Goal: Transaction & Acquisition: Book appointment/travel/reservation

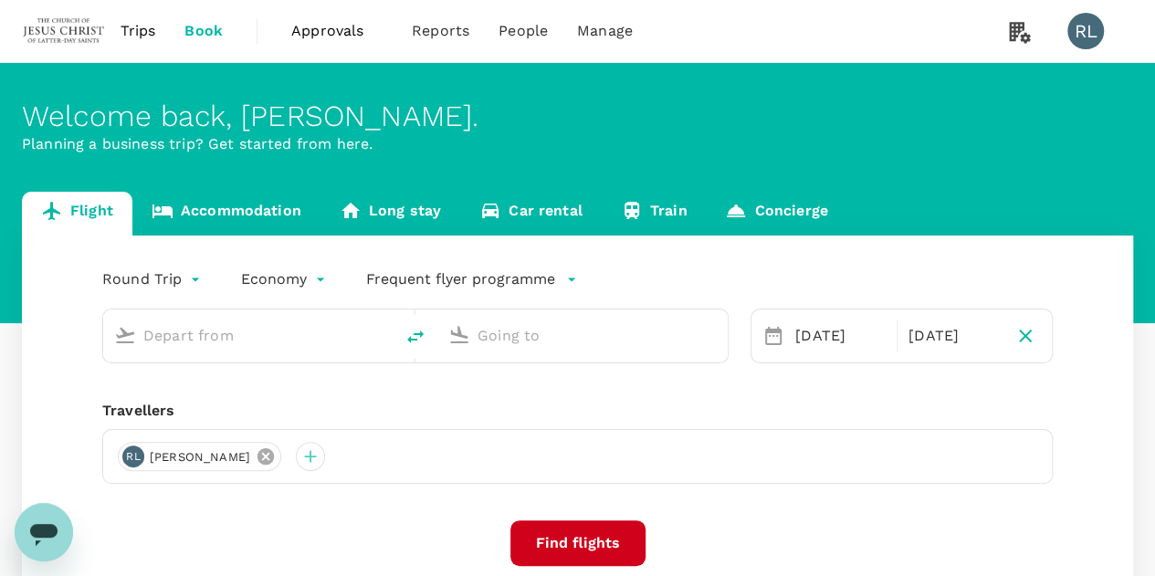
click at [276, 456] on icon at bounding box center [266, 457] width 20 height 20
click at [130, 456] on div at bounding box center [132, 456] width 29 height 29
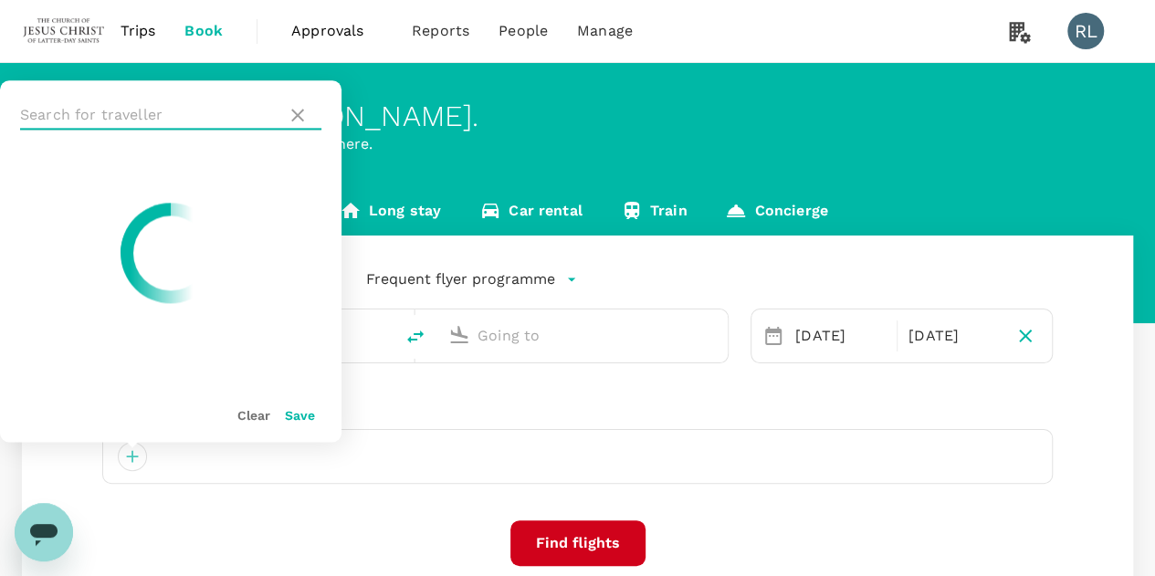
click at [168, 116] on input "text" at bounding box center [149, 114] width 259 height 29
click at [23, 185] on ul at bounding box center [171, 268] width 342 height 237
click at [99, 116] on input "kok" at bounding box center [149, 114] width 259 height 29
type input "k"
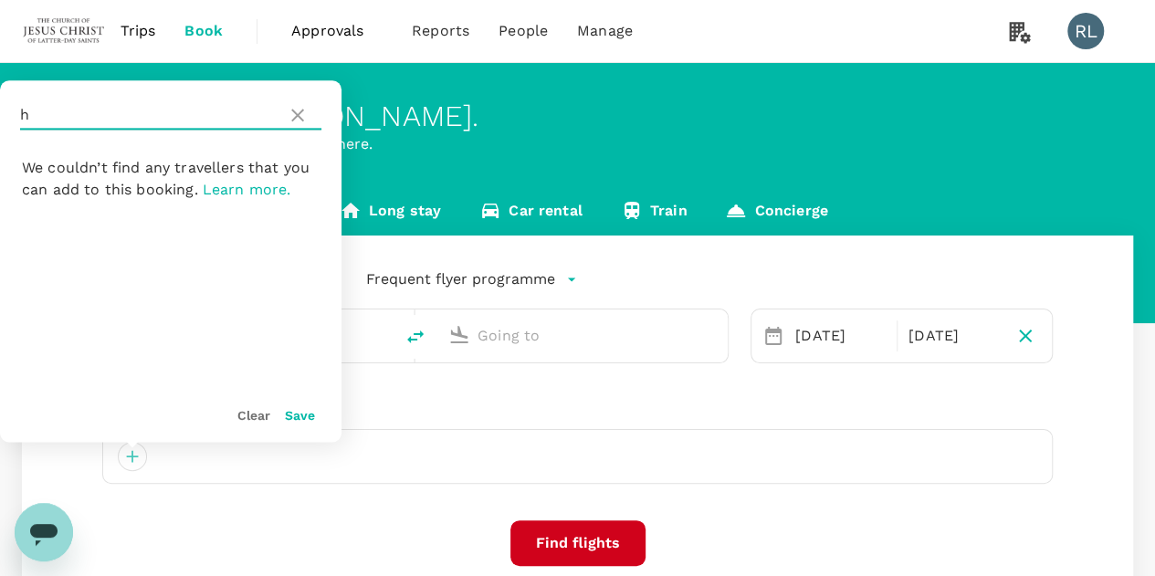
type input "ho"
type input "oneway"
type input "Kuching Intl (KCH)"
type input "Singapore Changi (SIN)"
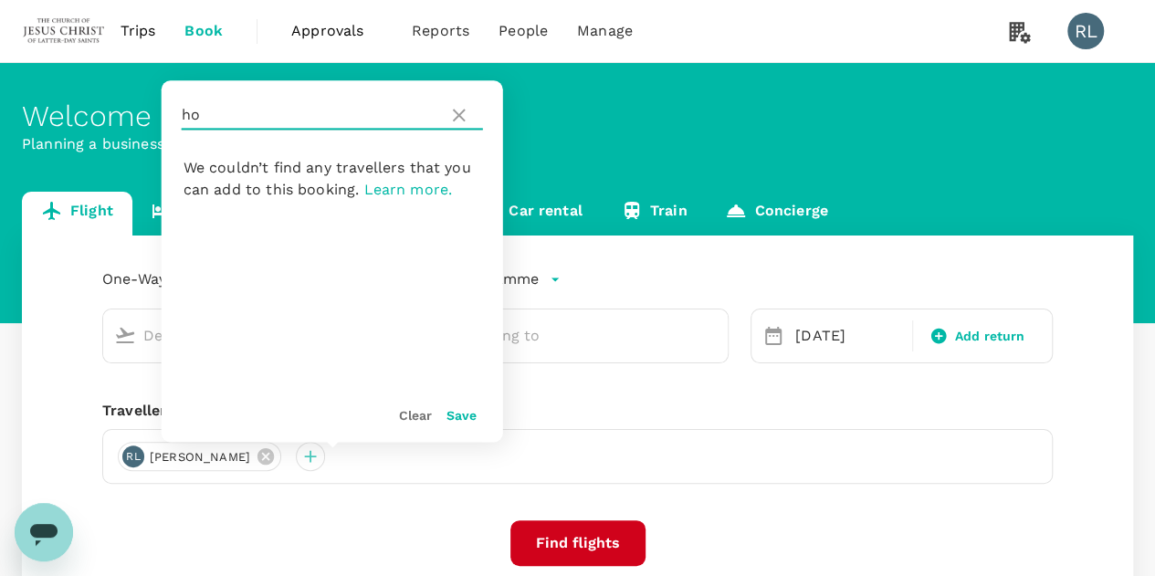
type input "Kuching Intl (KCH)"
type input "Singapore Changi (SIN)"
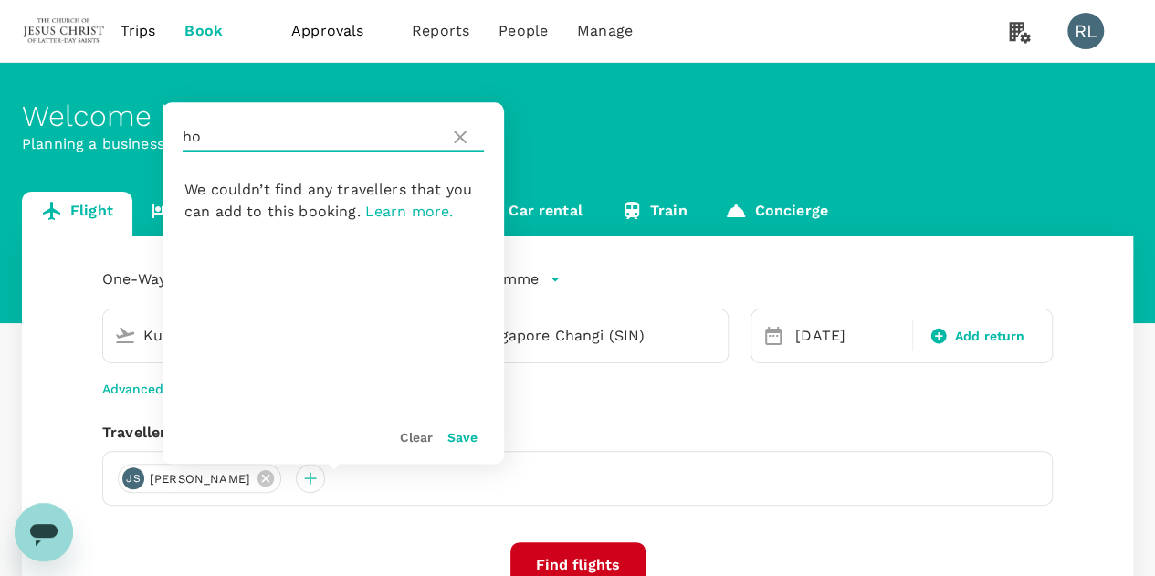
type input "h"
type input "kok"
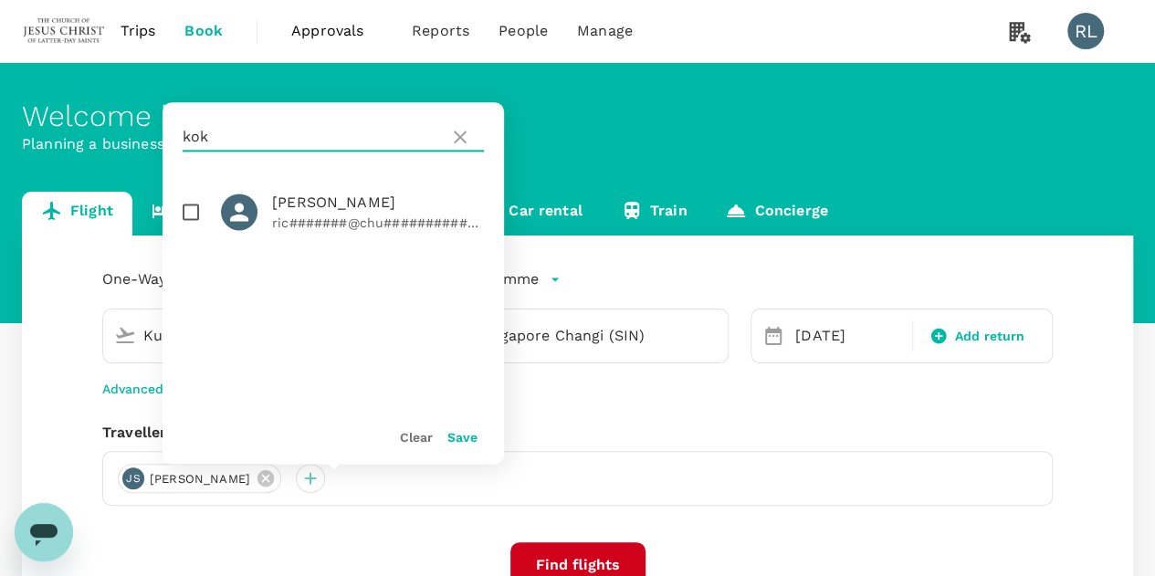
click at [195, 213] on input "checkbox" at bounding box center [191, 212] width 38 height 38
checkbox input "true"
click at [467, 439] on button "Save" at bounding box center [463, 437] width 30 height 15
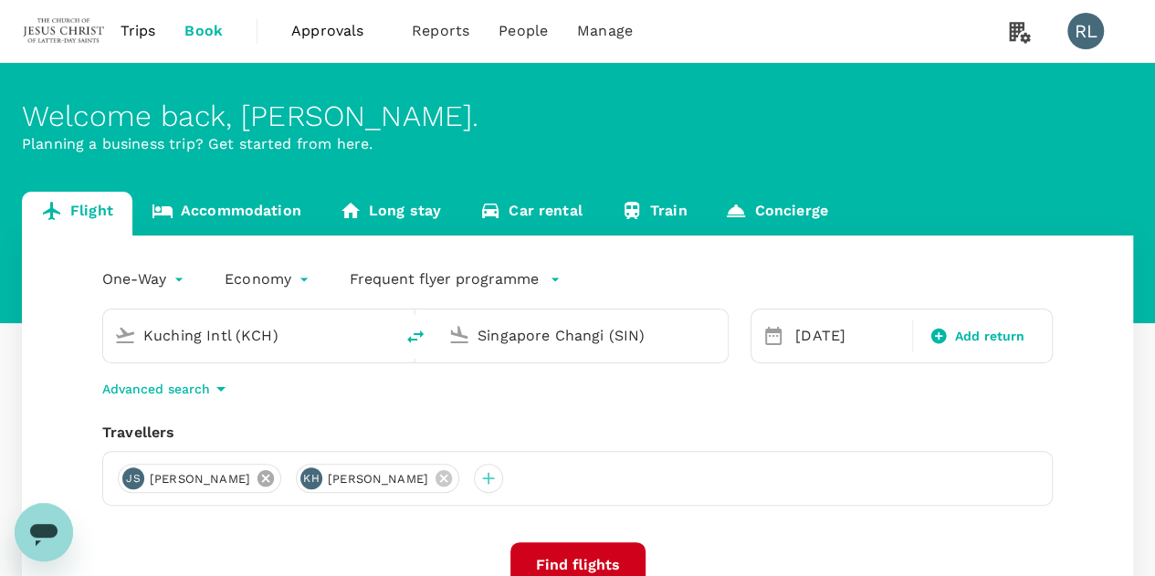
click at [276, 478] on icon at bounding box center [266, 479] width 20 height 20
click at [296, 478] on div at bounding box center [310, 478] width 29 height 29
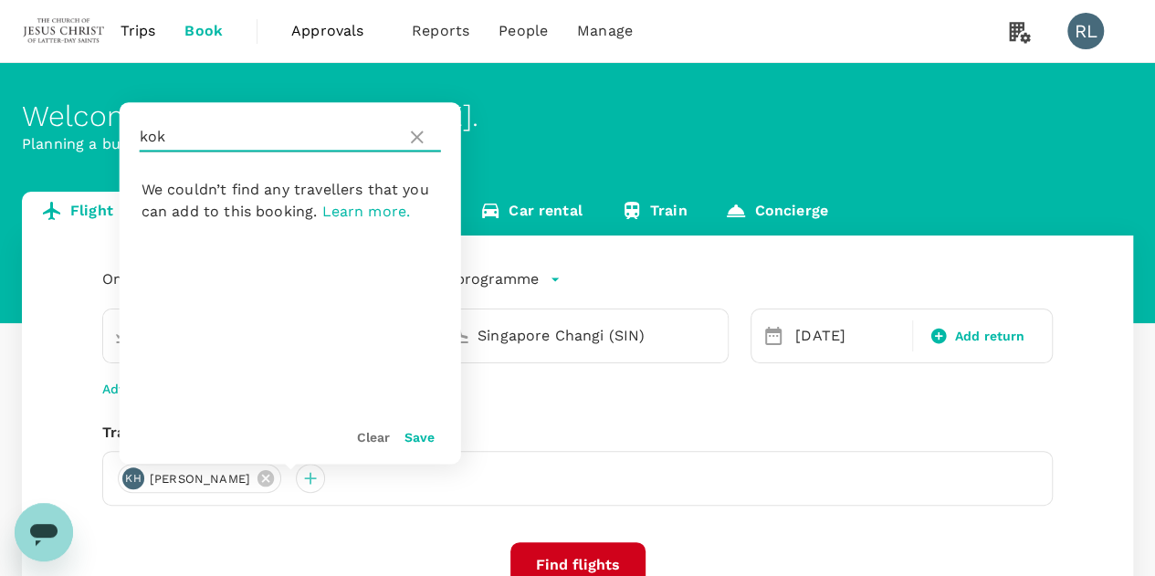
click at [267, 139] on input "kok" at bounding box center [269, 136] width 259 height 29
type input "k"
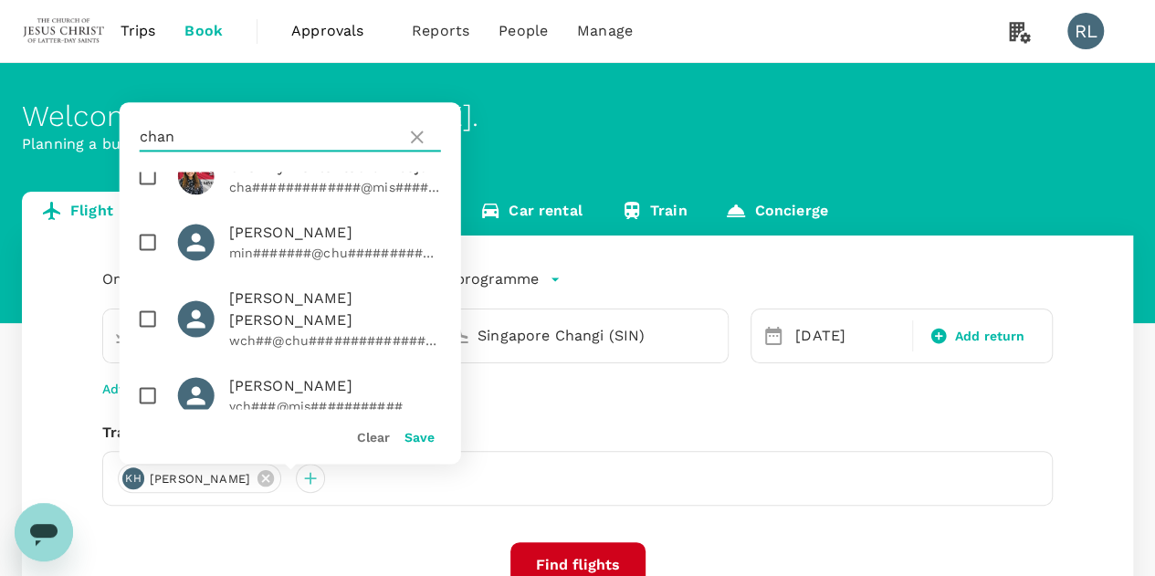
scroll to position [194, 0]
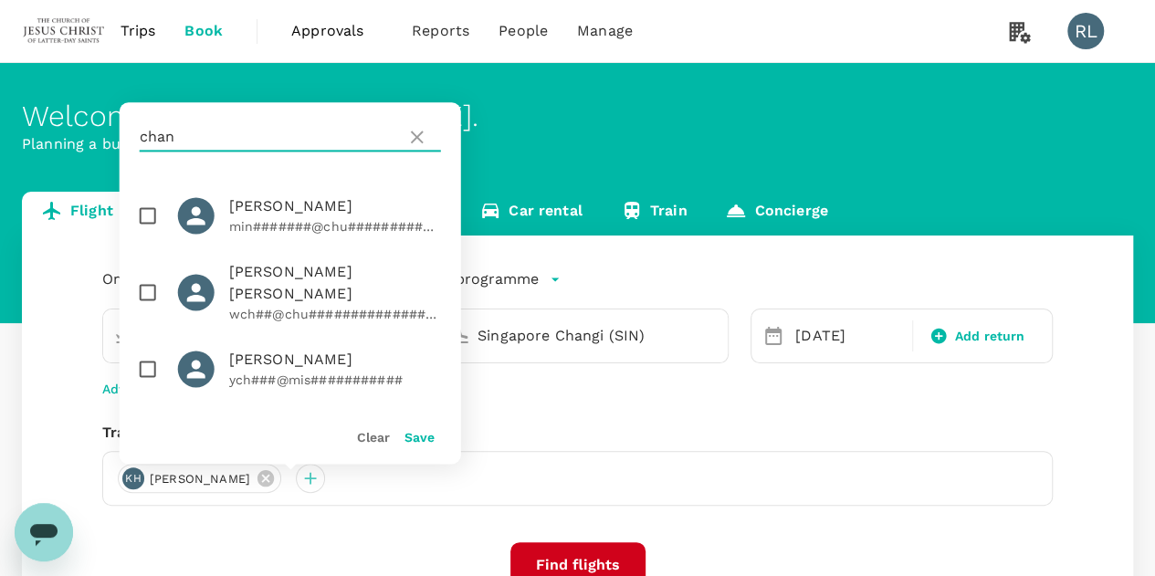
type input "chan"
click at [152, 235] on input "checkbox" at bounding box center [148, 215] width 38 height 38
checkbox input "true"
click at [407, 437] on button "Save" at bounding box center [420, 437] width 30 height 15
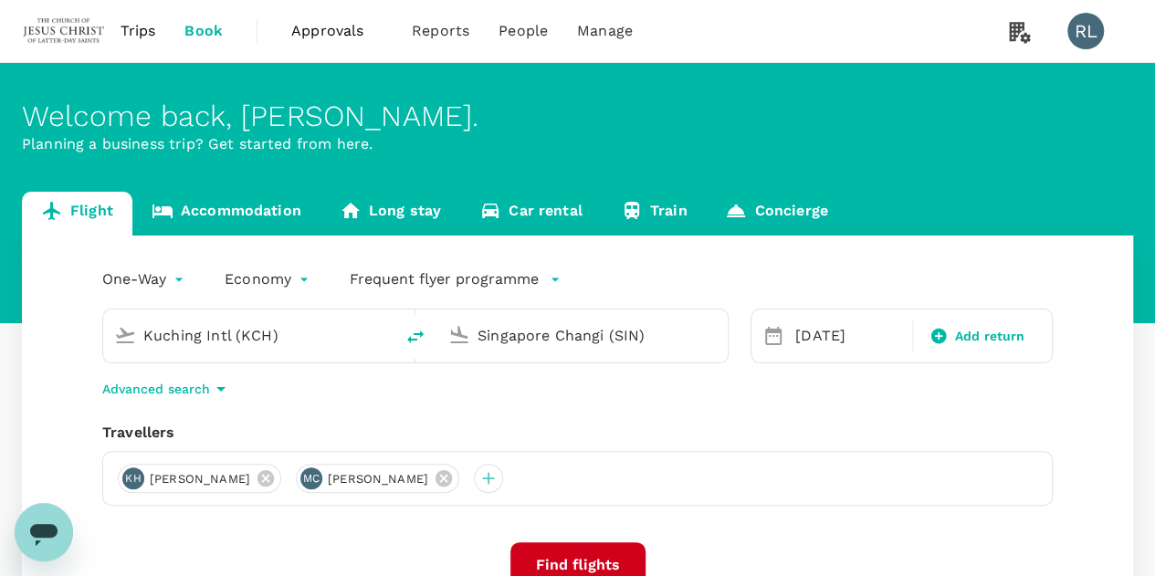
click at [327, 339] on input "Kuching Intl (KCH)" at bounding box center [249, 335] width 212 height 28
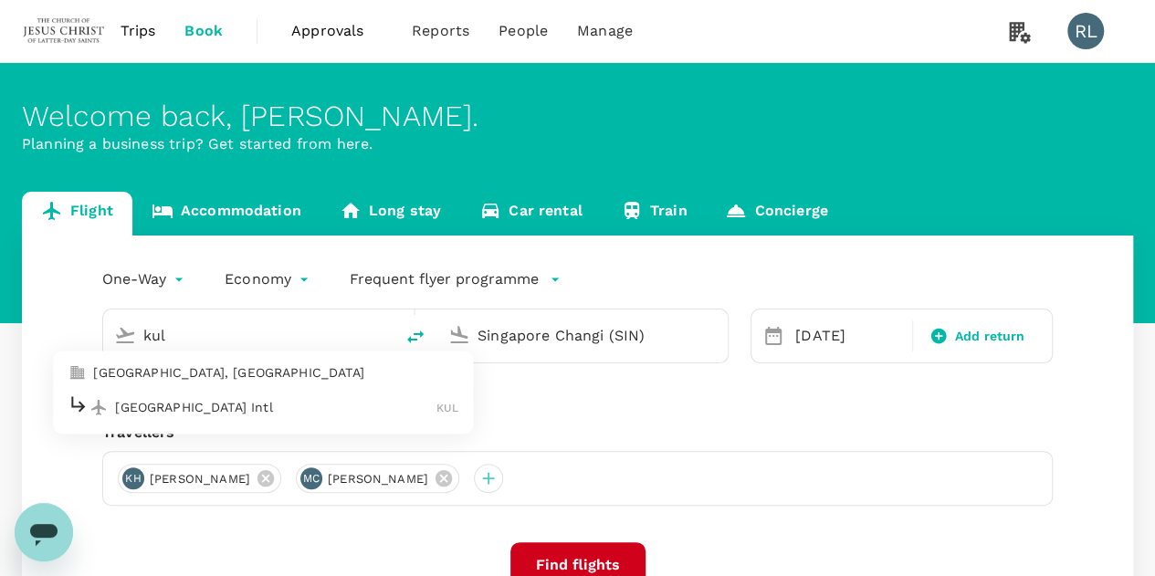
click at [215, 416] on div "Kuala Lumpur Intl KUL" at bounding box center [263, 408] width 391 height 28
type input "Kuala Lumpur Intl ([GEOGRAPHIC_DATA])"
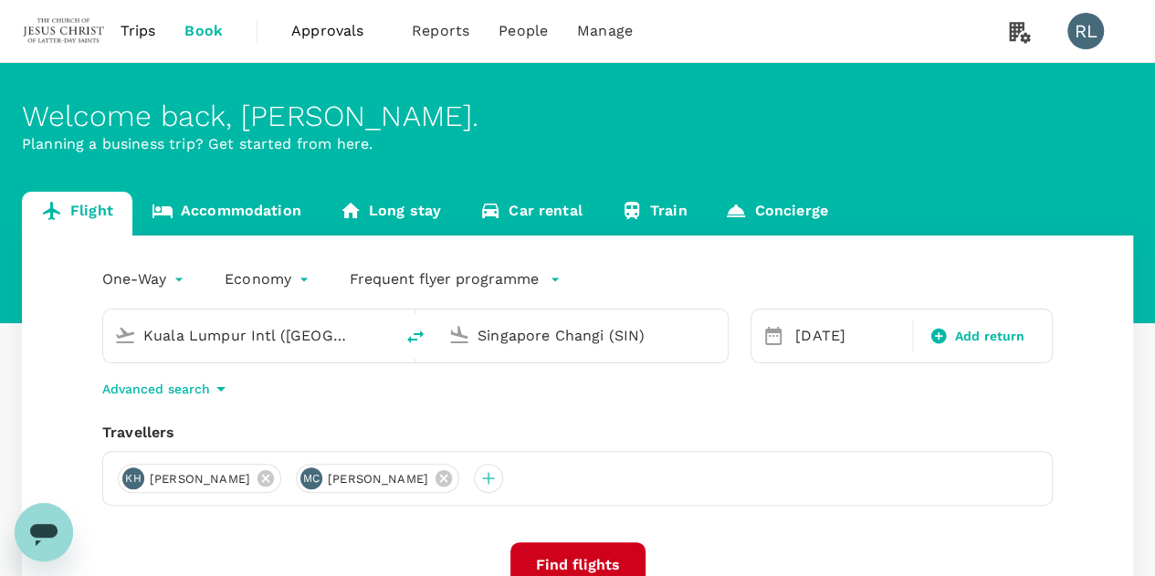
drag, startPoint x: 674, startPoint y: 341, endPoint x: 433, endPoint y: 312, distance: 242.8
click at [433, 320] on div "Kuala Lumpur Intl (KUL) Singapore Changi (SIN)" at bounding box center [415, 336] width 627 height 55
type input "m"
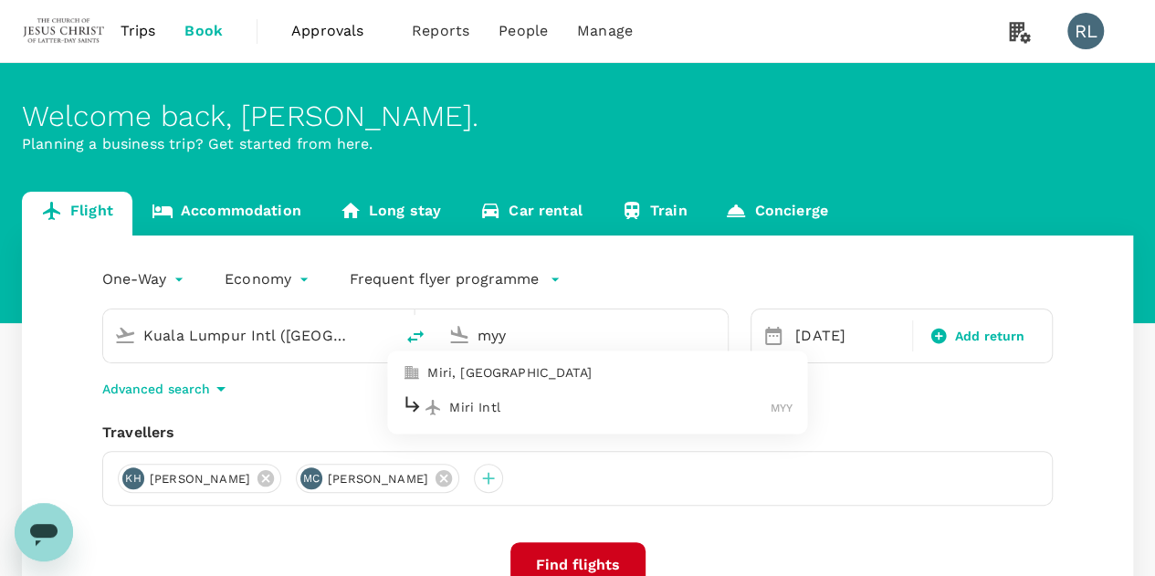
click at [468, 409] on p "Miri Intl" at bounding box center [609, 407] width 321 height 18
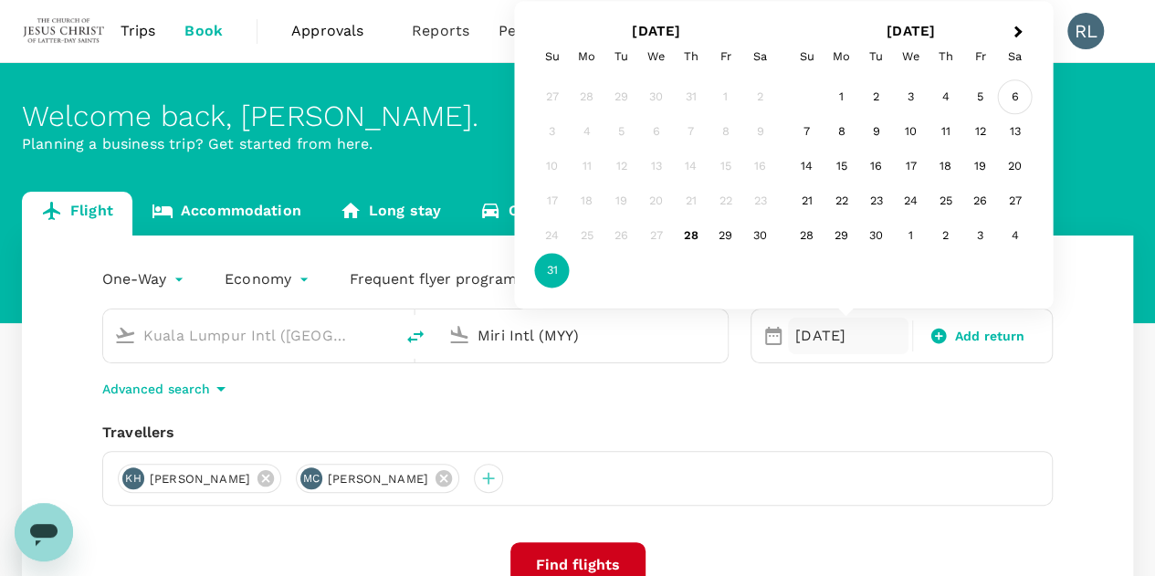
type input "Miri Intl (MYY)"
click at [1013, 100] on div "6" at bounding box center [1015, 97] width 35 height 35
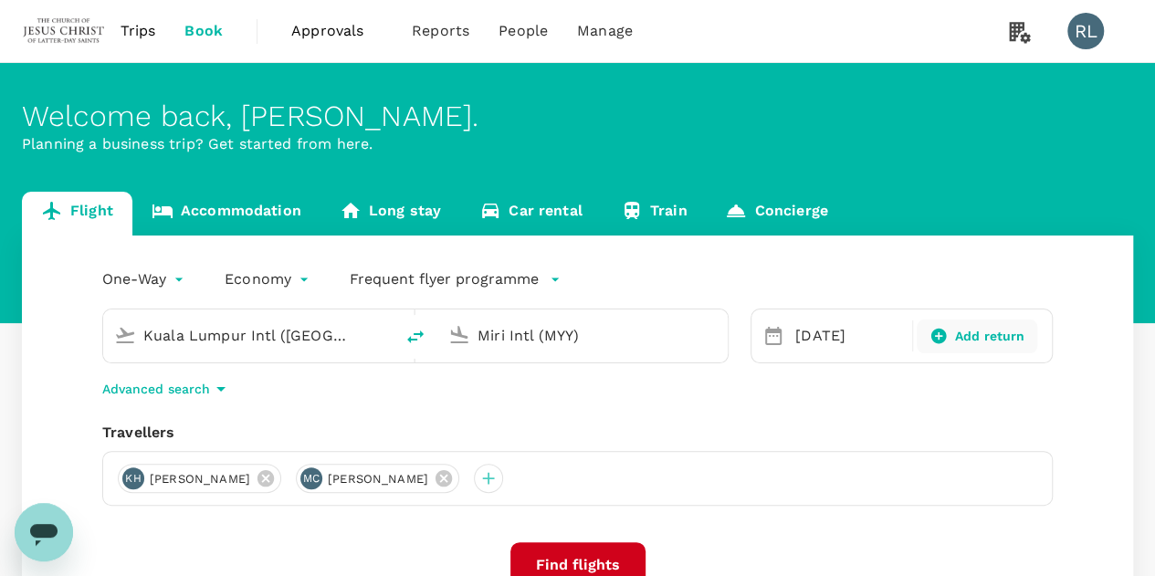
click at [959, 337] on span "Add return" at bounding box center [990, 336] width 70 height 19
type input "roundtrip"
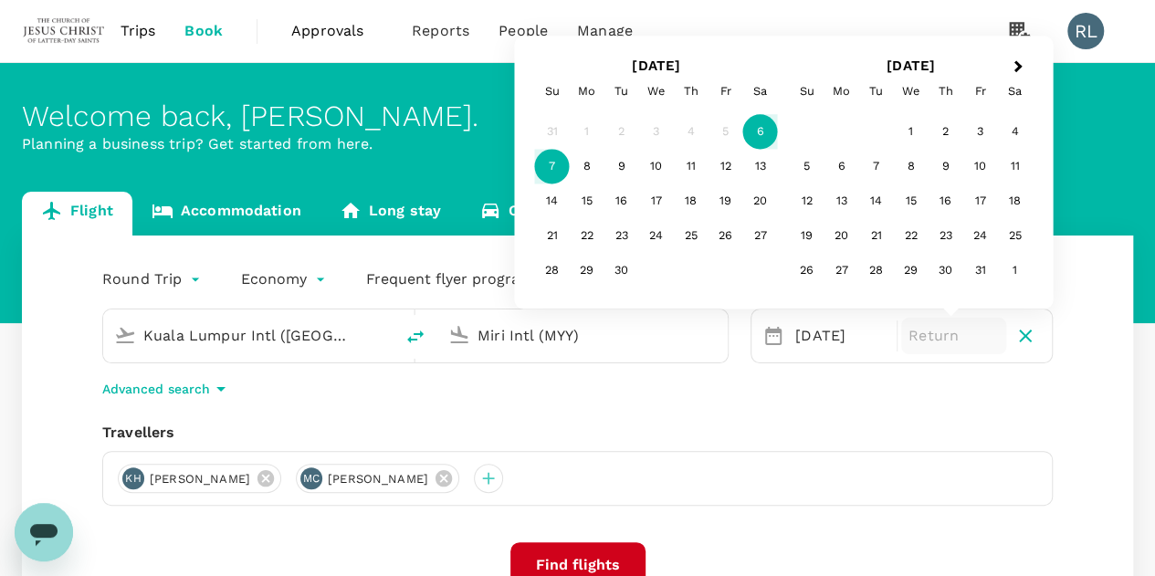
click at [550, 165] on div "7" at bounding box center [552, 167] width 35 height 35
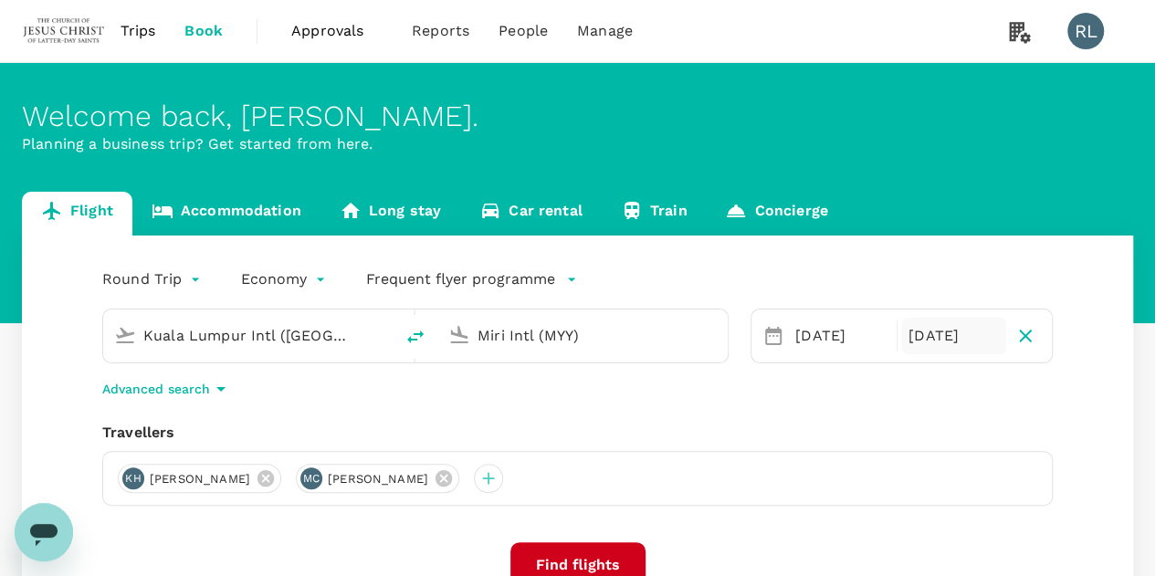
click at [654, 397] on div "Advanced search" at bounding box center [577, 389] width 951 height 22
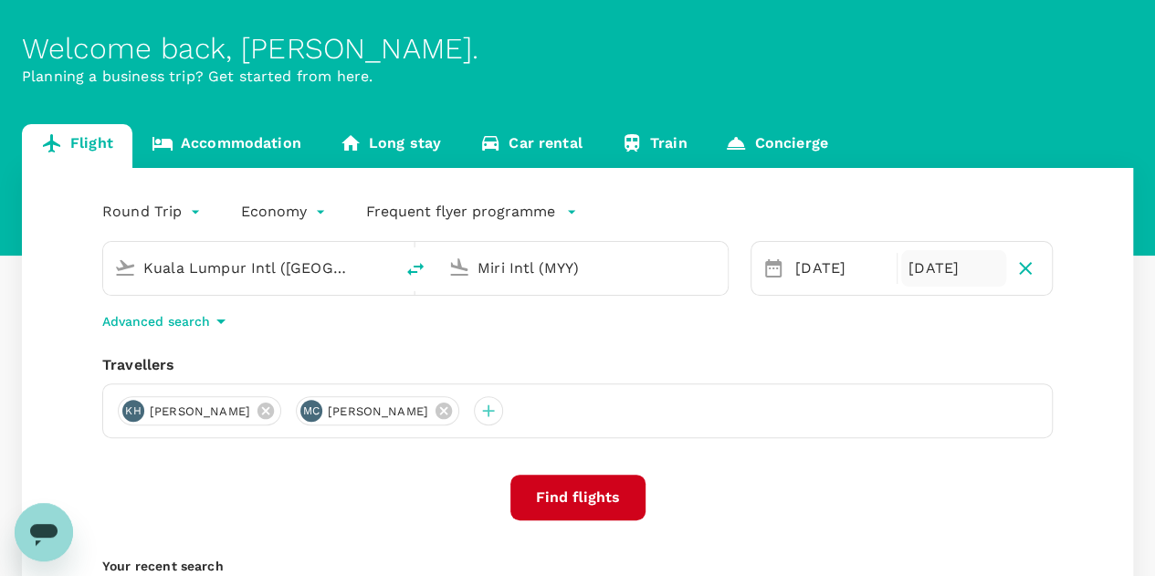
scroll to position [183, 0]
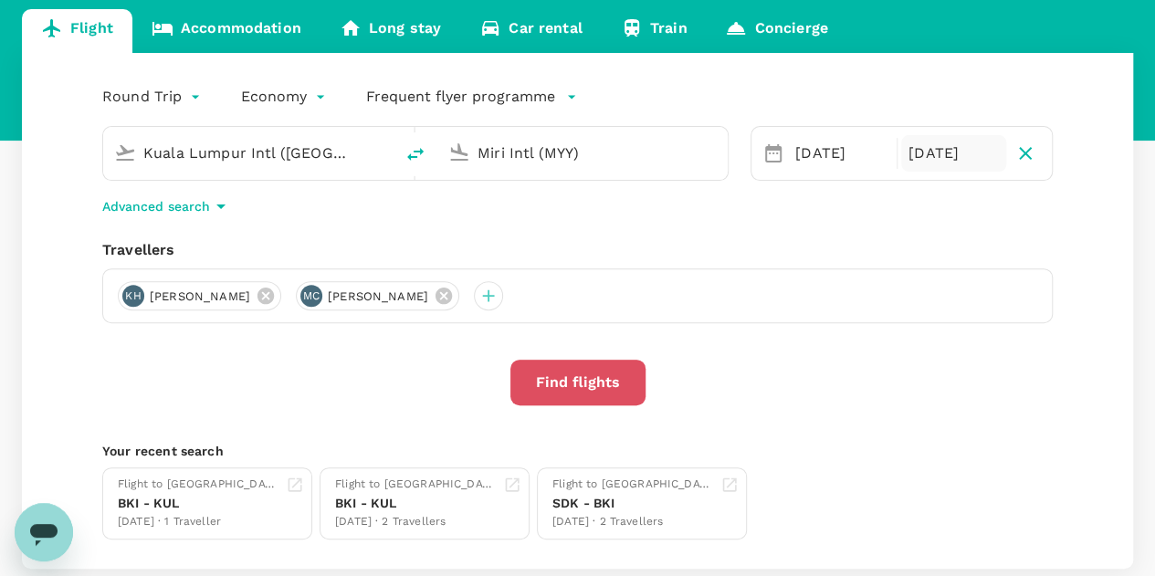
click at [568, 384] on button "Find flights" at bounding box center [578, 383] width 135 height 46
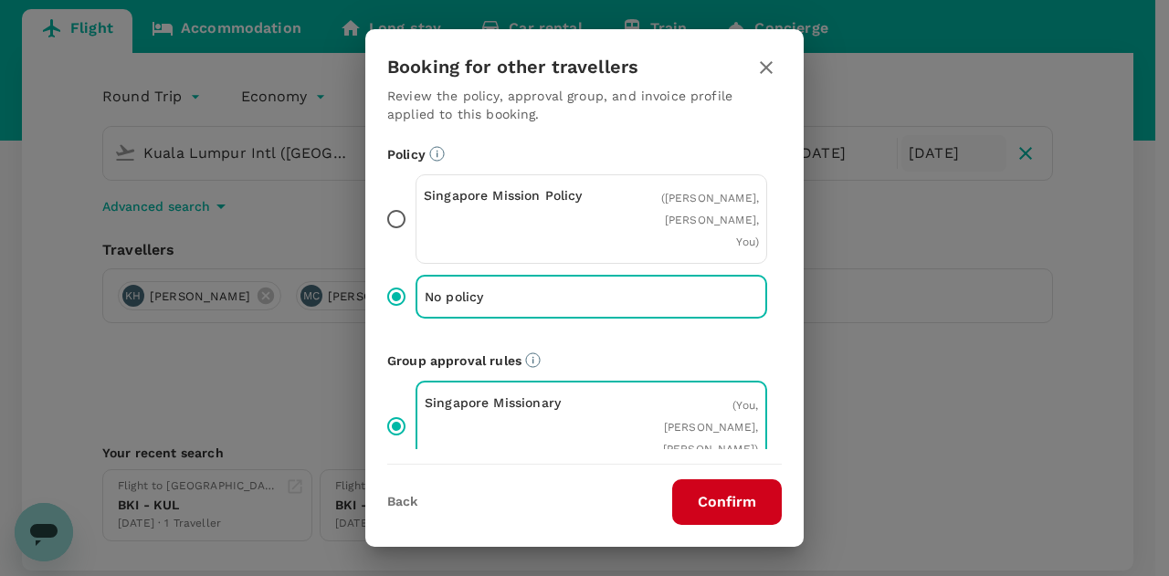
click at [711, 502] on button "Confirm" at bounding box center [727, 502] width 110 height 46
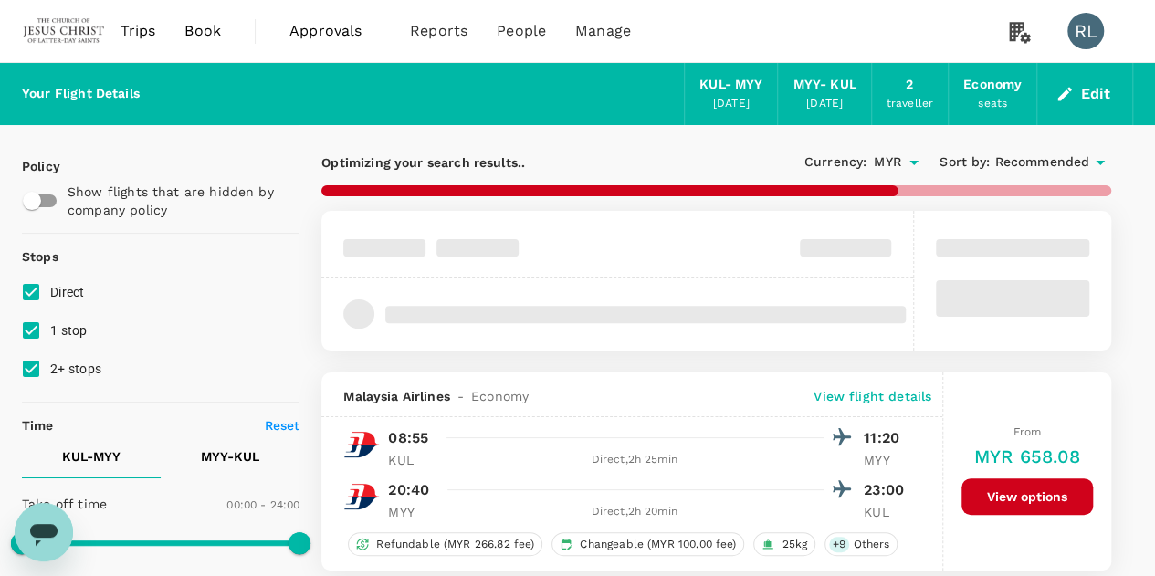
click at [1036, 162] on span "Recommended" at bounding box center [1042, 163] width 95 height 20
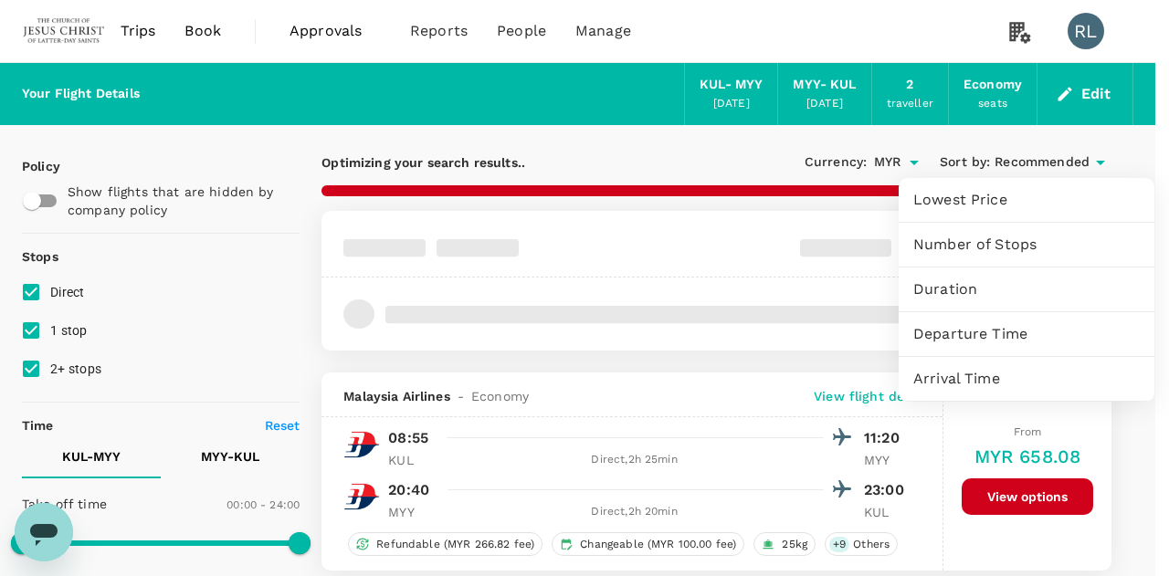
click at [988, 329] on span "Departure Time" at bounding box center [1026, 334] width 226 height 22
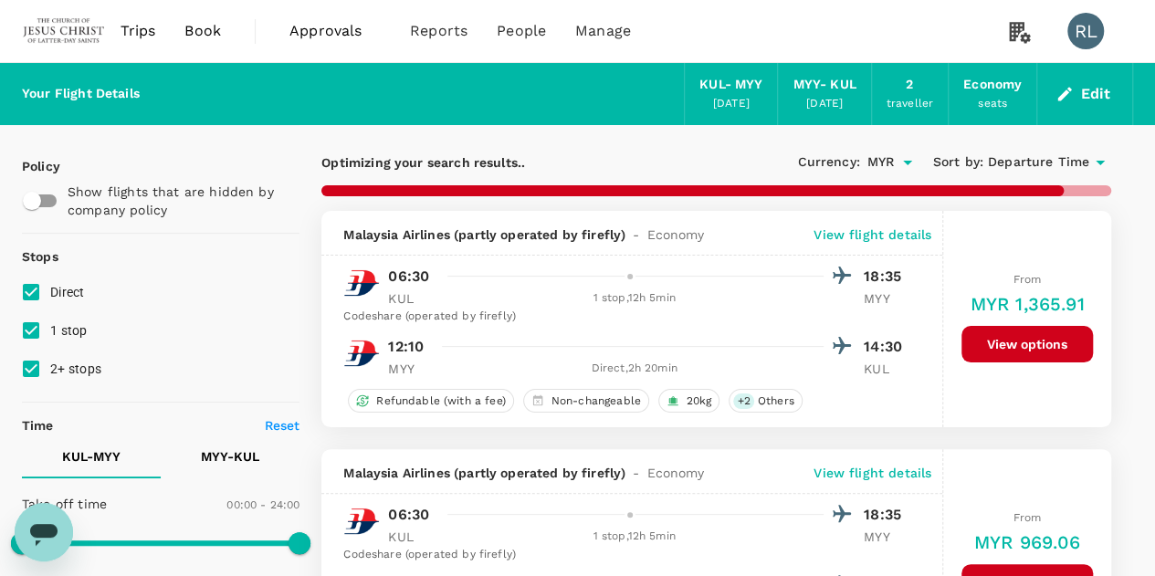
scroll to position [91, 0]
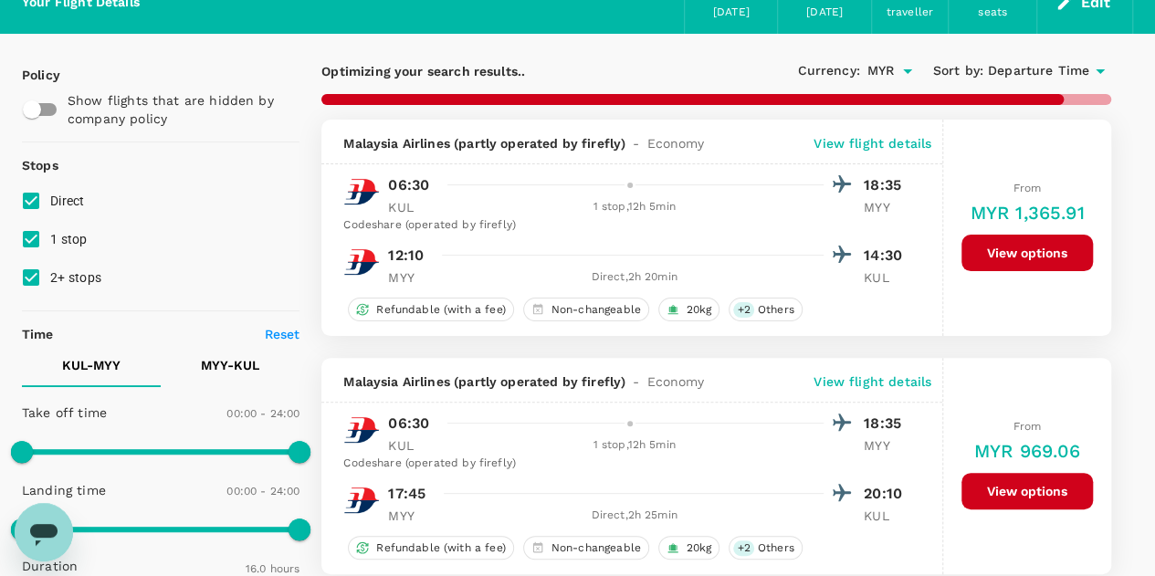
type input "1485"
checkbox input "false"
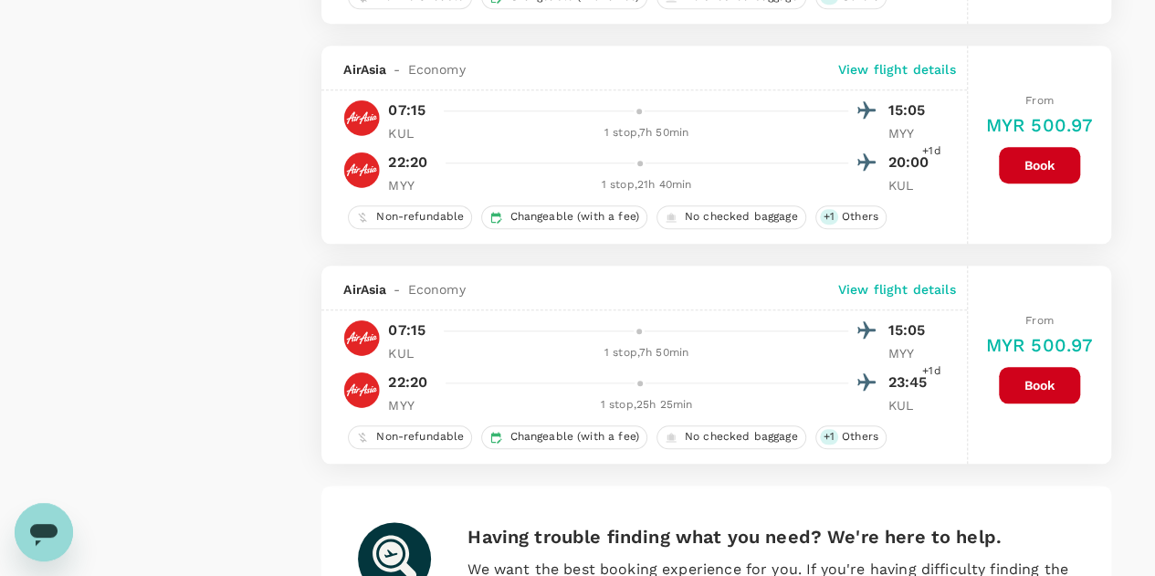
scroll to position [4543, 0]
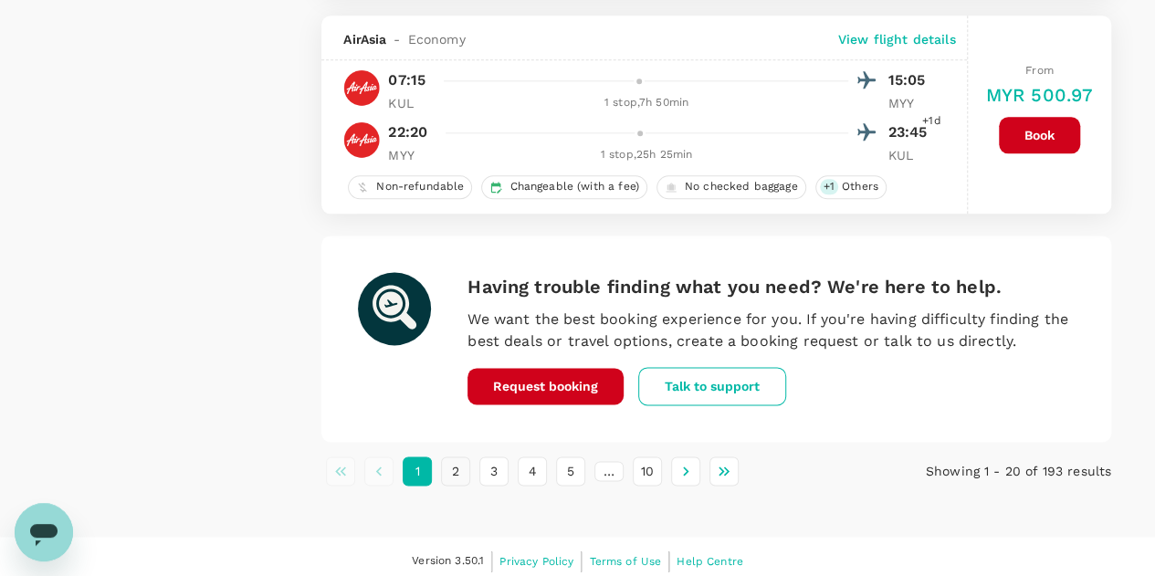
click at [457, 458] on button "2" at bounding box center [455, 471] width 29 height 29
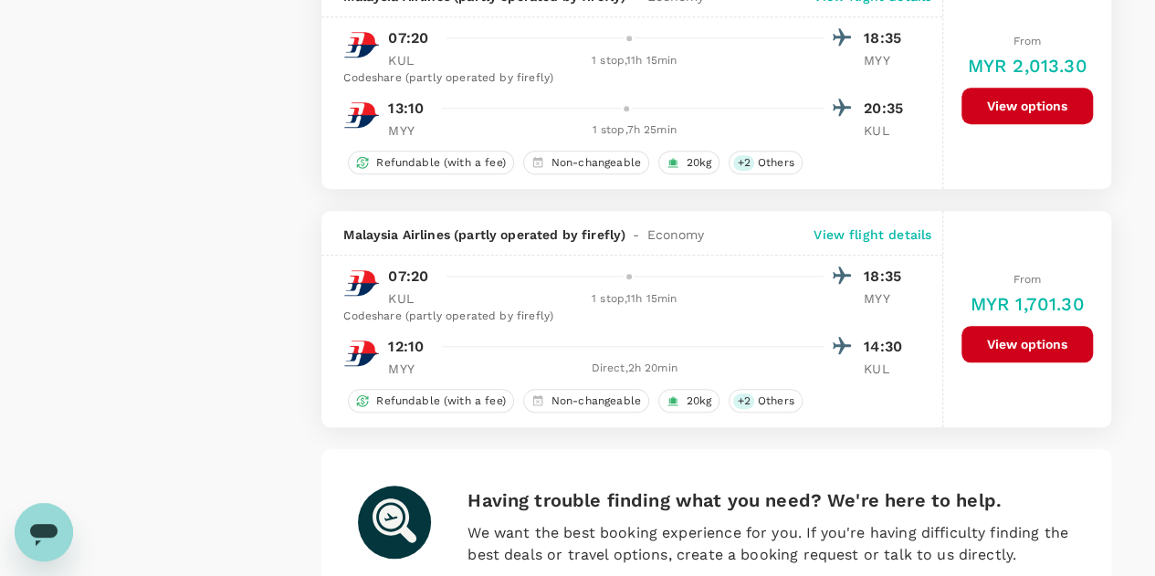
scroll to position [4416, 0]
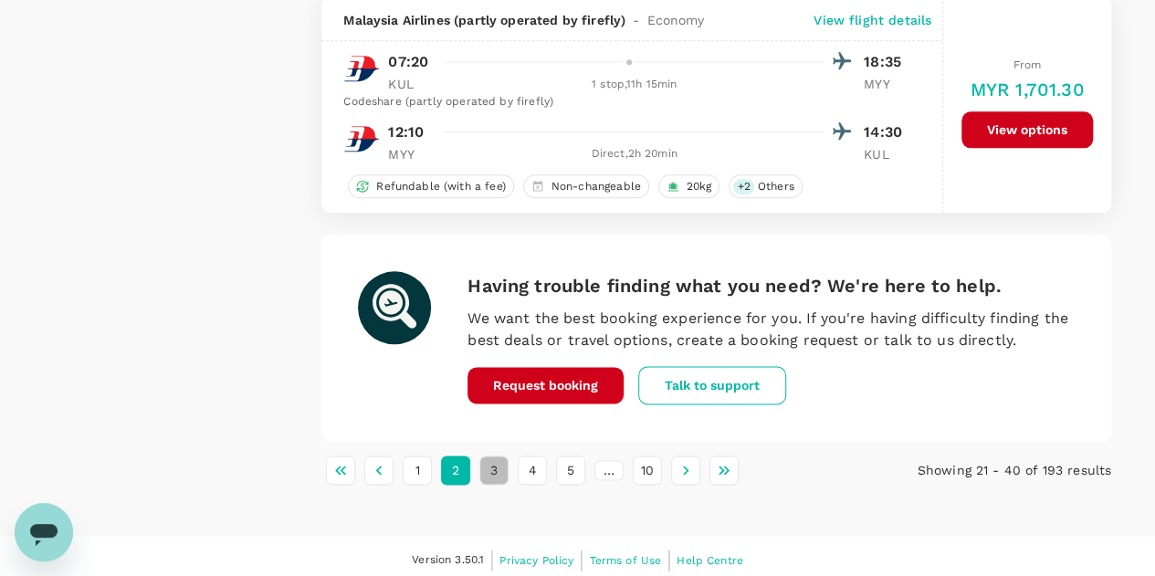
click at [495, 463] on button "3" at bounding box center [493, 470] width 29 height 29
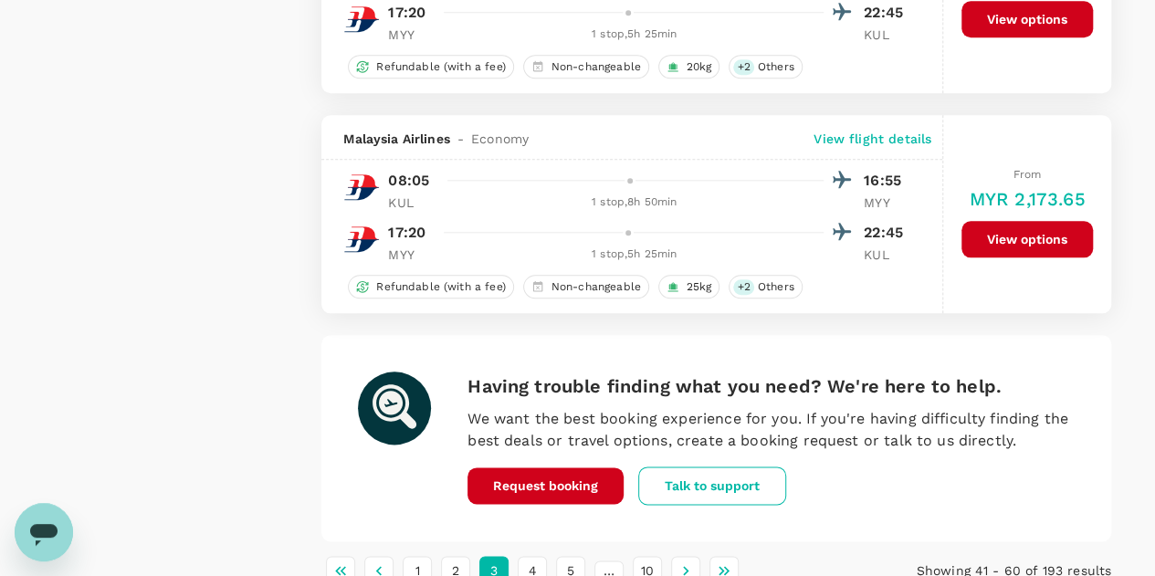
scroll to position [4452, 0]
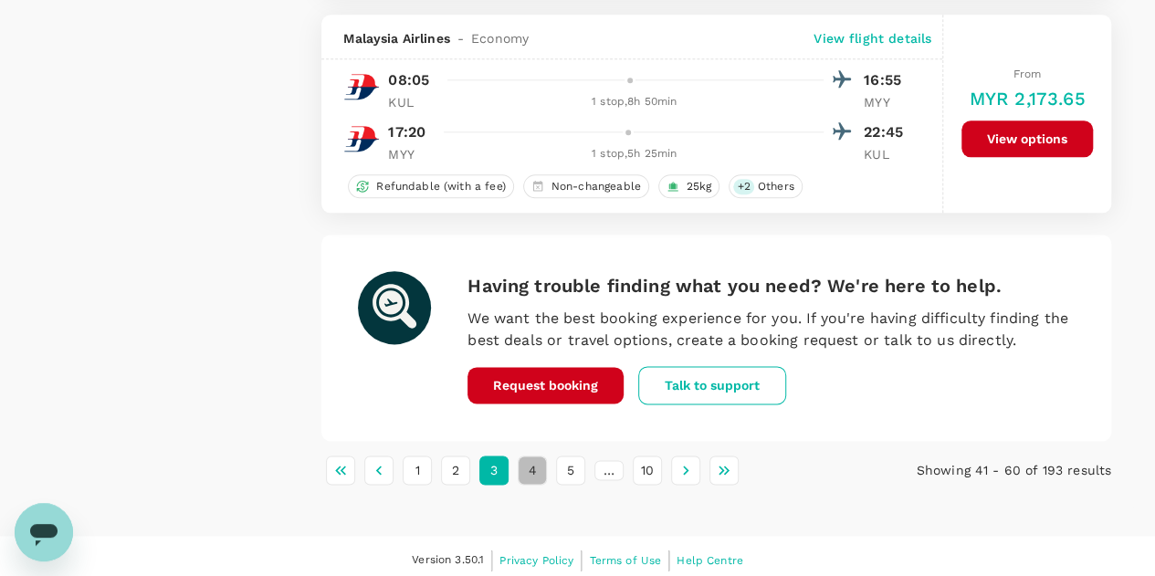
click at [532, 466] on button "4" at bounding box center [532, 470] width 29 height 29
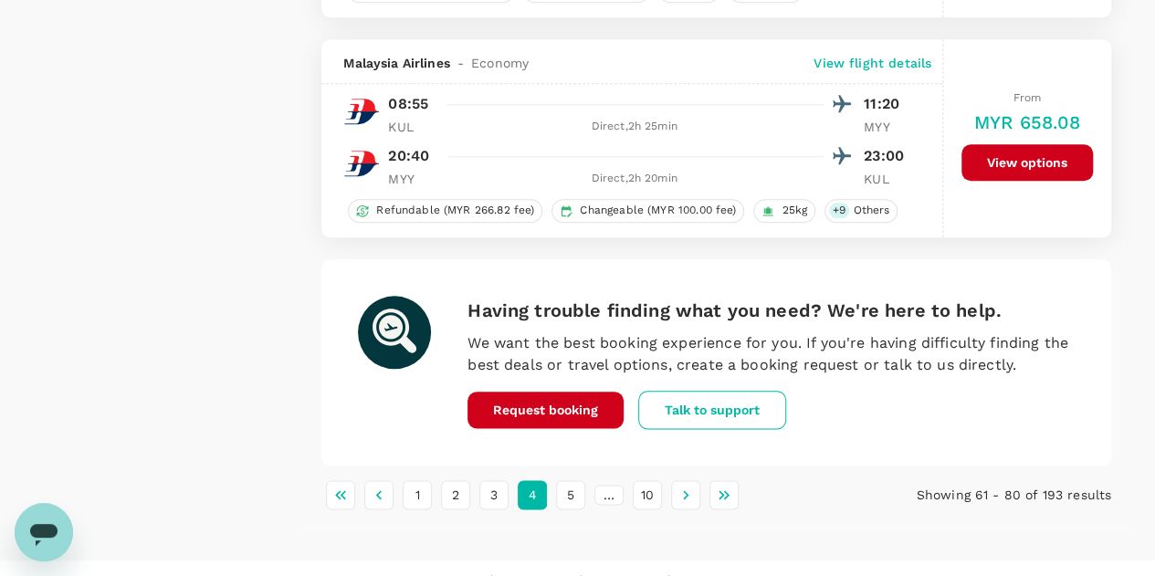
scroll to position [4362, 0]
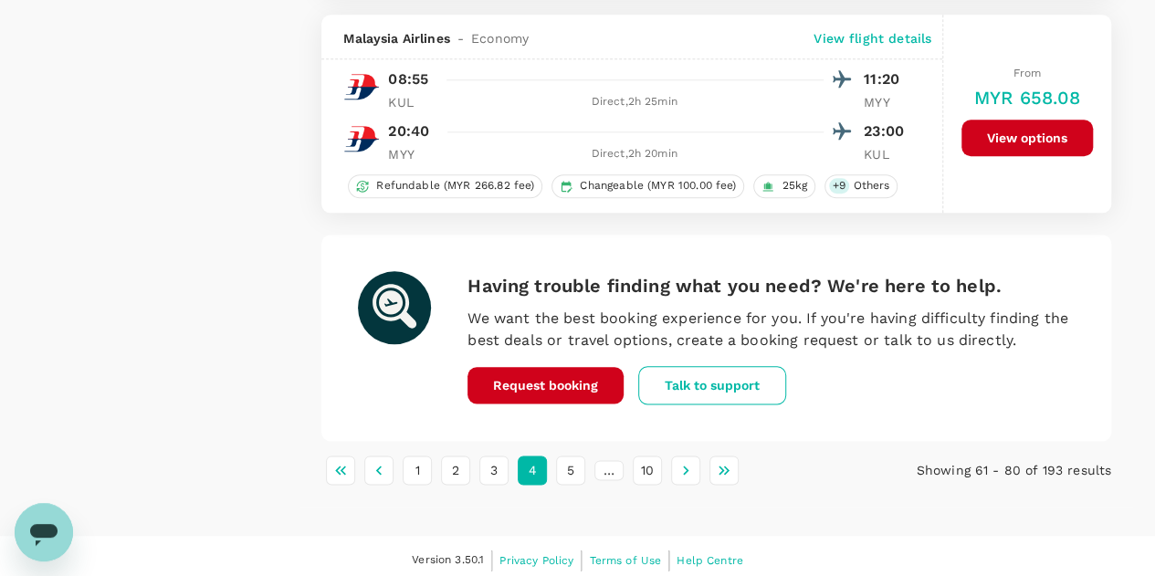
drag, startPoint x: 569, startPoint y: 464, endPoint x: 583, endPoint y: 425, distance: 41.6
click at [568, 464] on button "5" at bounding box center [570, 470] width 29 height 29
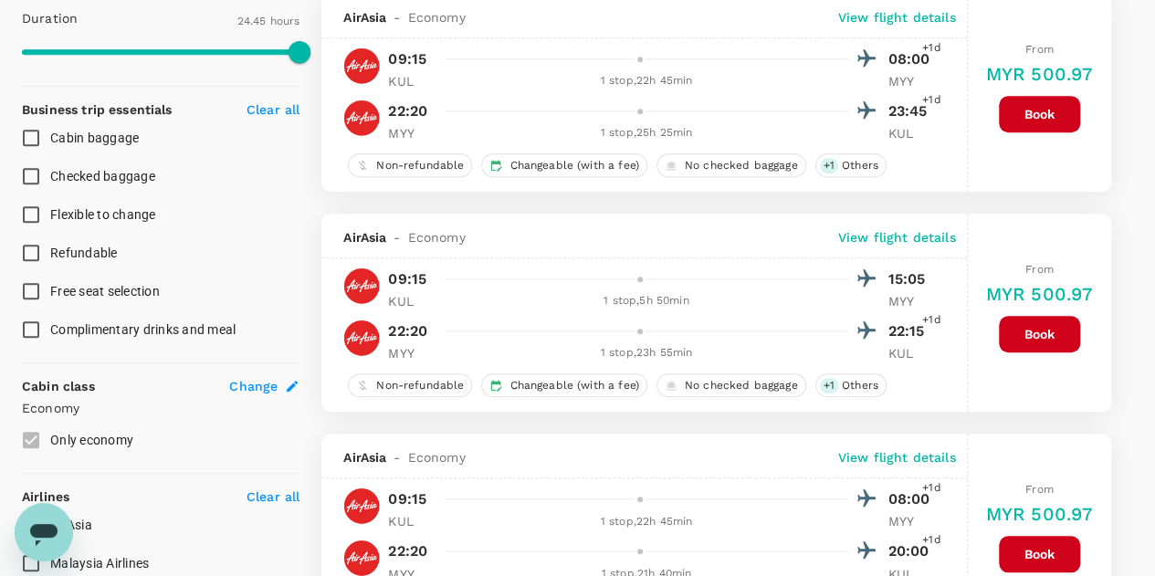
scroll to position [91, 0]
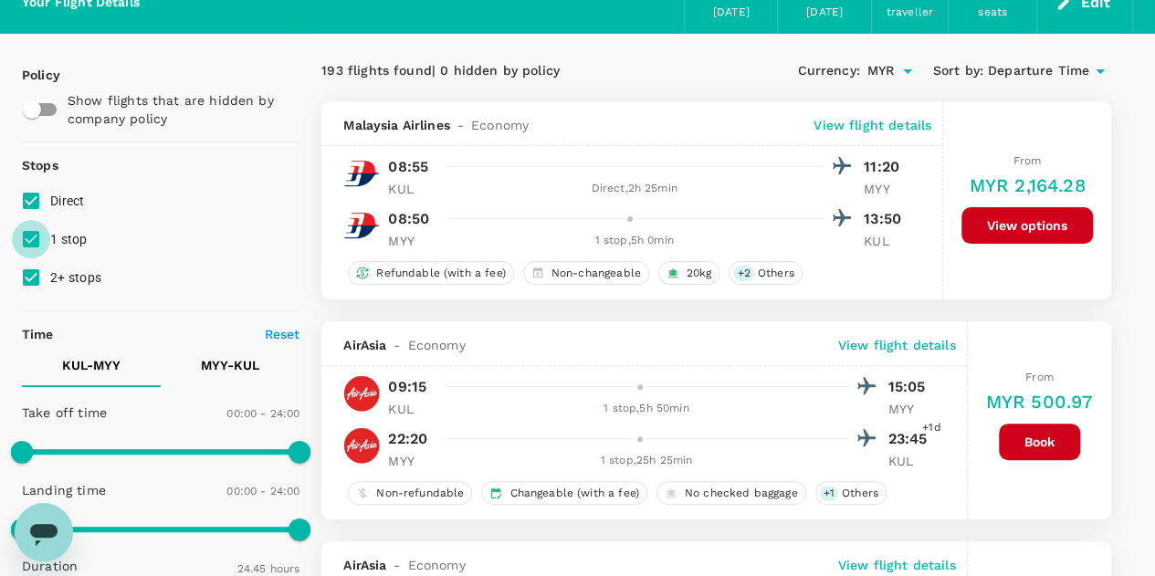
drag, startPoint x: 29, startPoint y: 240, endPoint x: 29, endPoint y: 254, distance: 13.7
click at [29, 241] on input "1 stop" at bounding box center [31, 239] width 38 height 38
checkbox input "false"
click at [31, 277] on input "2+ stops" at bounding box center [31, 277] width 38 height 38
checkbox input "false"
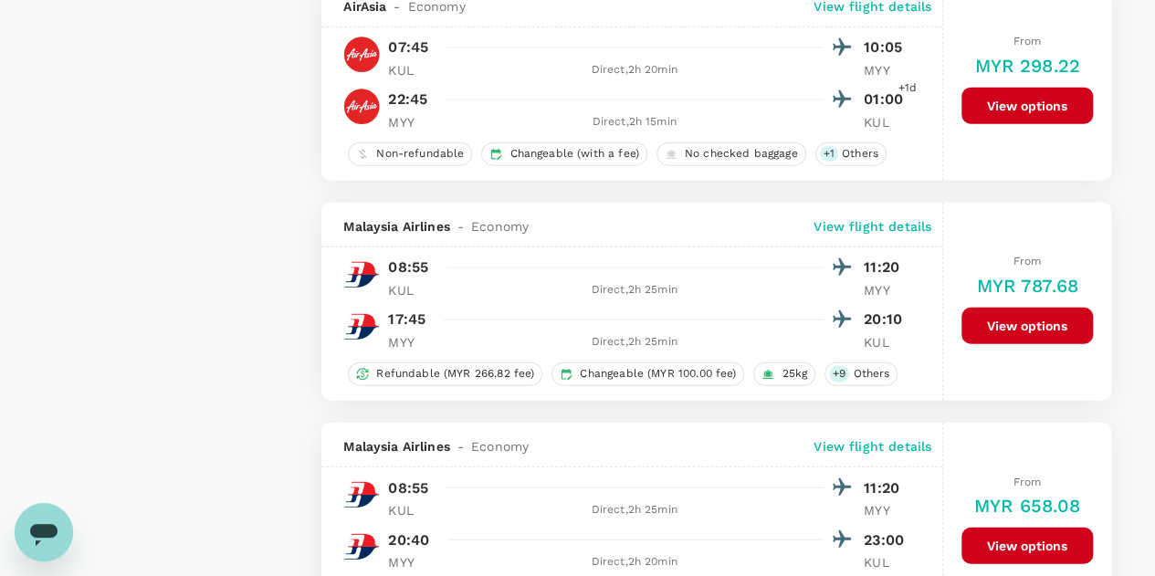
scroll to position [2283, 0]
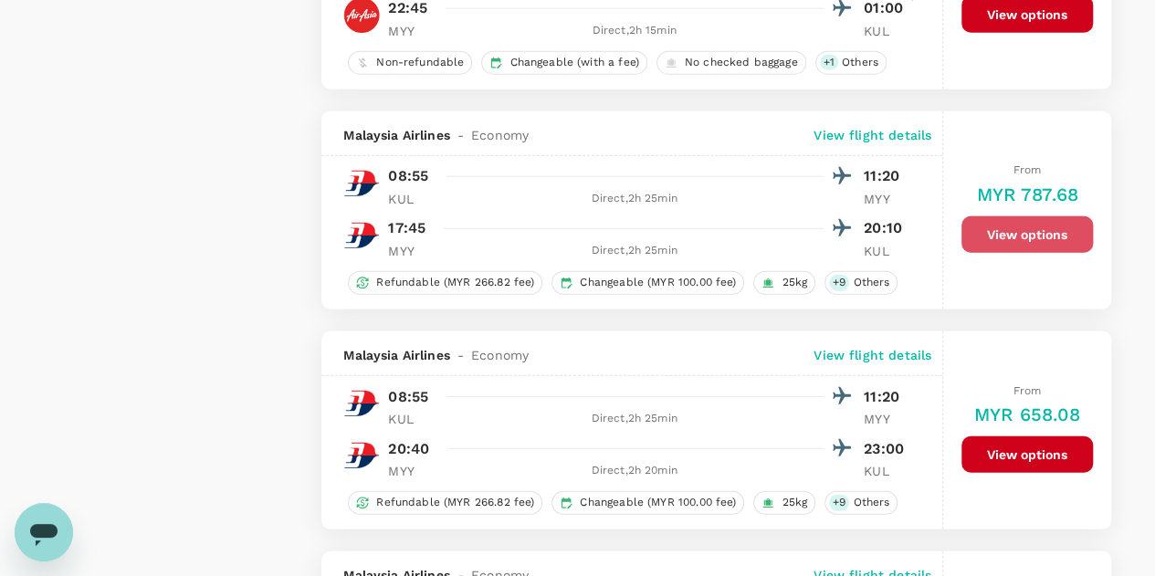
click at [1006, 228] on button "View options" at bounding box center [1028, 234] width 132 height 37
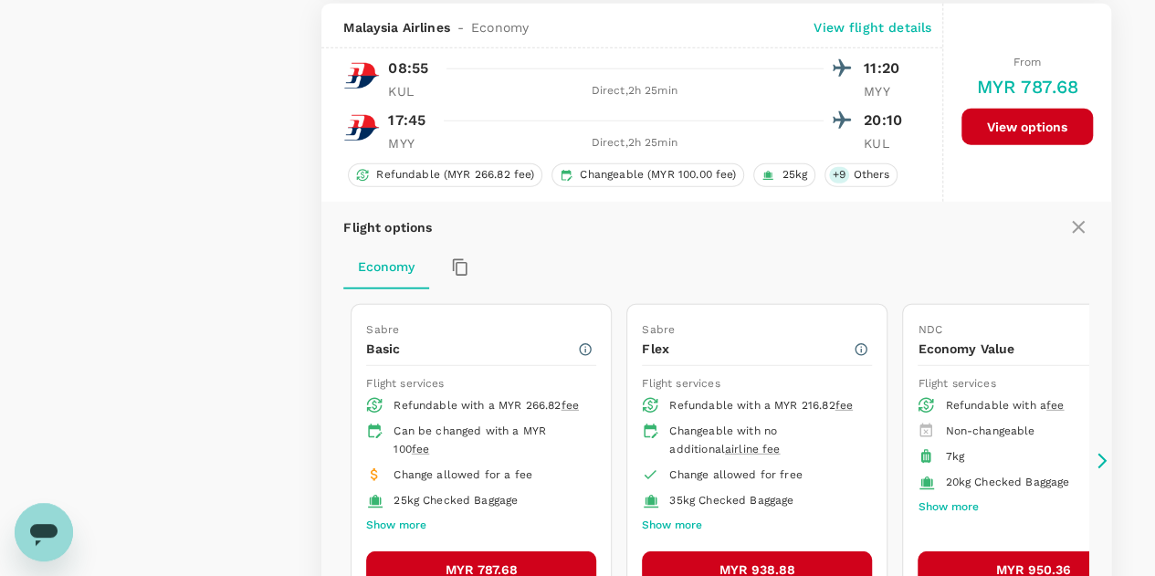
scroll to position [2482, 0]
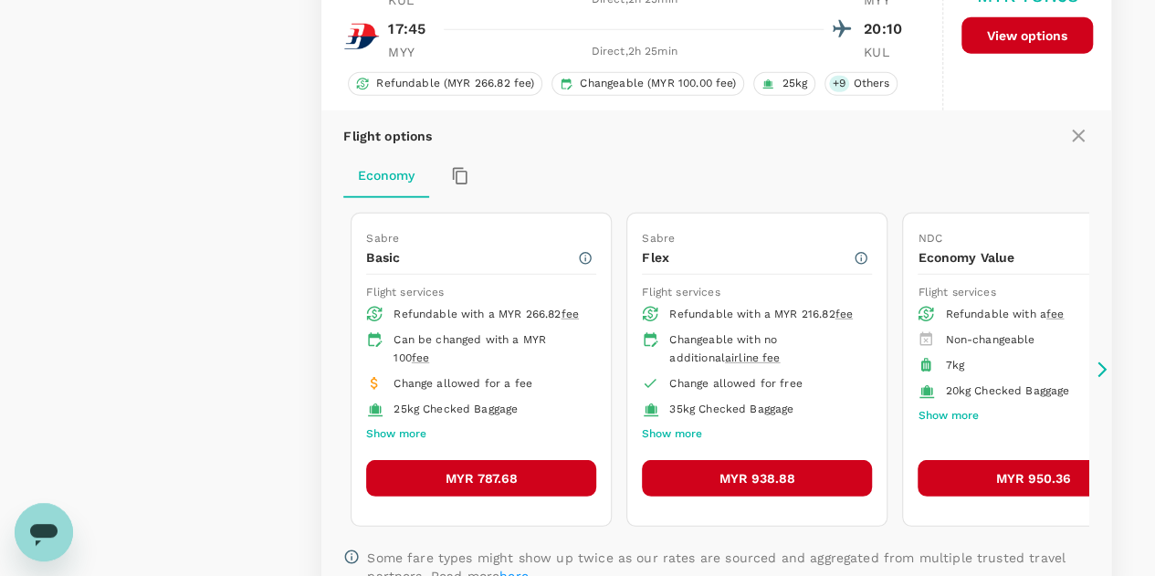
click at [488, 475] on button "MYR 787.68" at bounding box center [481, 478] width 230 height 37
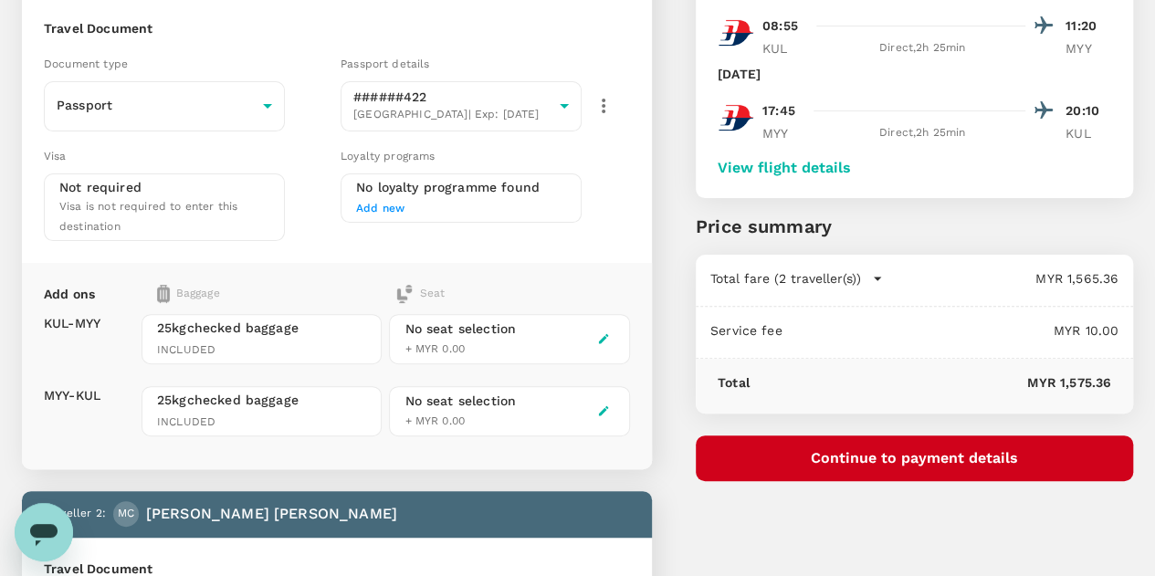
scroll to position [183, 0]
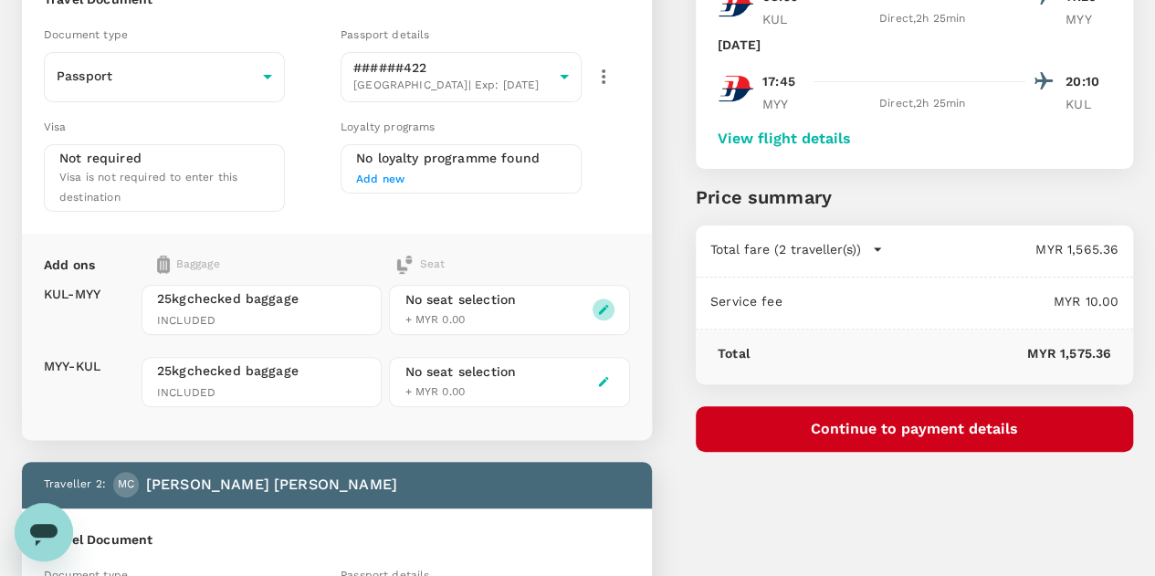
click at [610, 303] on icon "button" at bounding box center [603, 309] width 13 height 13
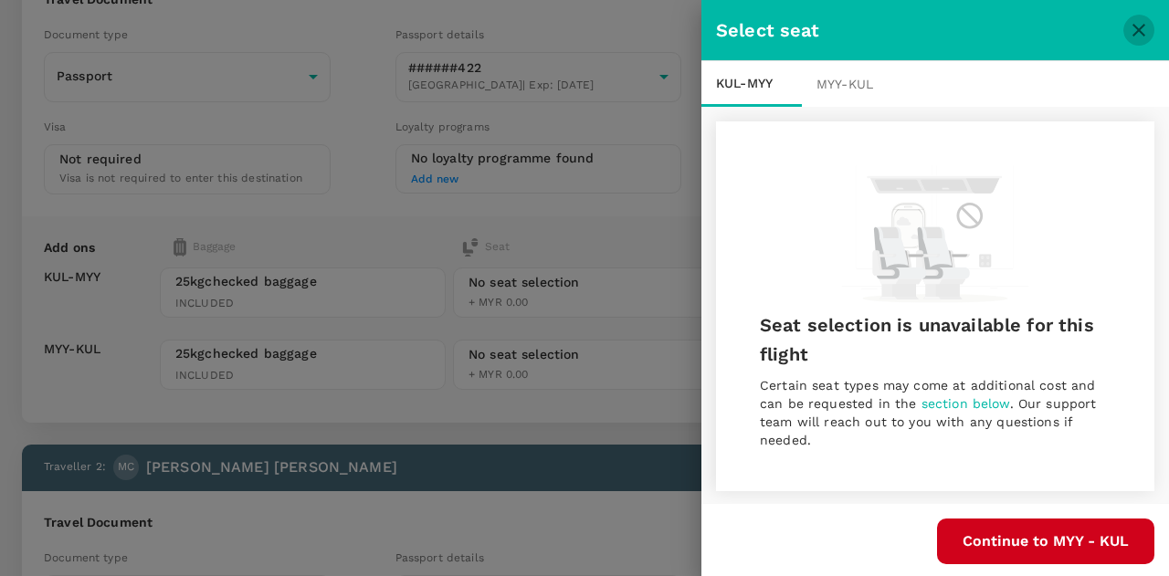
click at [1133, 32] on icon "close" at bounding box center [1139, 30] width 22 height 22
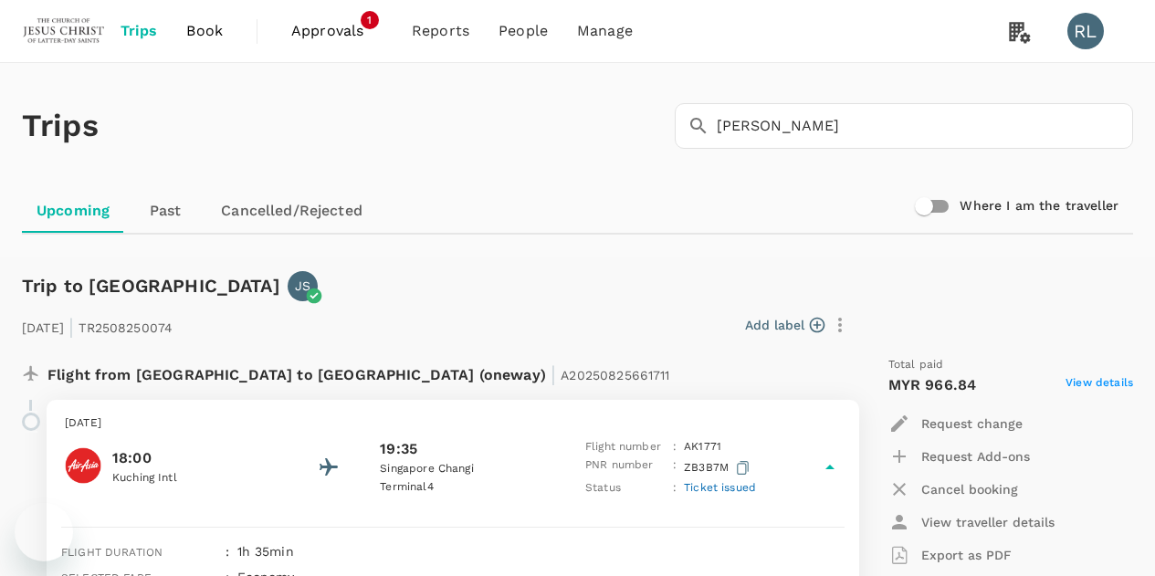
scroll to position [365, 0]
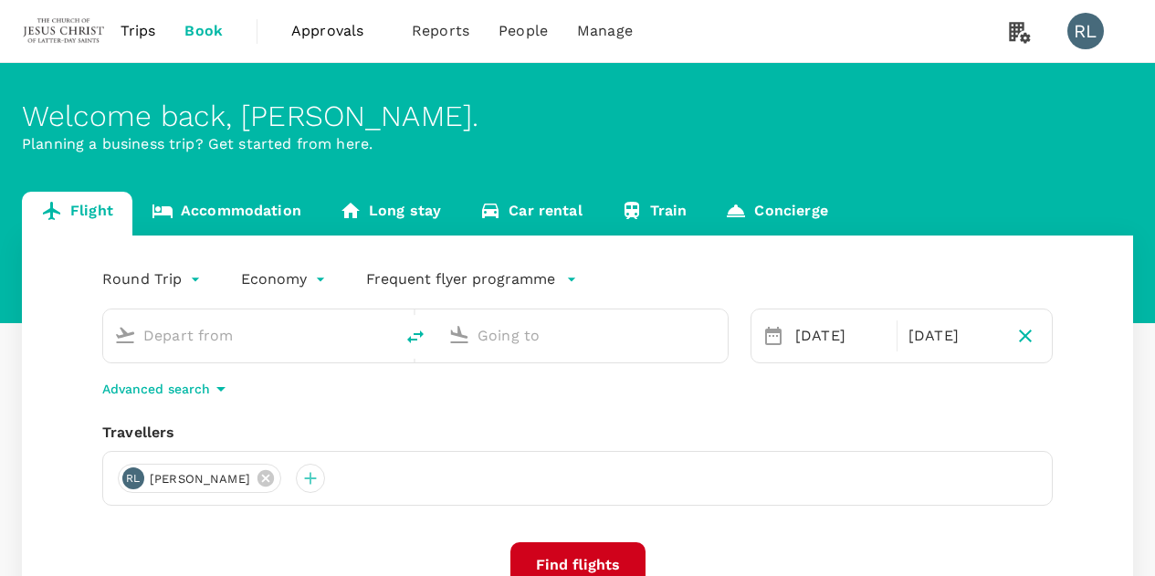
type input "Kuala Lumpur Intl ([GEOGRAPHIC_DATA])"
type input "Miri Intl (MYY)"
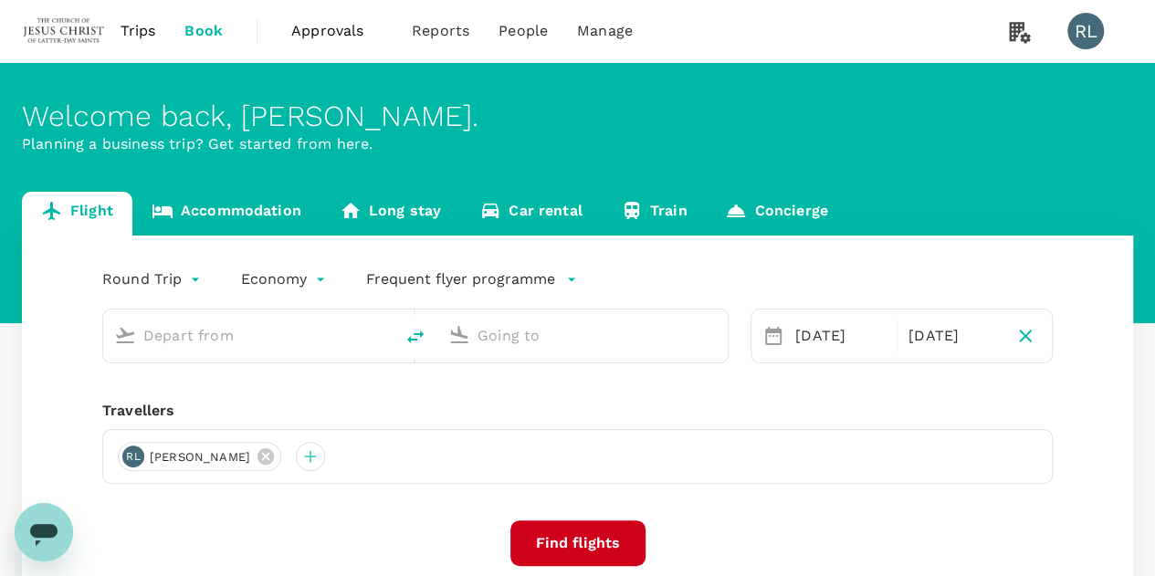
type input "Kuala Lumpur Intl ([GEOGRAPHIC_DATA])"
type input "Miri Intl (MYY)"
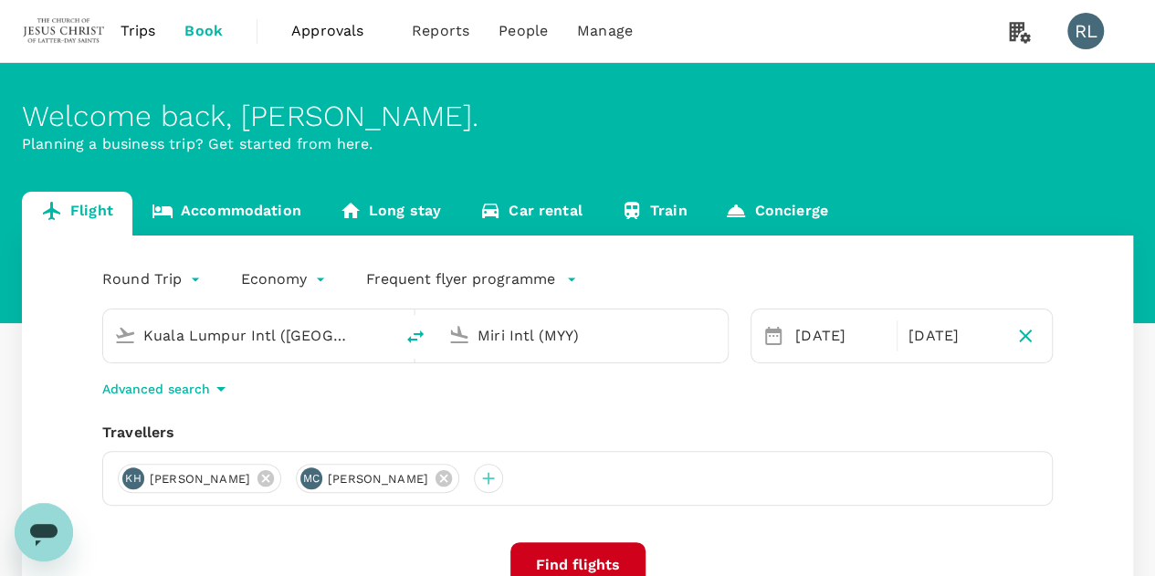
click at [1022, 341] on icon "button" at bounding box center [1025, 336] width 13 height 13
type input "oneway"
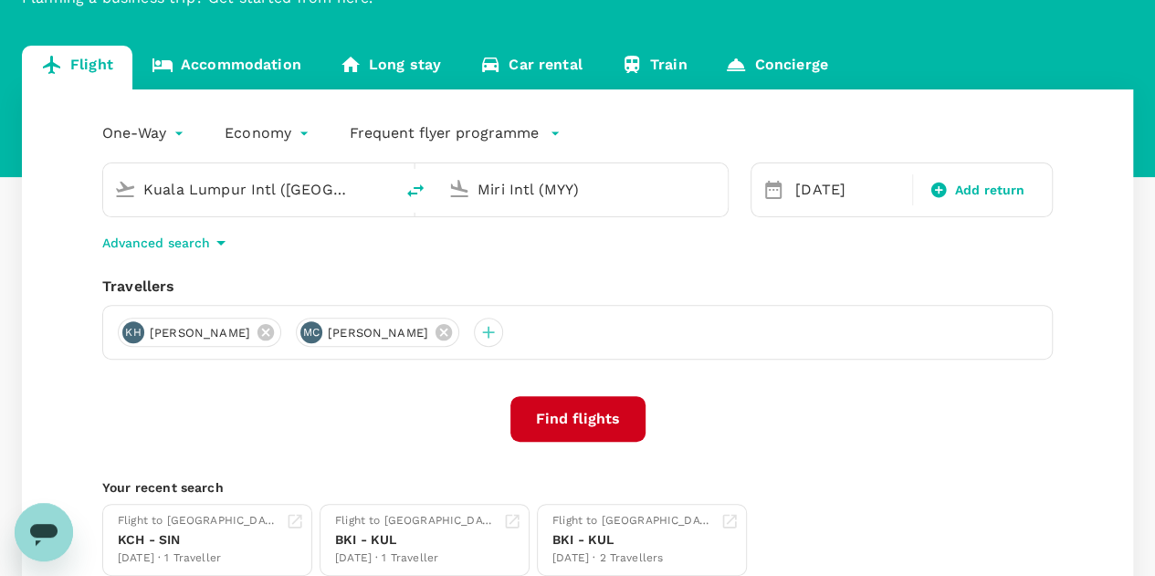
scroll to position [183, 0]
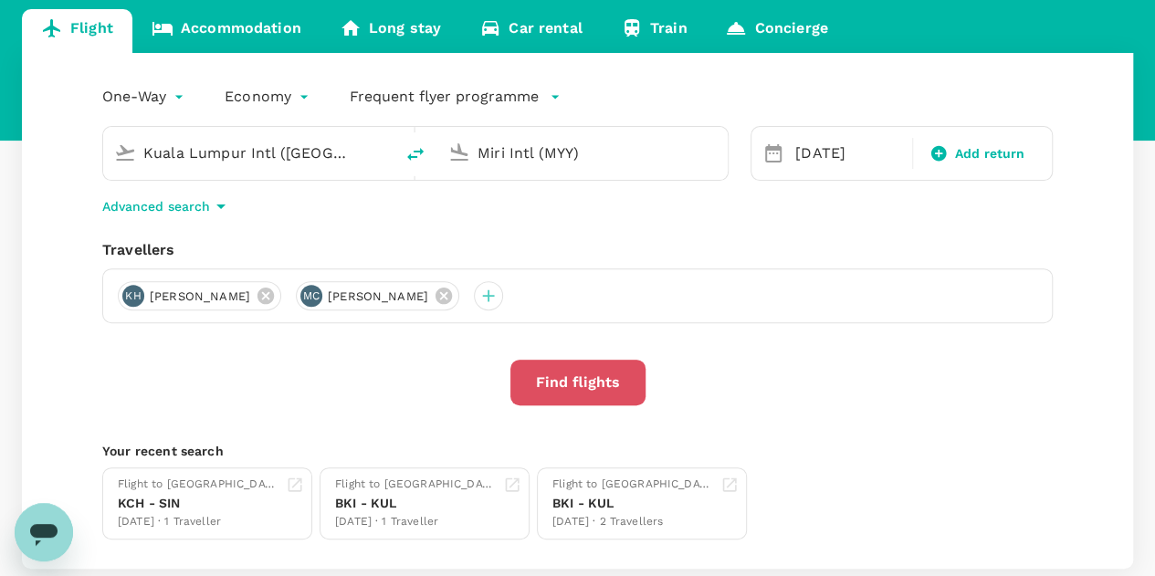
click at [597, 381] on button "Find flights" at bounding box center [578, 383] width 135 height 46
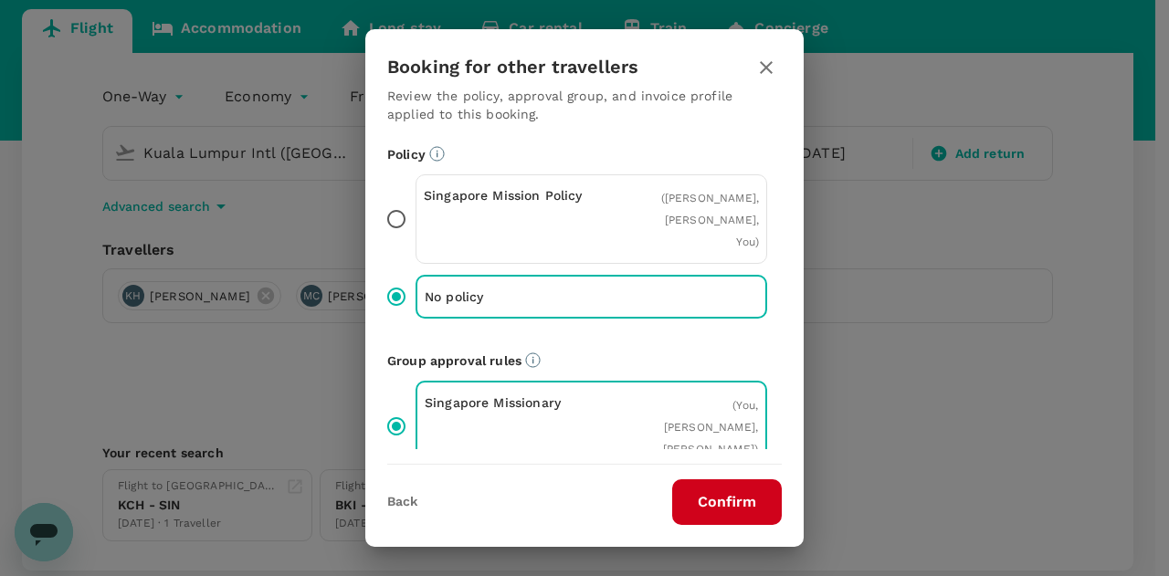
drag, startPoint x: 743, startPoint y: 507, endPoint x: 751, endPoint y: 500, distance: 10.3
click at [745, 507] on button "Confirm" at bounding box center [727, 502] width 110 height 46
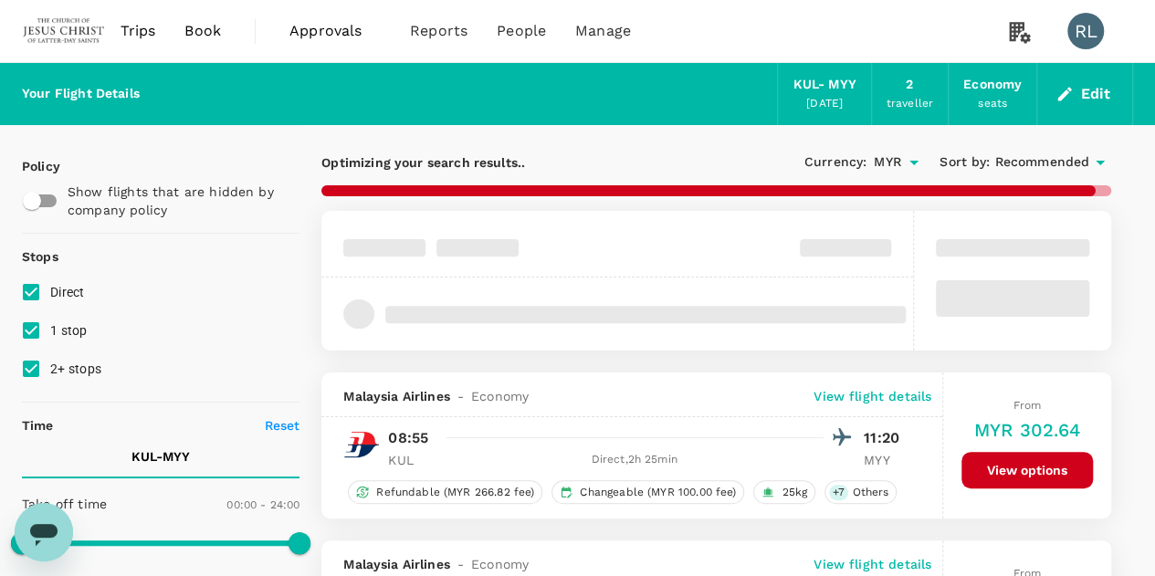
click at [1019, 163] on span "Recommended" at bounding box center [1042, 163] width 95 height 20
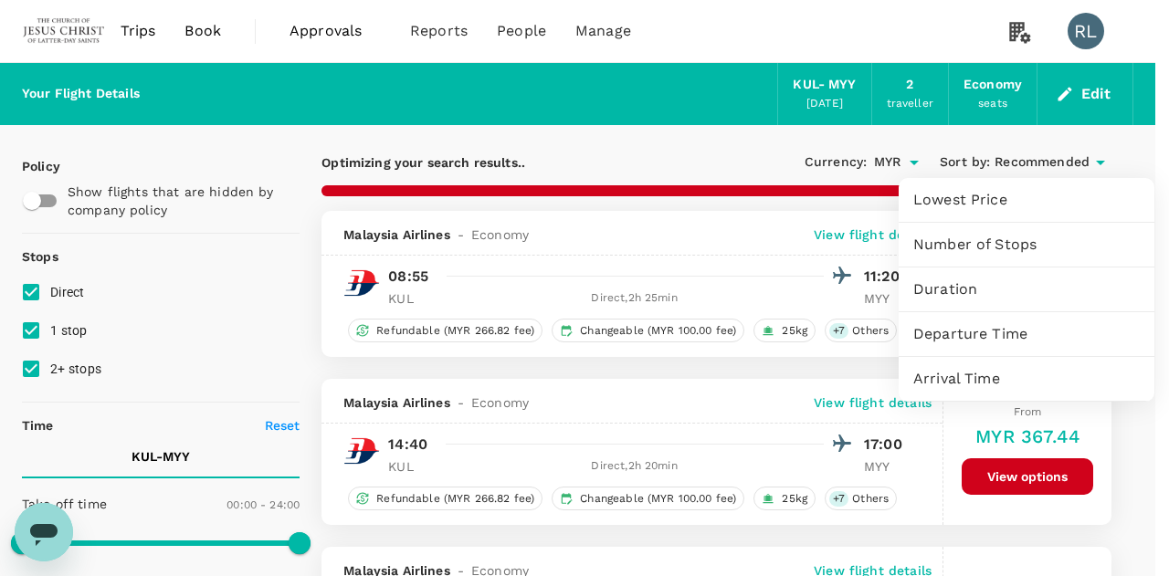
click at [32, 332] on div at bounding box center [584, 288] width 1169 height 576
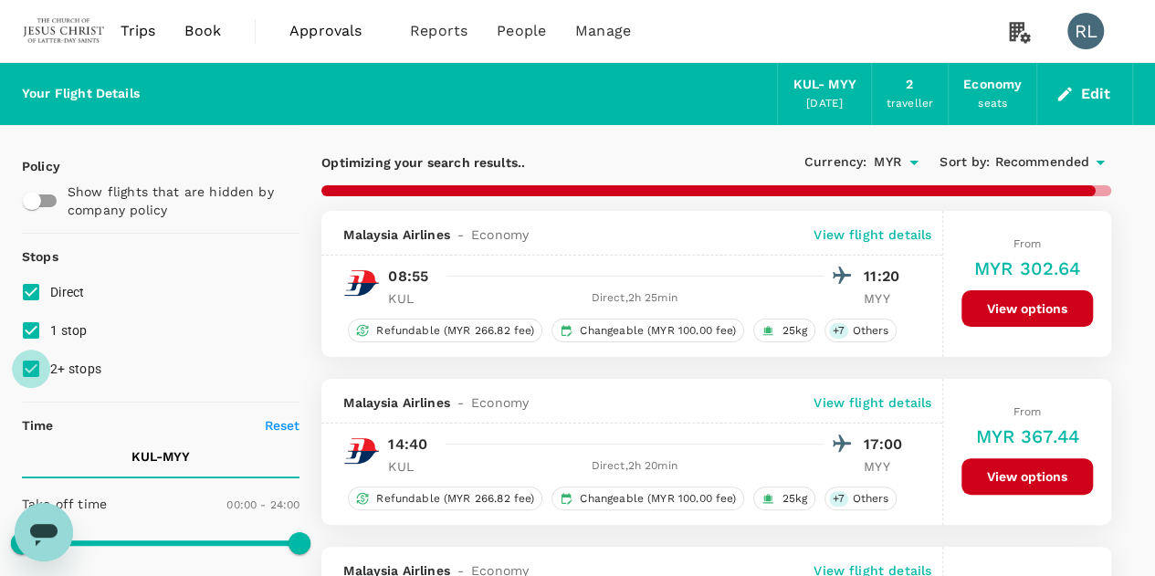
click at [33, 366] on input "2+ stops" at bounding box center [31, 369] width 38 height 38
checkbox input "false"
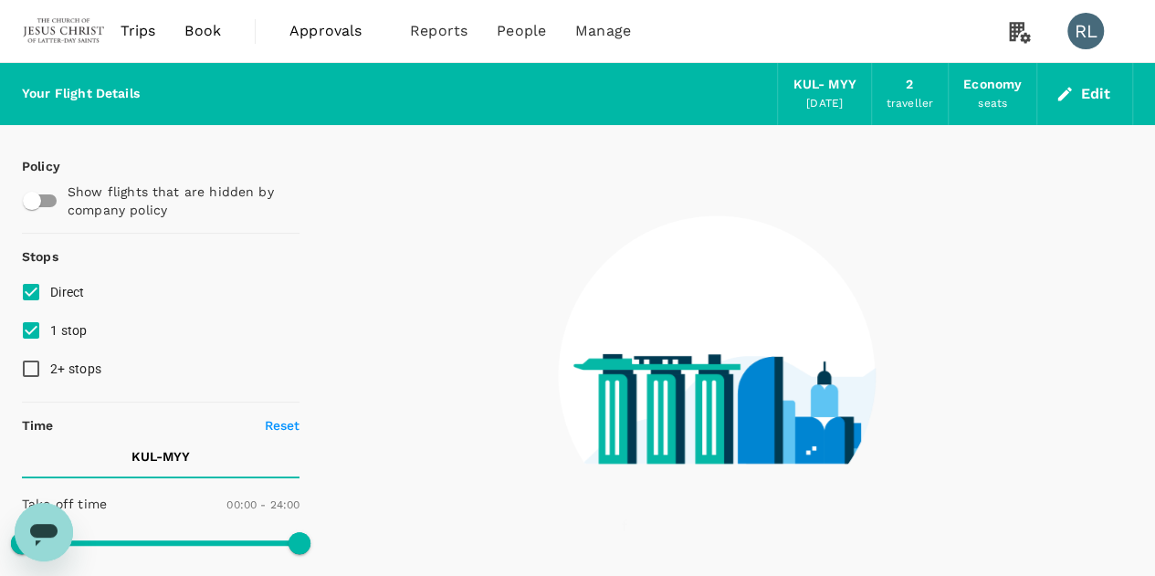
click at [31, 330] on input "1 stop" at bounding box center [31, 330] width 38 height 38
checkbox input "false"
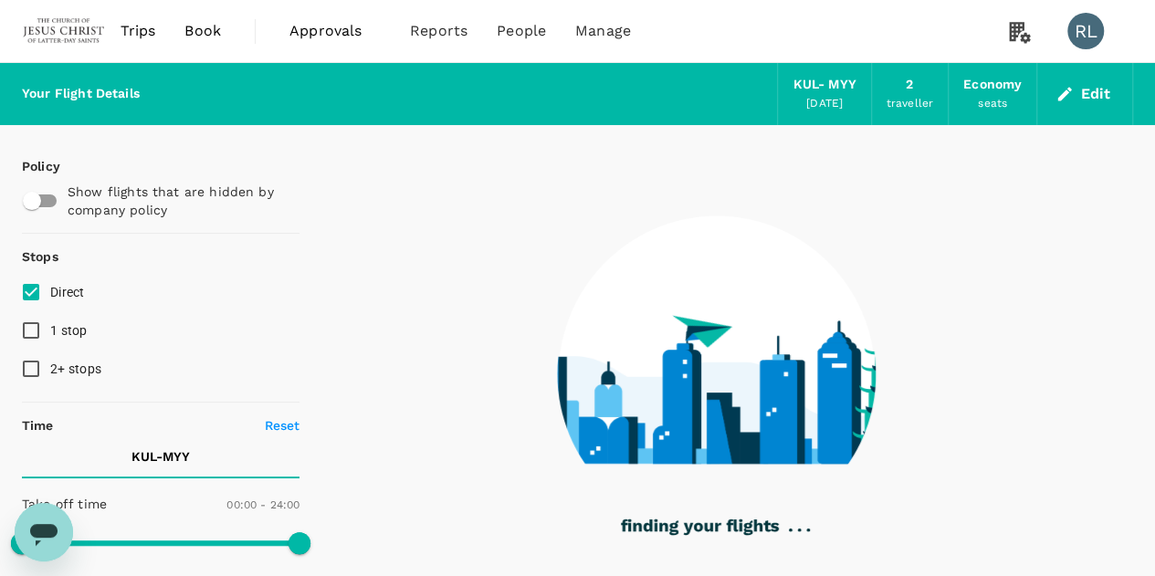
type input "1565"
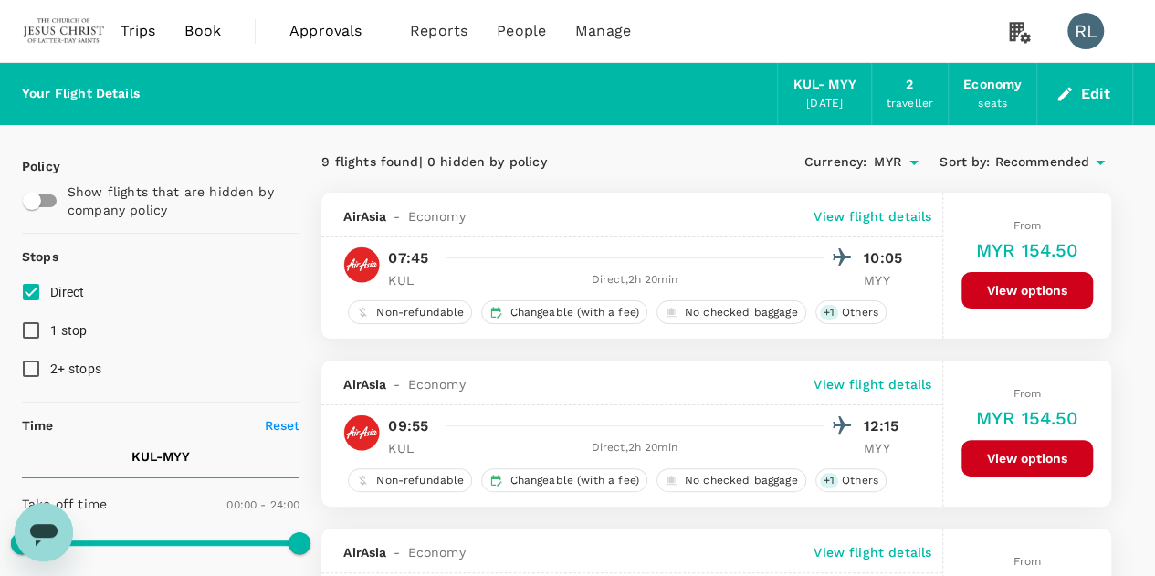
click at [1035, 163] on span "Recommended" at bounding box center [1042, 163] width 95 height 20
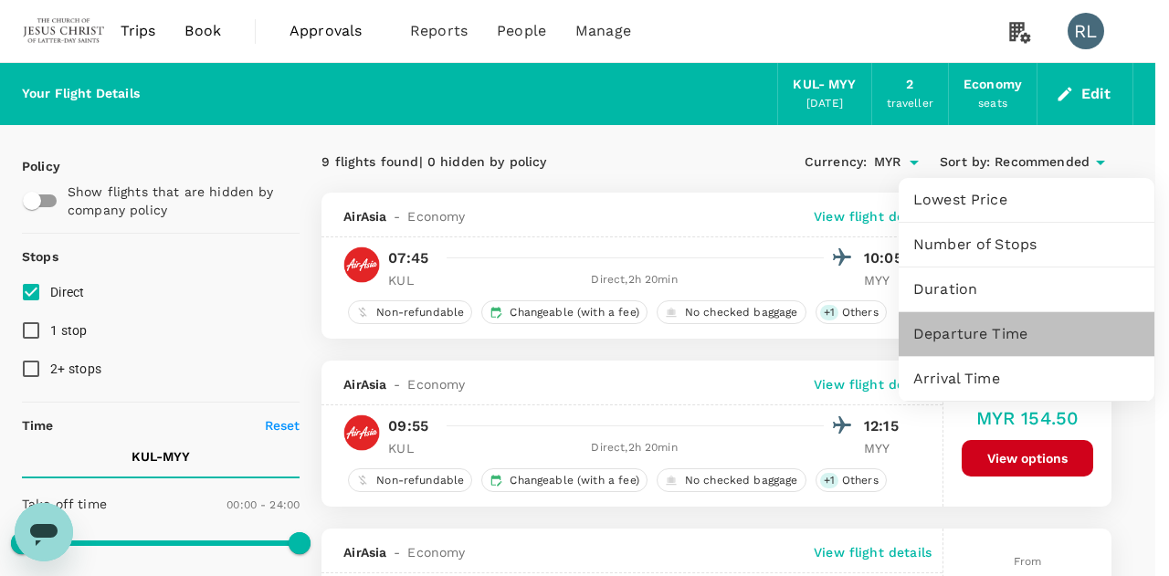
click at [986, 333] on span "Departure Time" at bounding box center [1026, 334] width 226 height 22
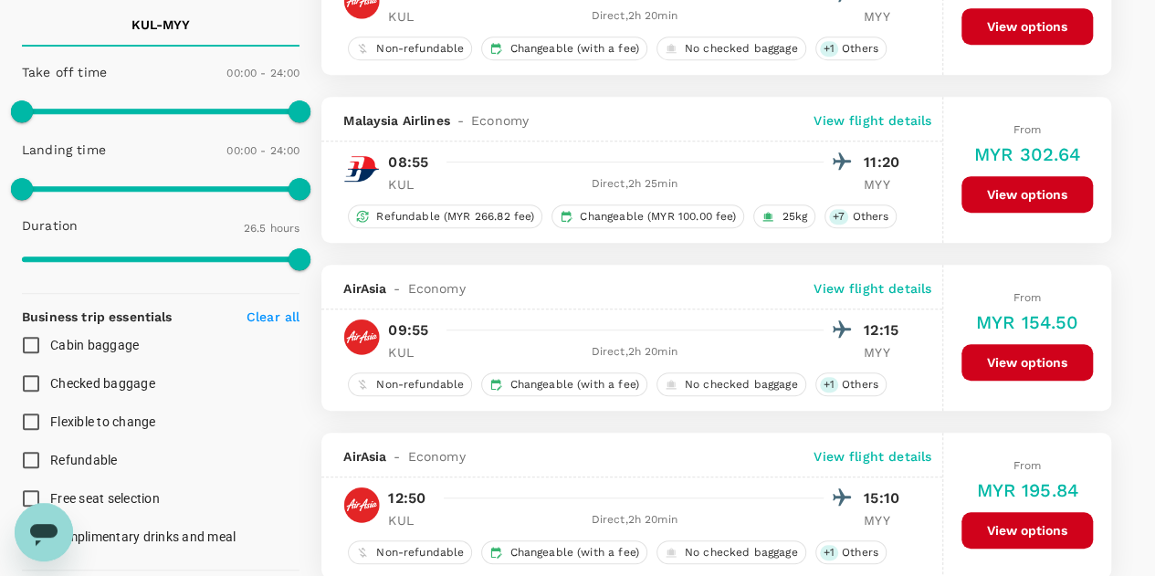
scroll to position [457, 0]
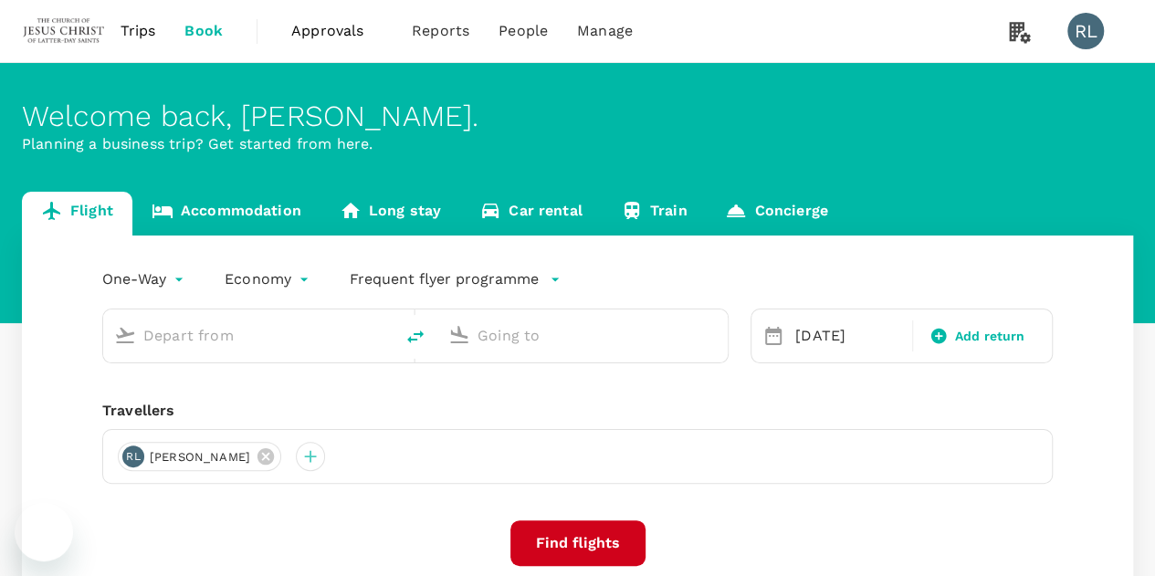
type input "Kuala Lumpur Intl ([GEOGRAPHIC_DATA])"
type input "Miri Intl (MYY)"
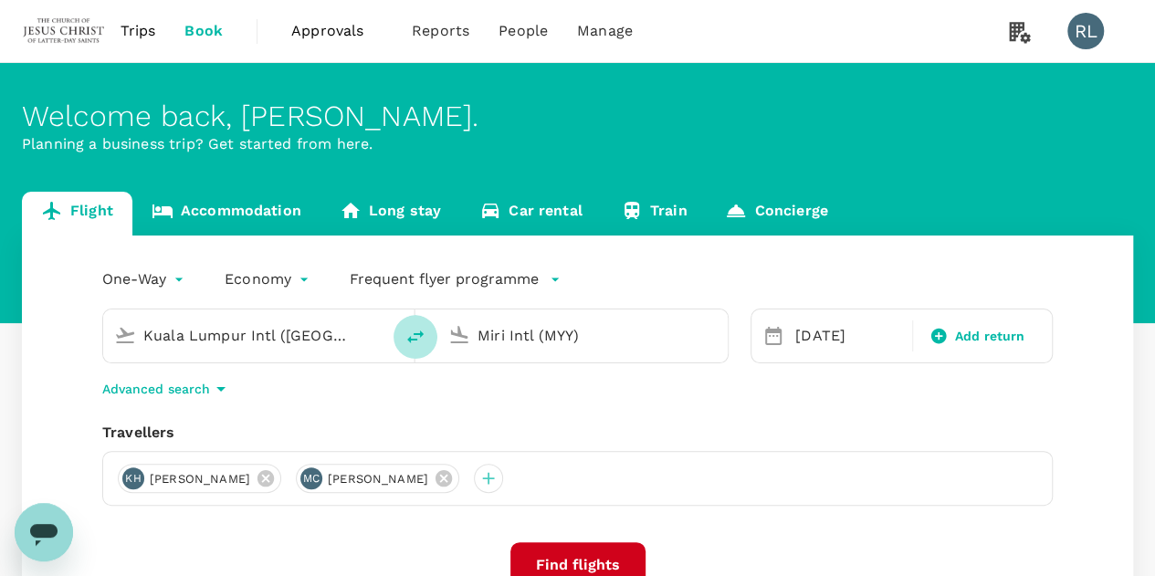
click at [415, 338] on icon "delete" at bounding box center [416, 337] width 22 height 22
type input "Miri Intl (MYY)"
type input "Kuala Lumpur Intl ([GEOGRAPHIC_DATA])"
click at [839, 341] on div "[DATE]" at bounding box center [848, 336] width 121 height 37
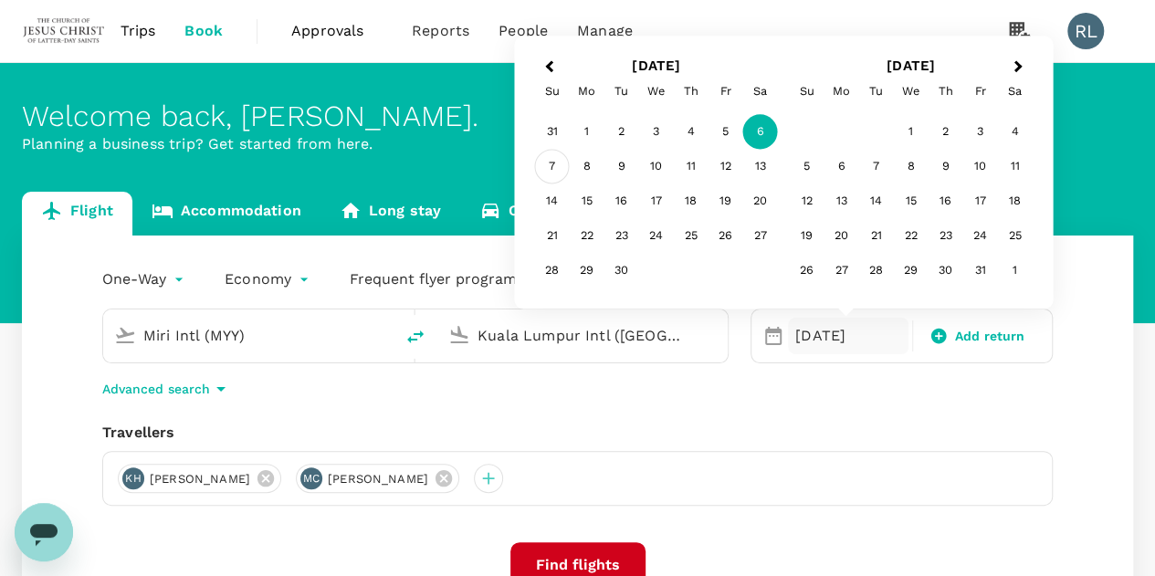
click at [555, 169] on div "7" at bounding box center [552, 167] width 35 height 35
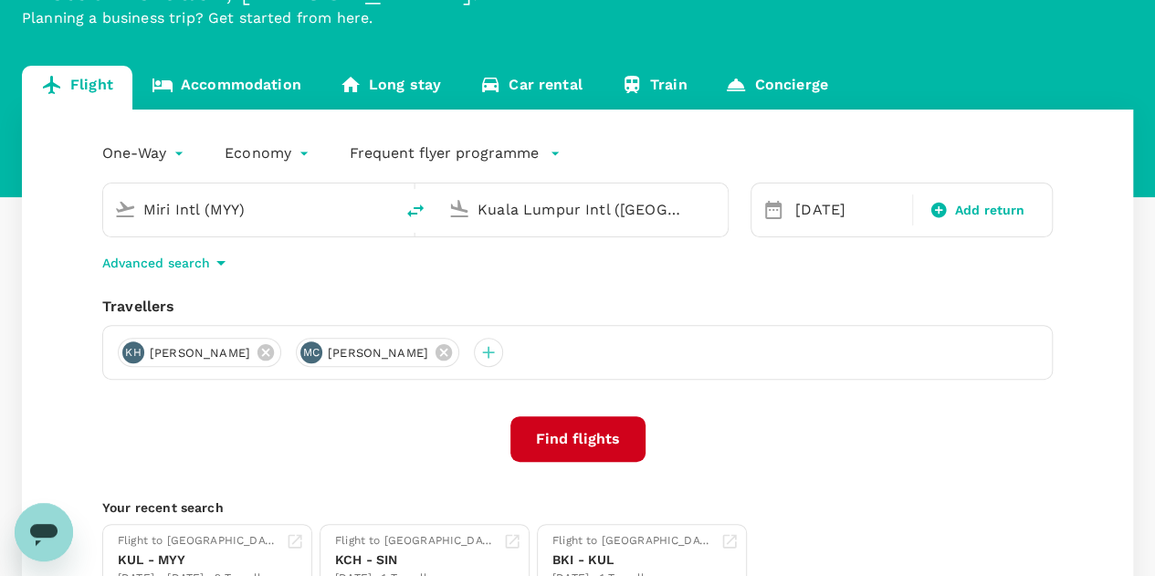
scroll to position [183, 0]
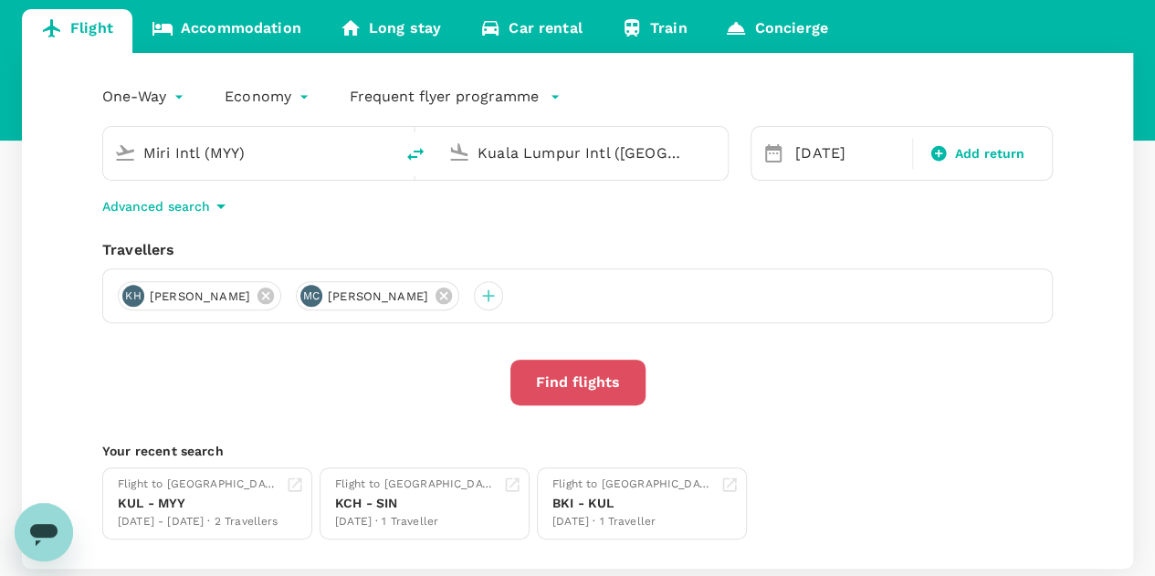
click at [574, 385] on button "Find flights" at bounding box center [578, 383] width 135 height 46
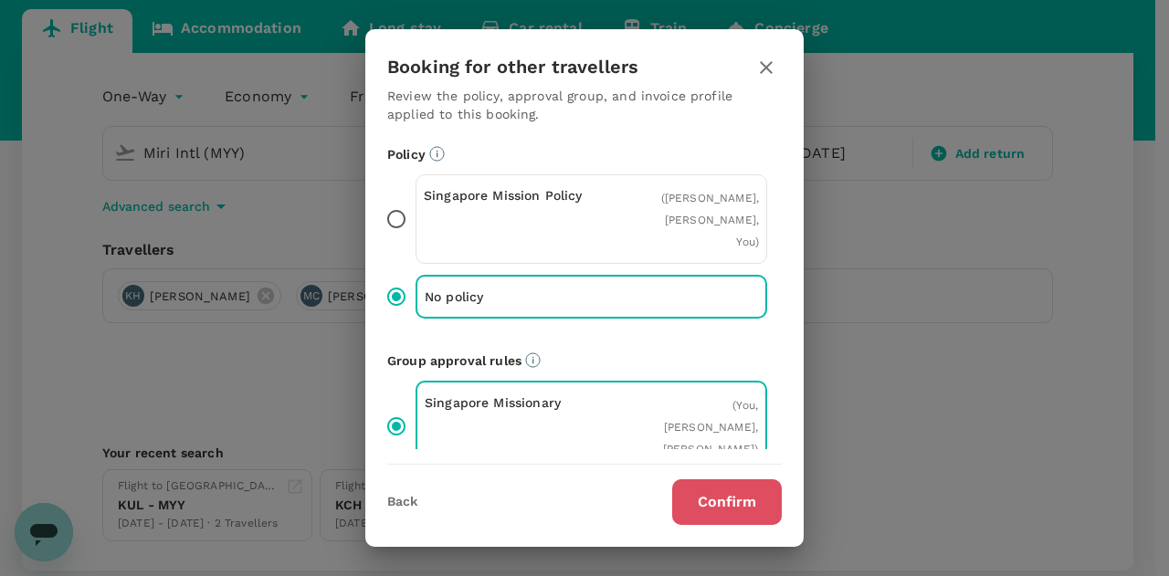
click at [712, 505] on button "Confirm" at bounding box center [727, 502] width 110 height 46
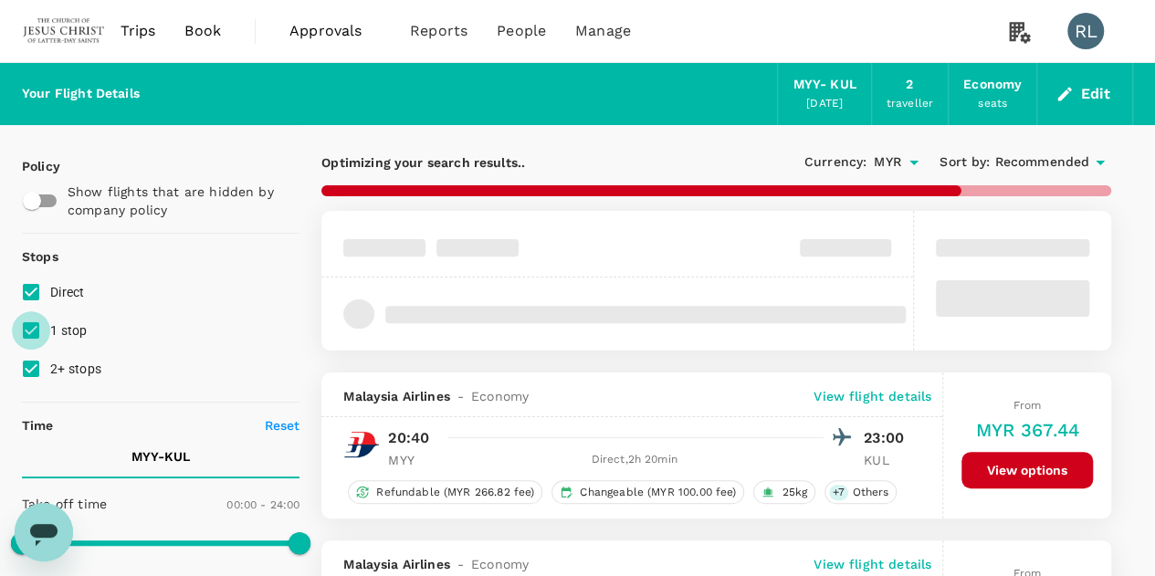
click at [30, 329] on input "1 stop" at bounding box center [31, 330] width 38 height 38
checkbox input "false"
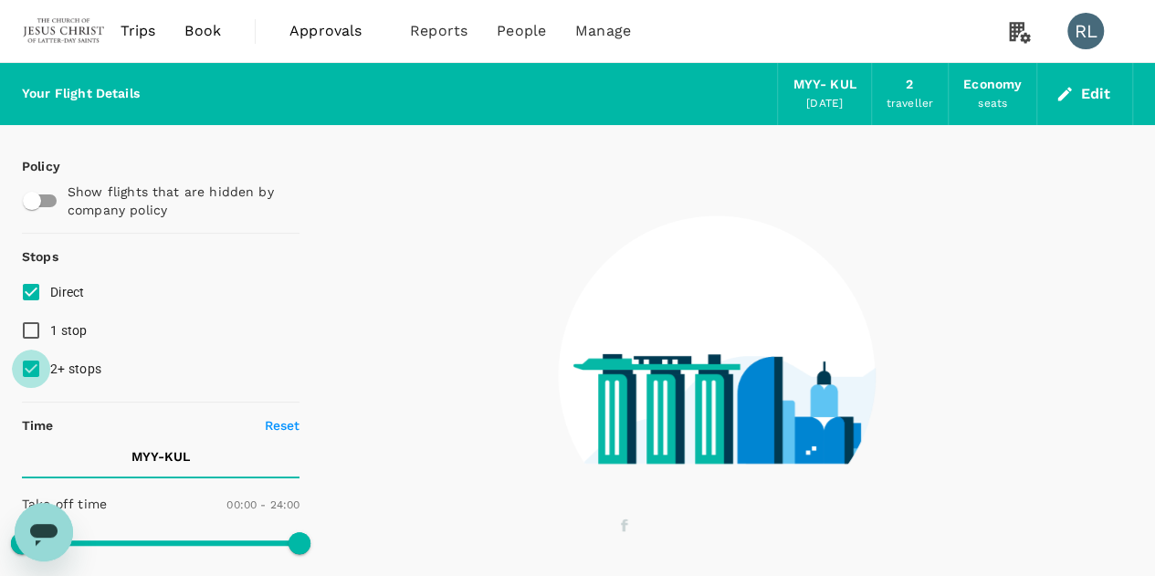
click at [35, 364] on input "2+ stops" at bounding box center [31, 369] width 38 height 38
checkbox input "false"
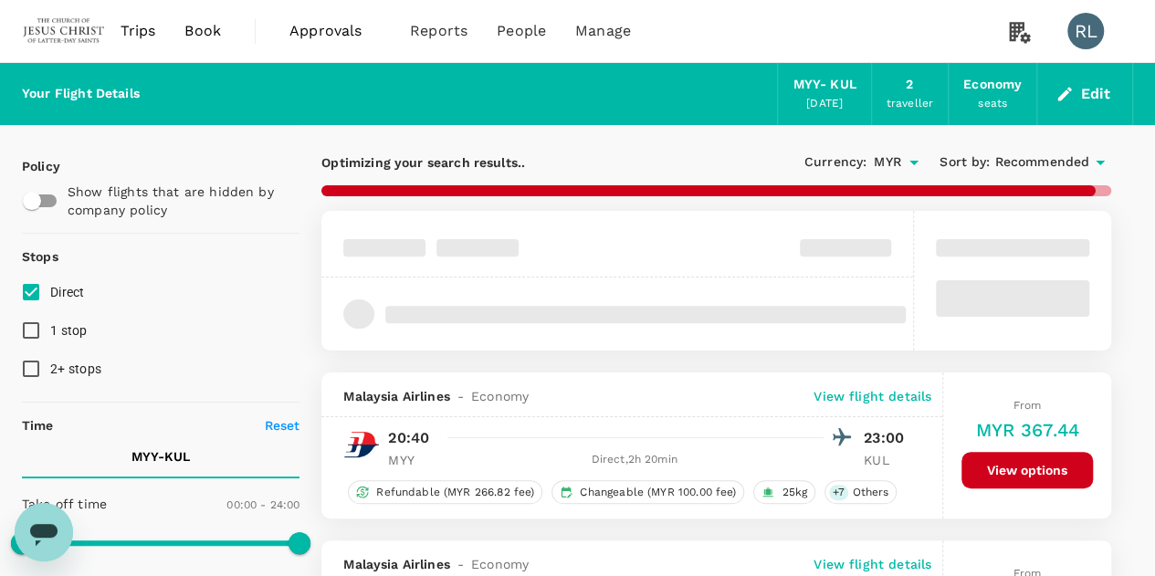
click at [1032, 162] on span "Recommended" at bounding box center [1042, 163] width 95 height 20
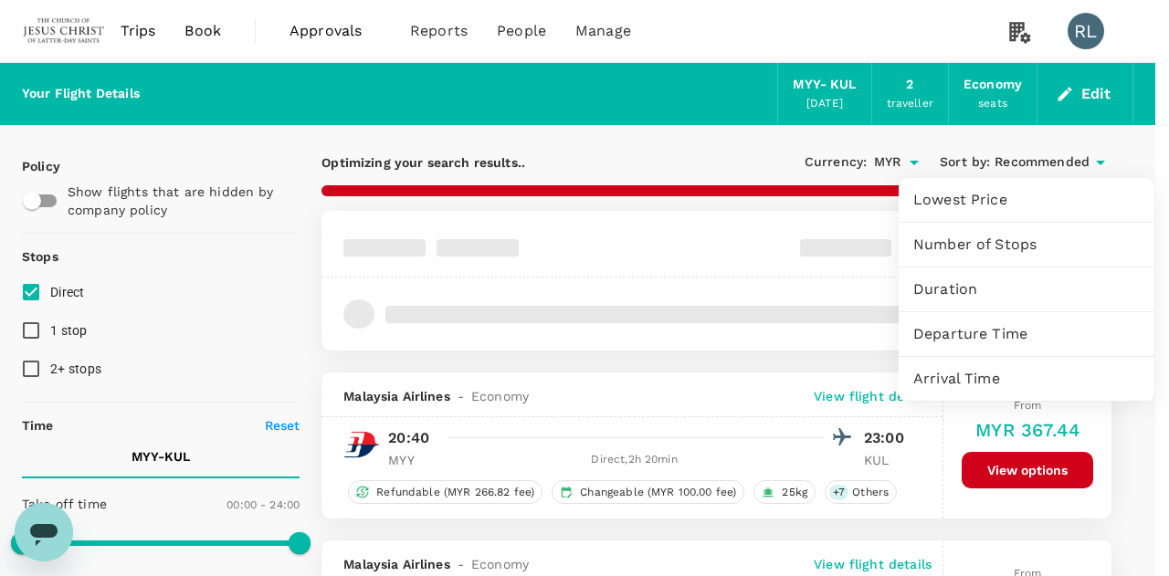
click at [996, 333] on span "Departure Time" at bounding box center [1026, 334] width 226 height 22
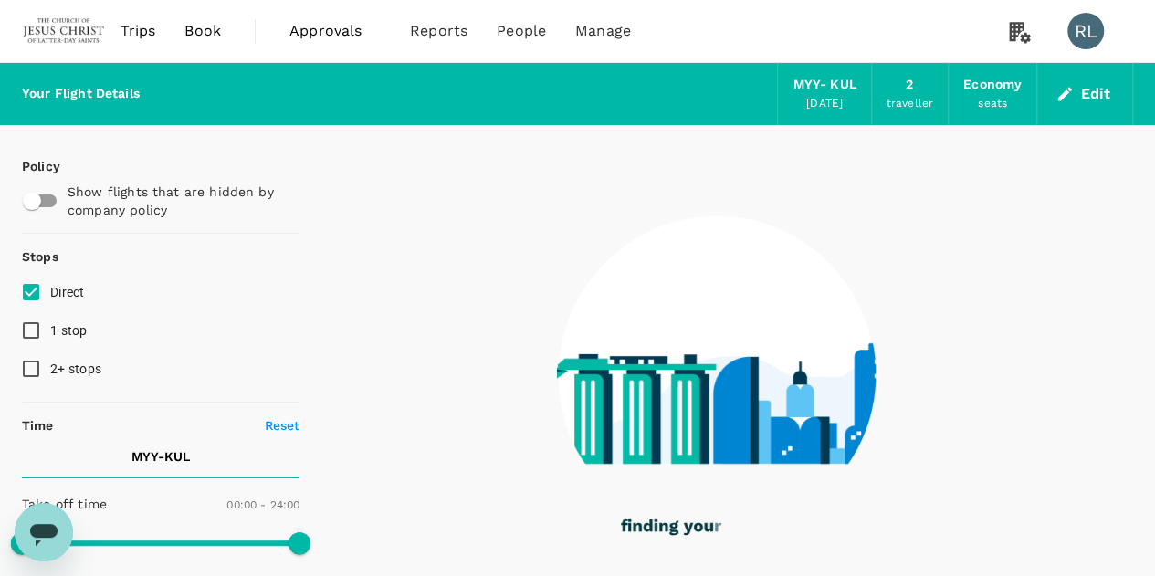
checkbox input "false"
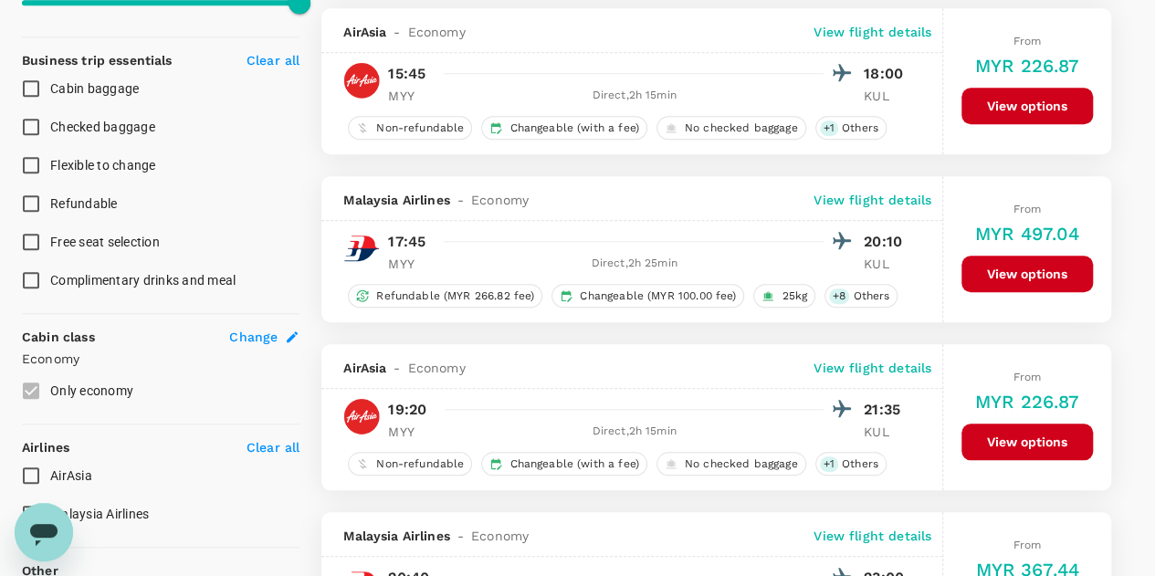
scroll to position [696, 0]
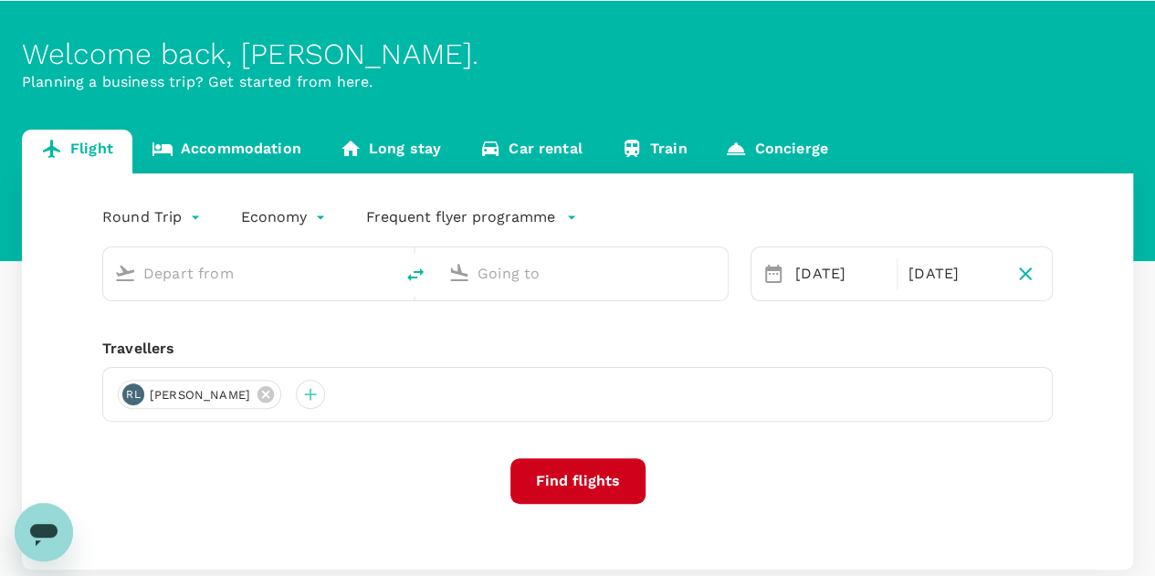
scroll to position [91, 0]
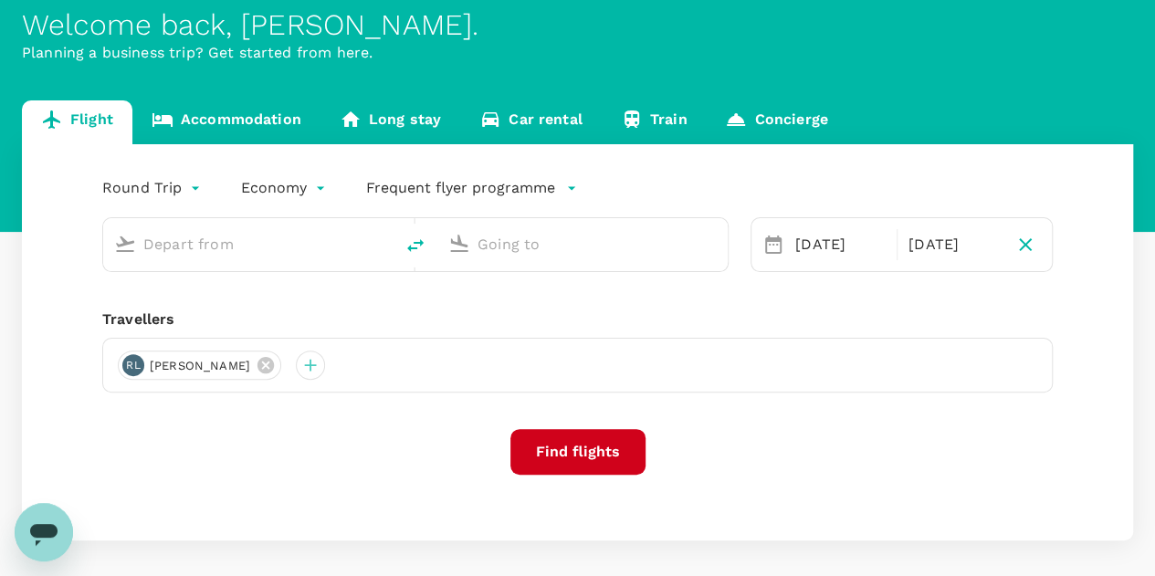
type input "oneway"
type input "Miri Intl (MYY)"
type input "Kuala Lumpur Intl ([GEOGRAPHIC_DATA])"
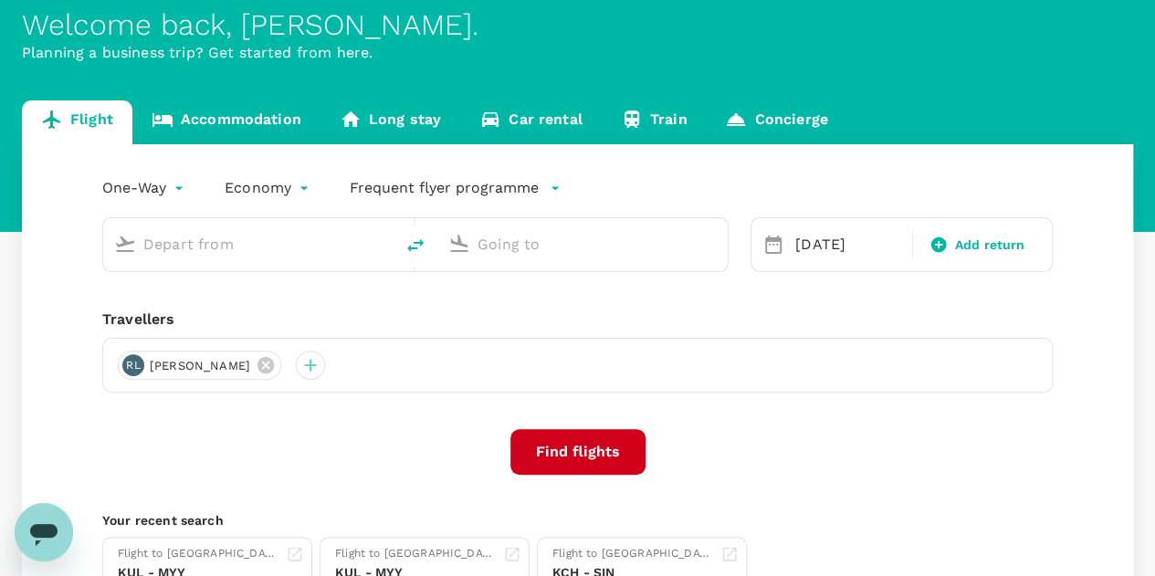
type input "Miri Intl (MYY)"
type input "Kuala Lumpur Intl ([GEOGRAPHIC_DATA])"
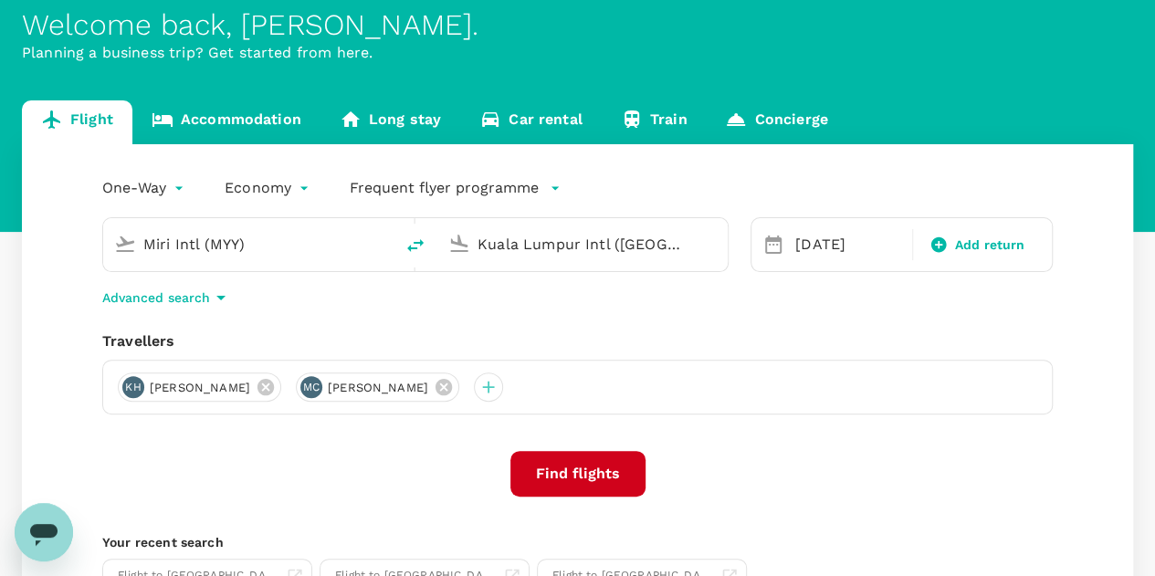
drag, startPoint x: 284, startPoint y: 255, endPoint x: 130, endPoint y: 240, distance: 155.0
click at [130, 240] on div "Miri Intl (MYY)" at bounding box center [245, 241] width 276 height 40
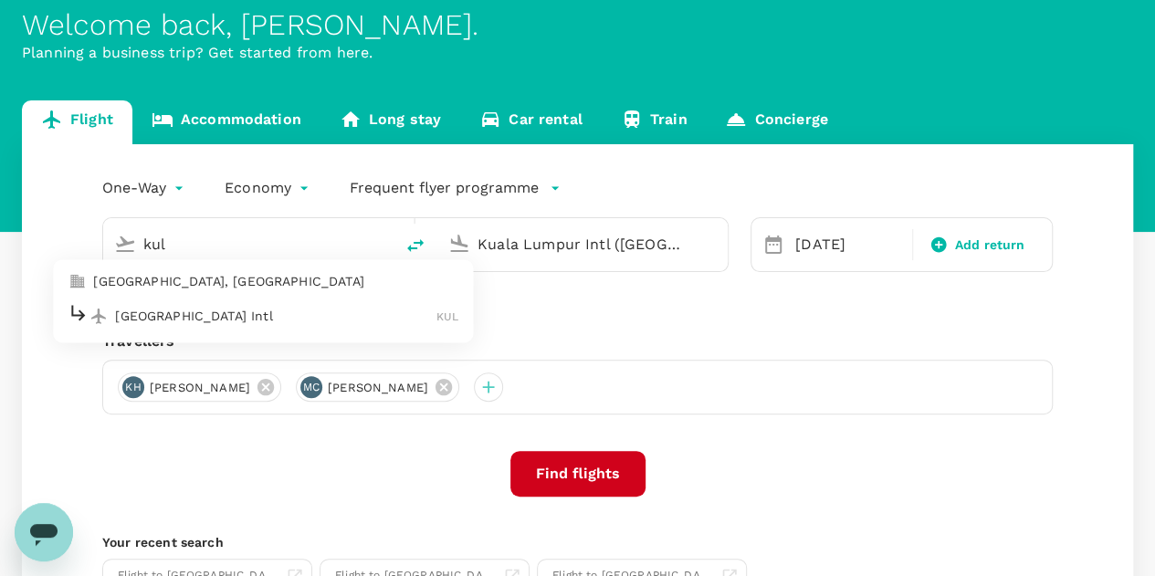
click at [195, 322] on p "[GEOGRAPHIC_DATA] Intl" at bounding box center [275, 316] width 321 height 18
type input "Kuala Lumpur Intl ([GEOGRAPHIC_DATA])"
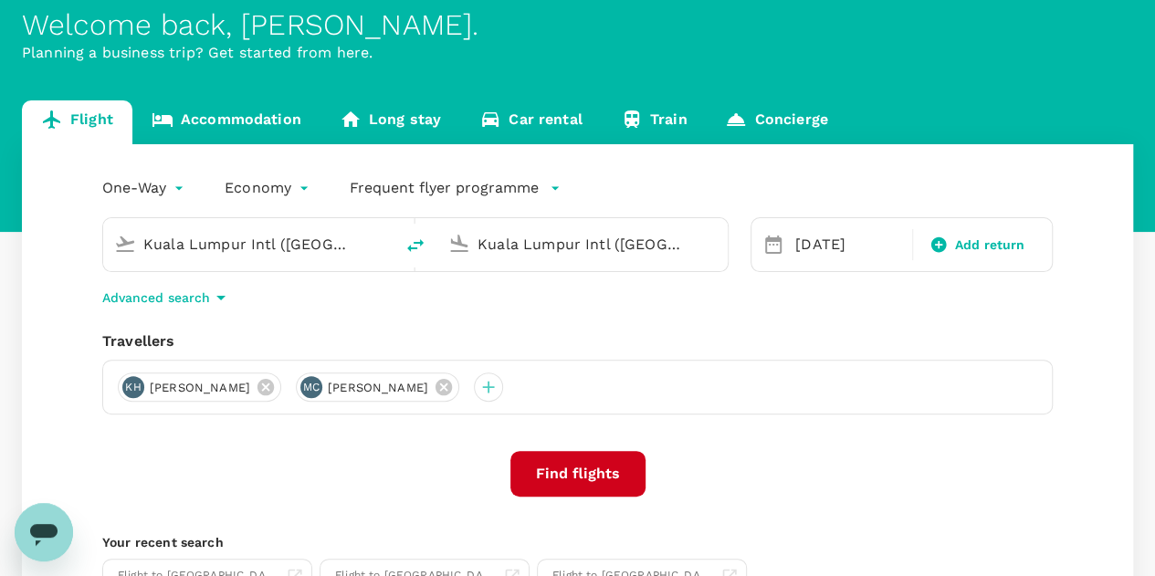
drag, startPoint x: 665, startPoint y: 253, endPoint x: 465, endPoint y: 238, distance: 200.5
click at [465, 238] on div "Kuala Lumpur Intl ([GEOGRAPHIC_DATA])" at bounding box center [579, 241] width 276 height 40
click at [492, 314] on p "Miri Intl" at bounding box center [609, 316] width 321 height 18
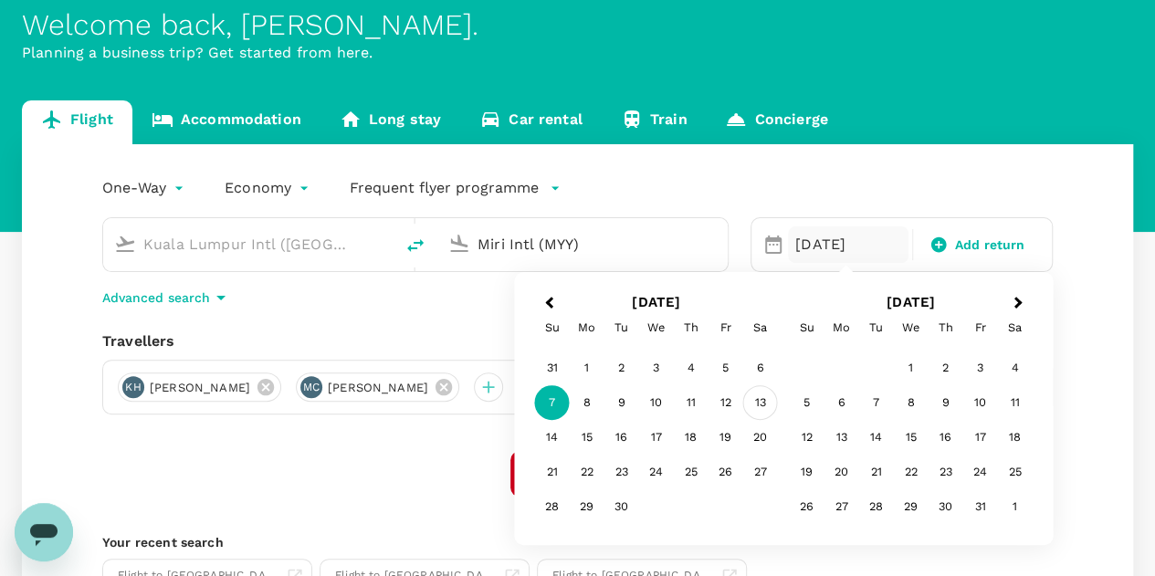
type input "Miri Intl (MYY)"
click at [764, 405] on div "13" at bounding box center [760, 402] width 35 height 35
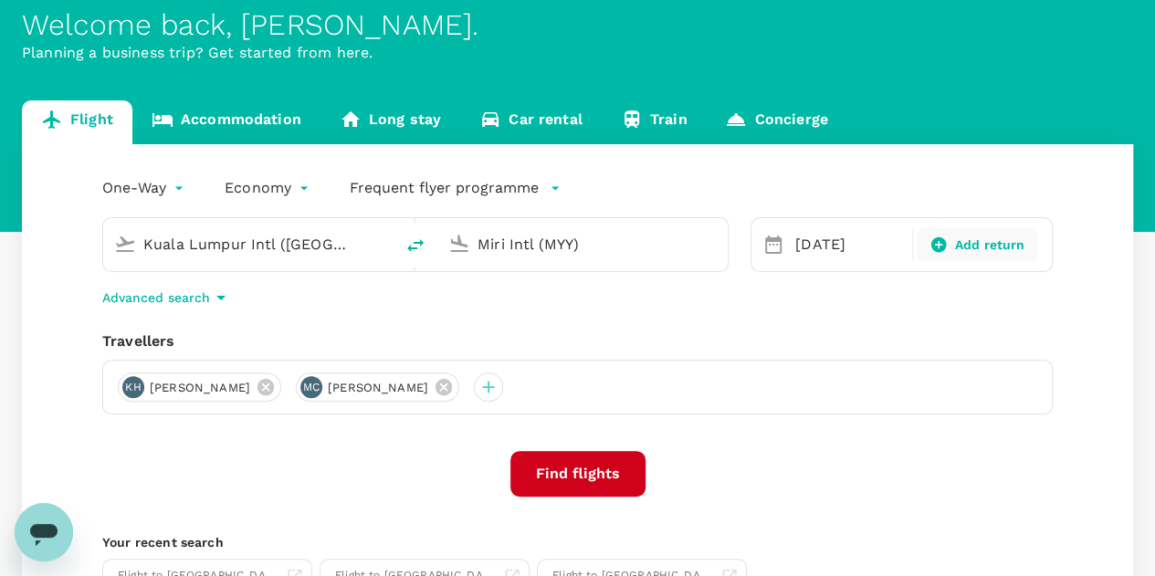
click at [981, 248] on span "Add return" at bounding box center [990, 245] width 70 height 19
type input "roundtrip"
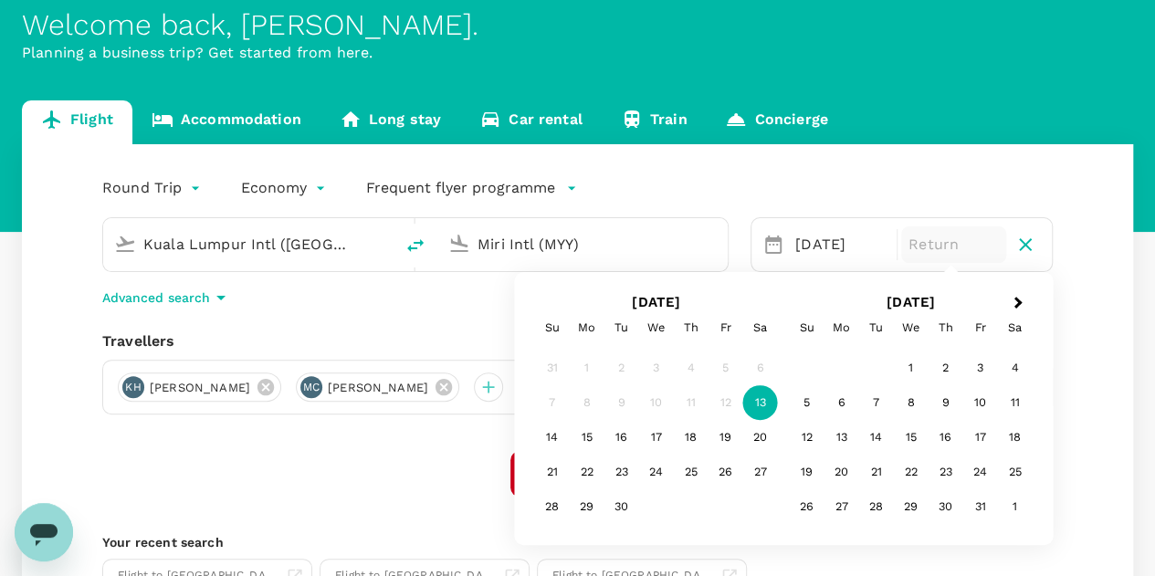
click at [758, 402] on div "13" at bounding box center [760, 402] width 35 height 35
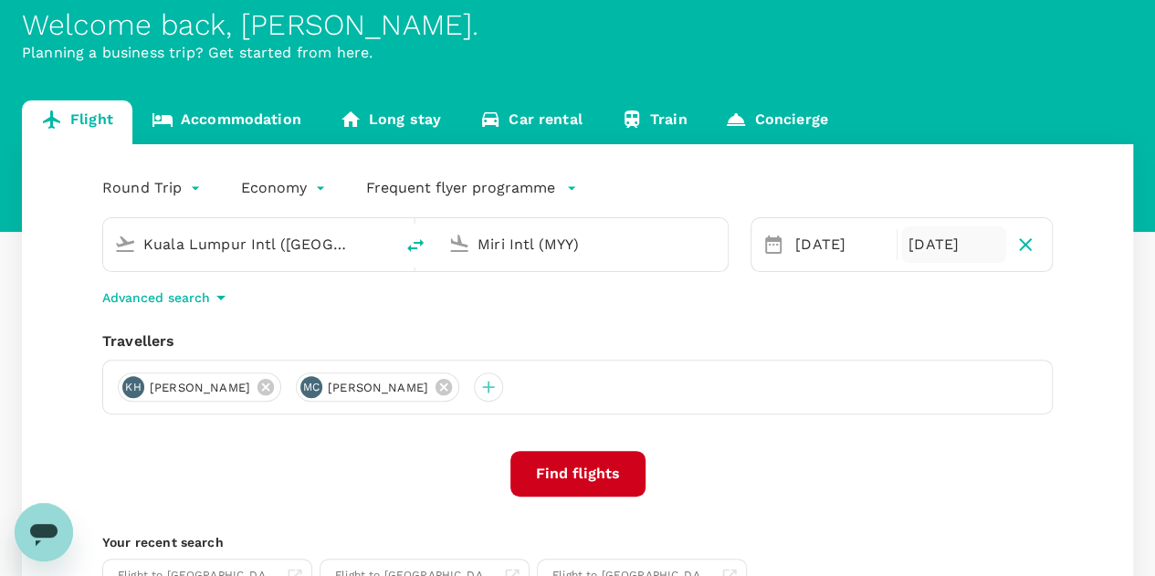
click at [616, 243] on input "Miri Intl (MYY)" at bounding box center [584, 244] width 212 height 28
click at [542, 323] on p "Singapore Changi" at bounding box center [611, 316] width 324 height 18
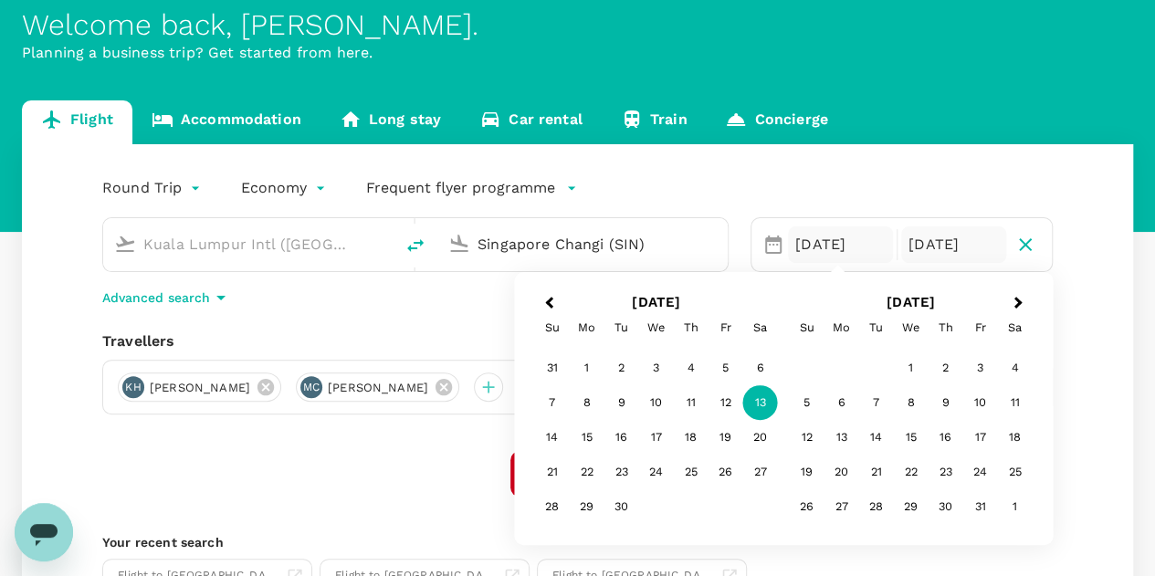
type input "Singapore Changi (SIN)"
click at [764, 399] on div "13" at bounding box center [760, 402] width 35 height 35
click at [1114, 417] on div "Round Trip roundtrip Economy economy Frequent flyer programme Kuala Lumpur Intl…" at bounding box center [577, 402] width 1111 height 516
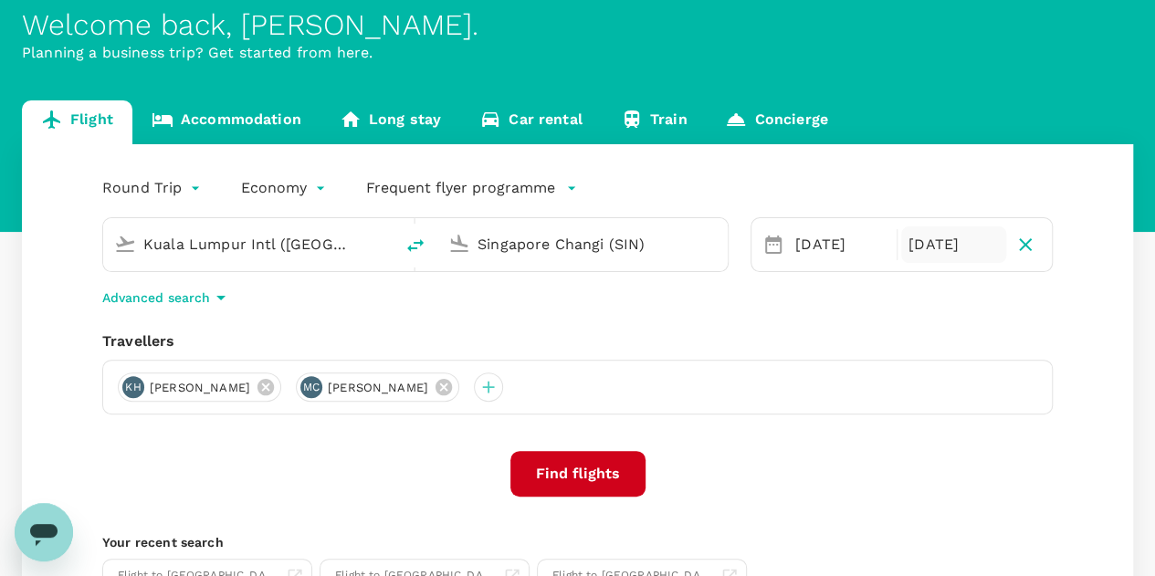
click at [563, 468] on button "Find flights" at bounding box center [578, 474] width 135 height 46
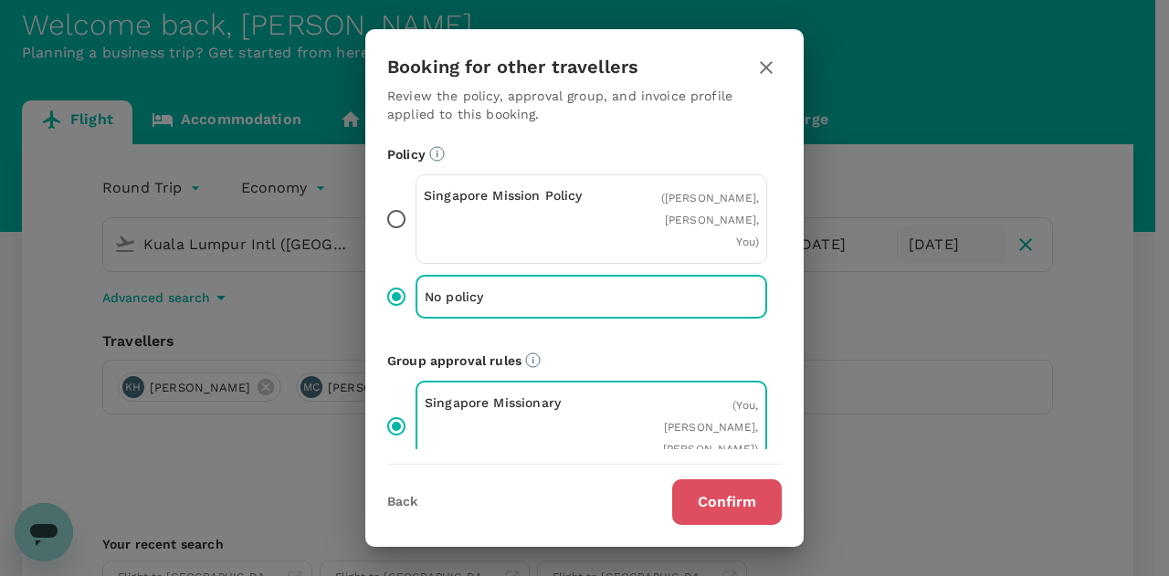
click at [718, 501] on button "Confirm" at bounding box center [727, 502] width 110 height 46
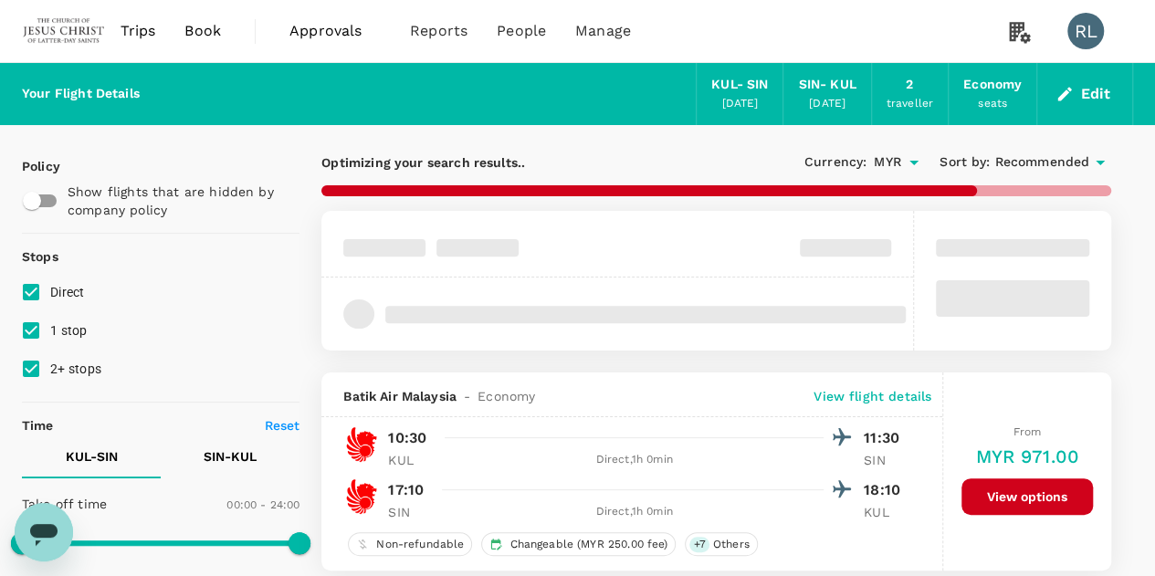
click at [1020, 158] on span "Recommended" at bounding box center [1042, 163] width 95 height 20
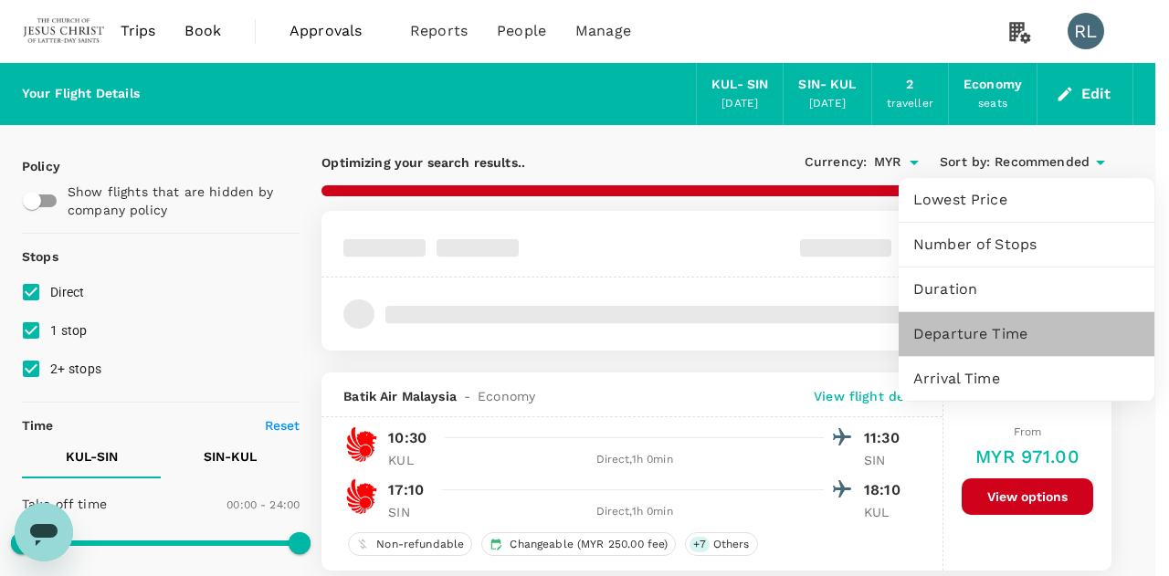
click at [975, 335] on span "Departure Time" at bounding box center [1026, 334] width 226 height 22
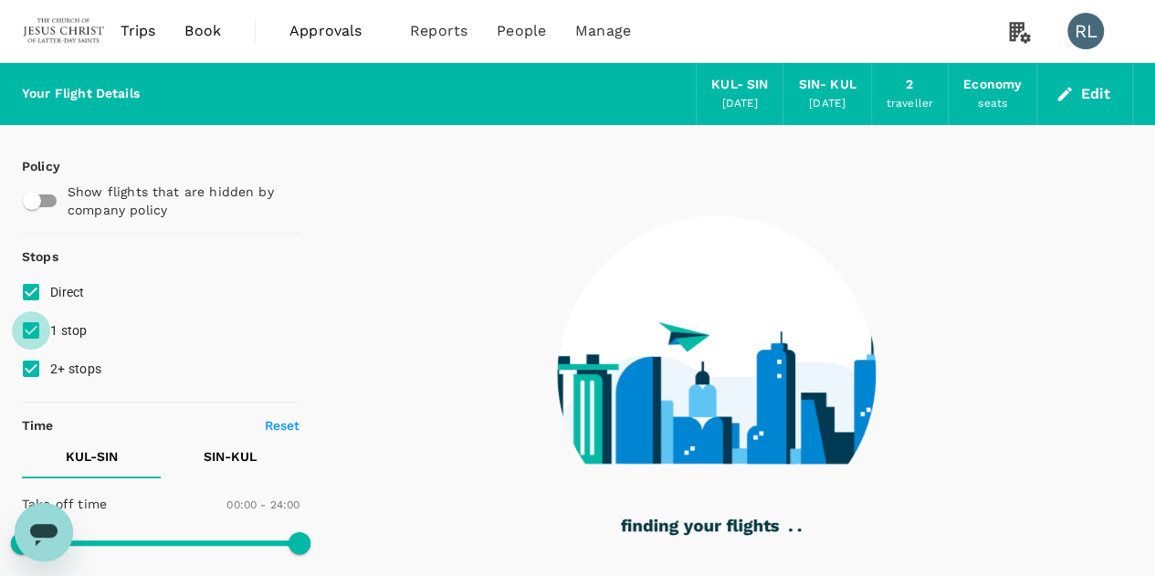
click at [29, 333] on input "1 stop" at bounding box center [31, 330] width 38 height 38
checkbox input "false"
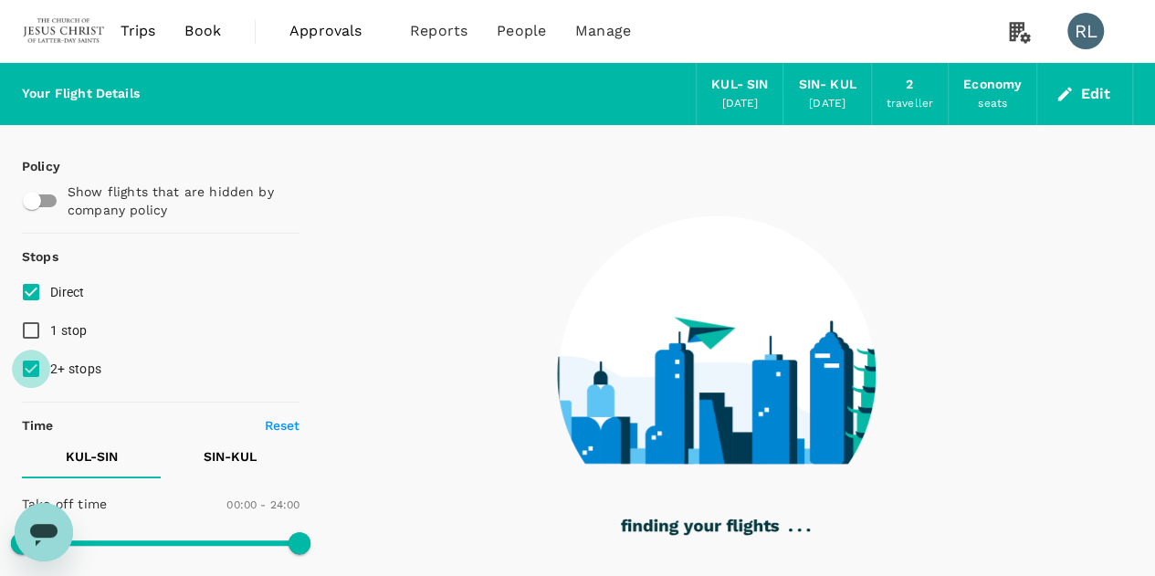
click at [30, 364] on input "2+ stops" at bounding box center [31, 369] width 38 height 38
checkbox input "false"
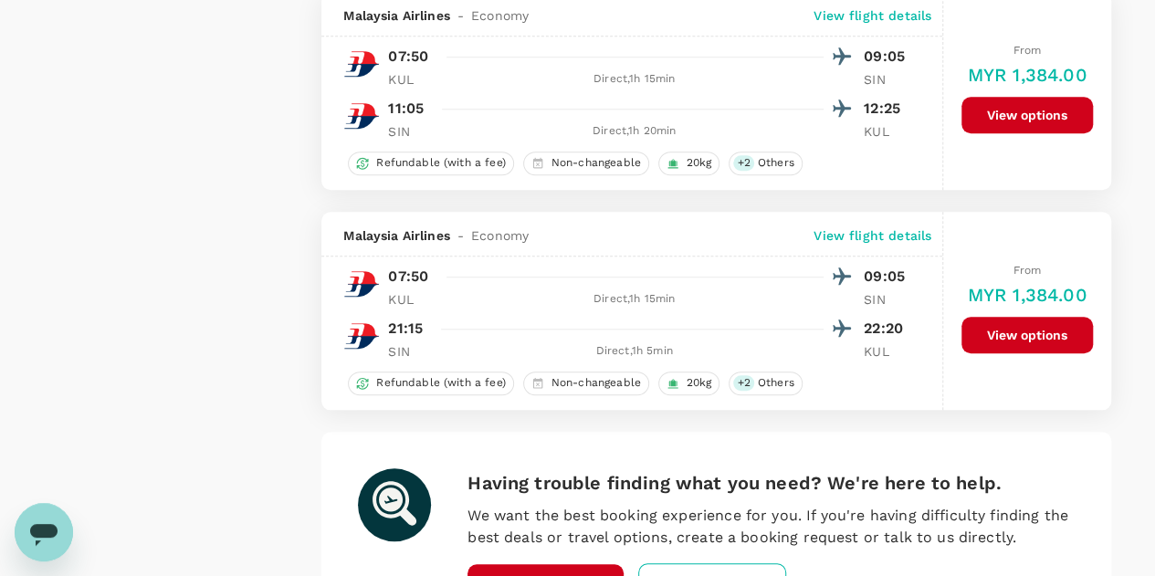
scroll to position [4362, 0]
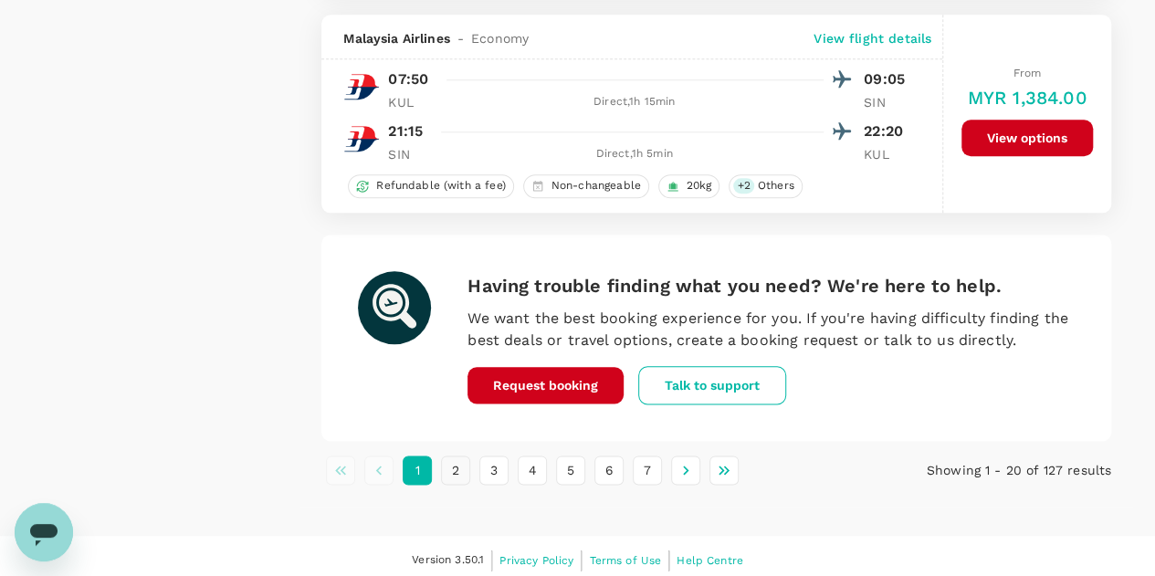
click at [451, 461] on button "2" at bounding box center [455, 470] width 29 height 29
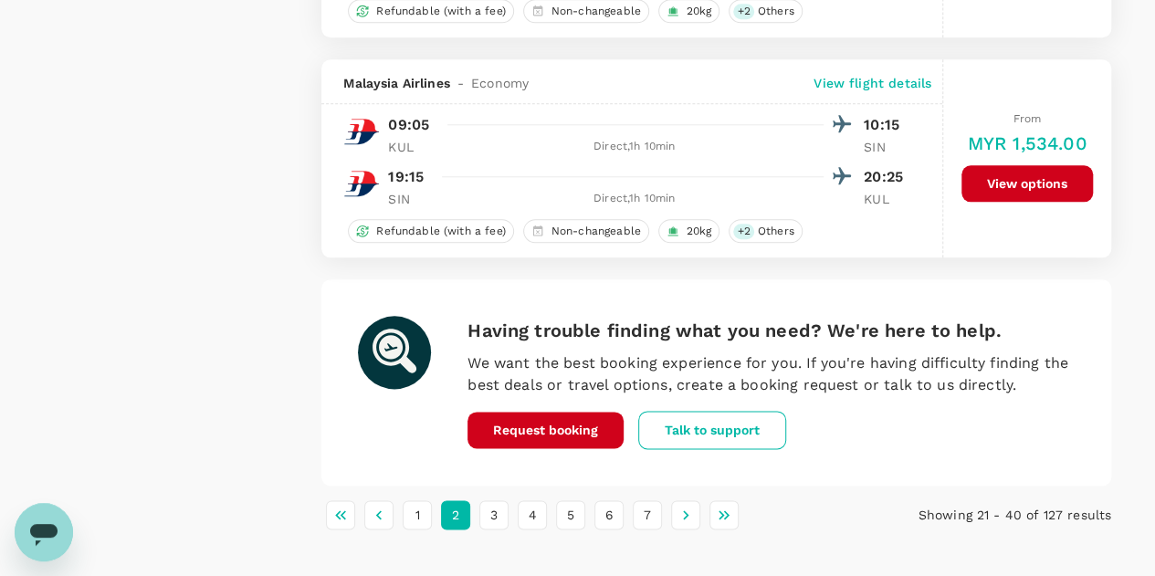
scroll to position [4452, 0]
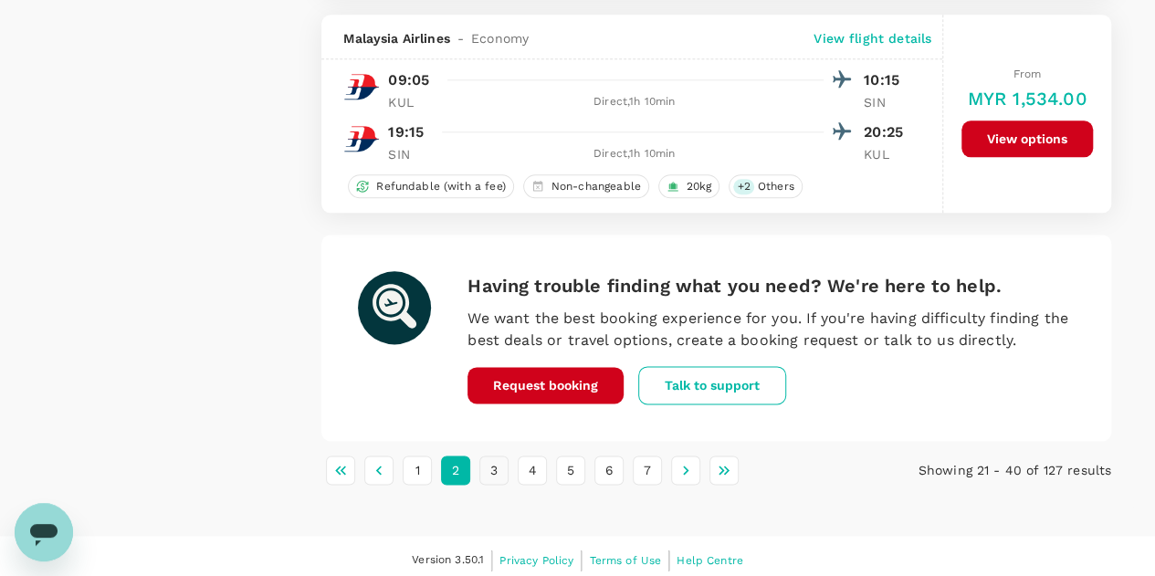
click at [497, 463] on button "3" at bounding box center [493, 470] width 29 height 29
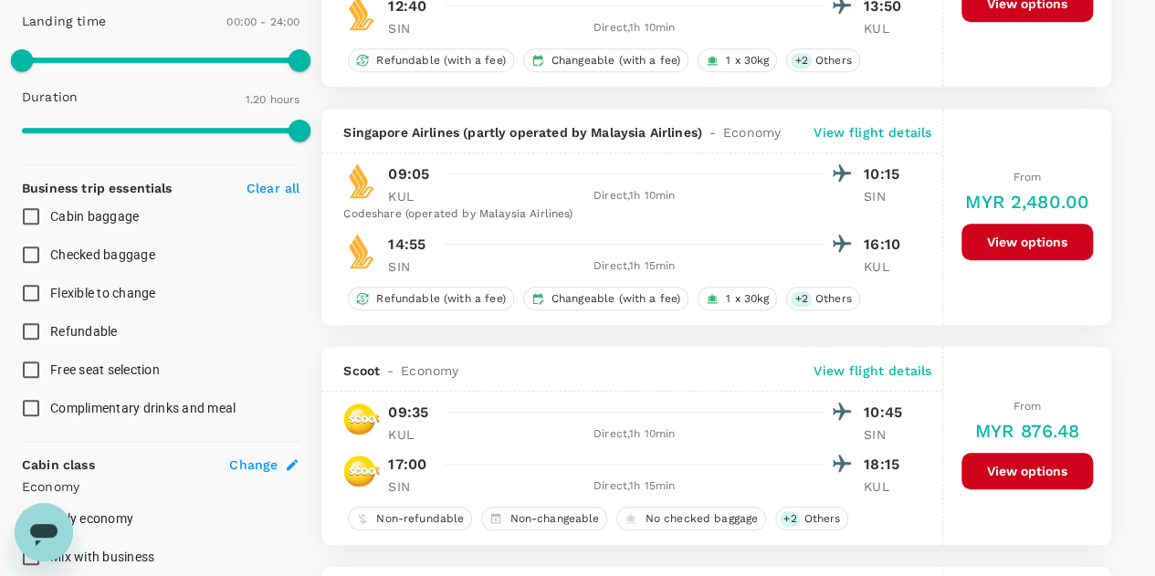
scroll to position [548, 0]
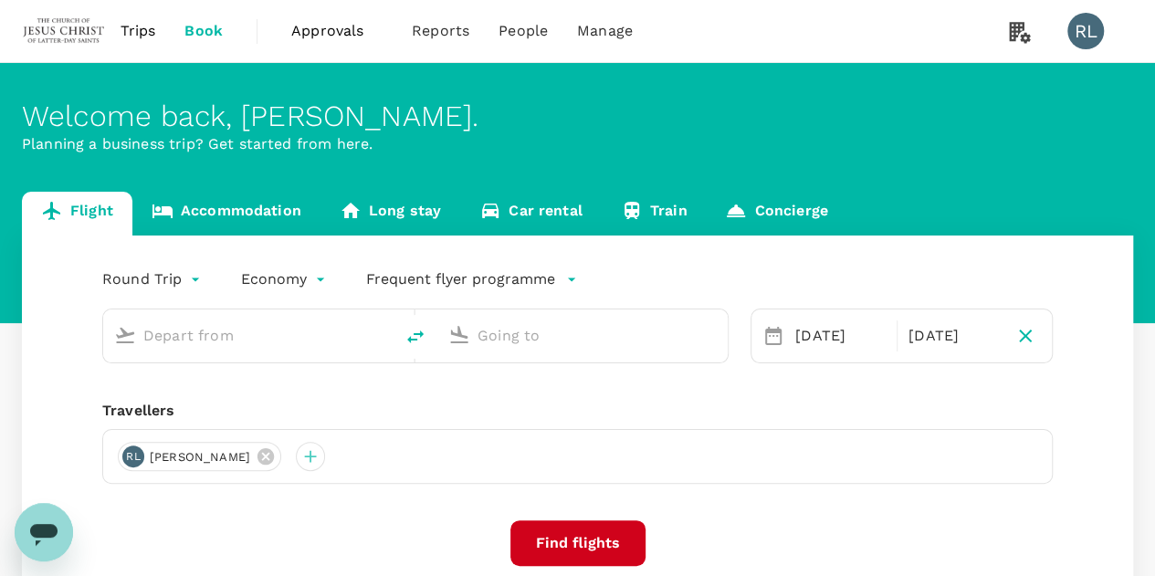
type input "Kuala Lumpur Intl ([GEOGRAPHIC_DATA])"
type input "Singapore Changi (SIN)"
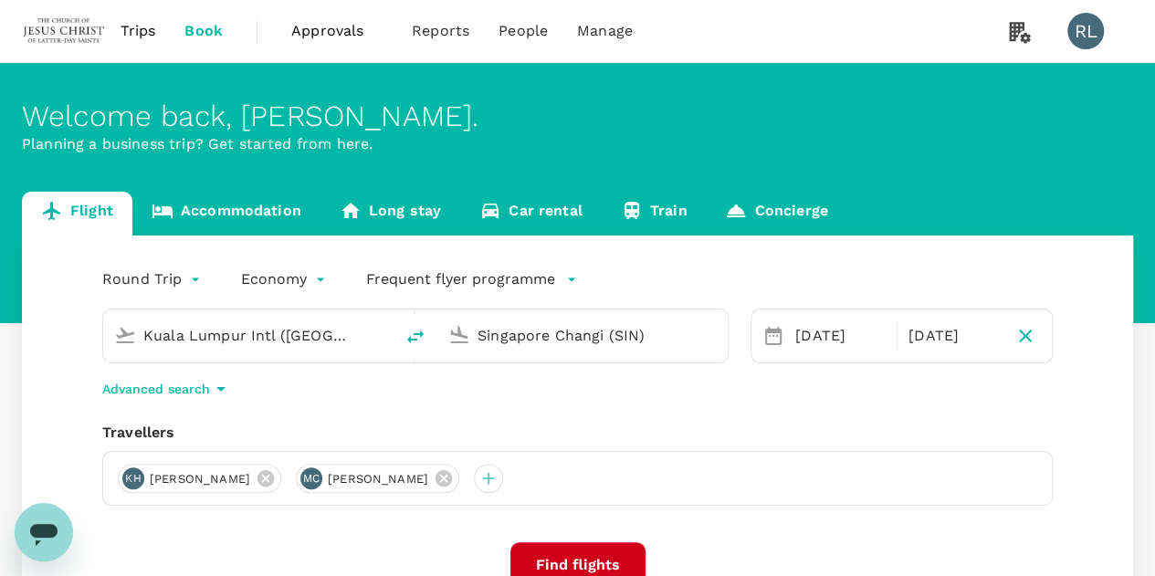
click at [1020, 340] on icon "button" at bounding box center [1025, 336] width 13 height 13
type input "oneway"
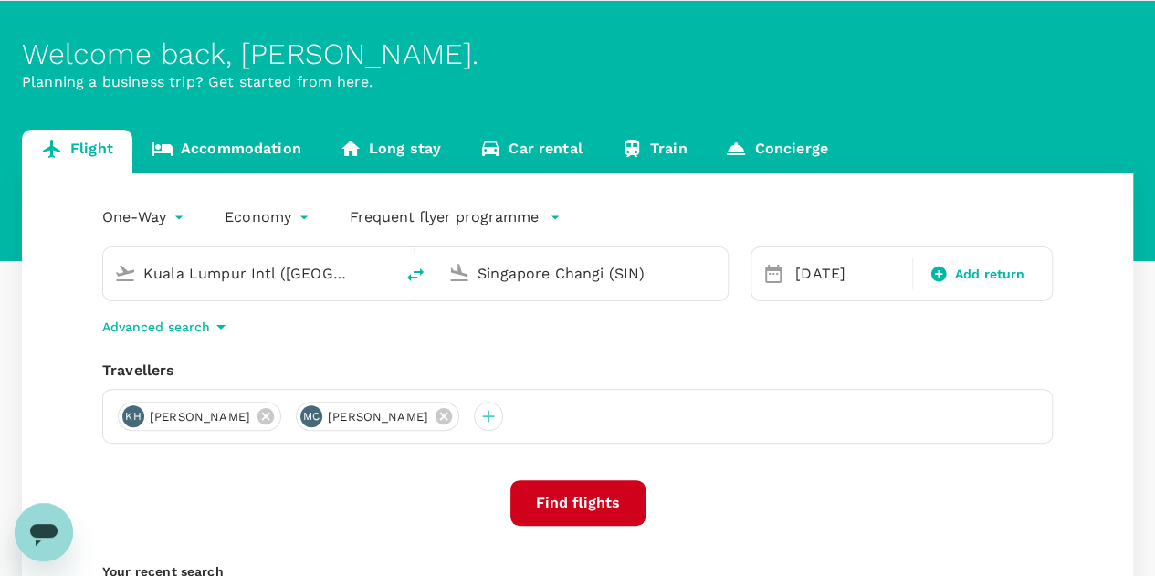
scroll to position [91, 0]
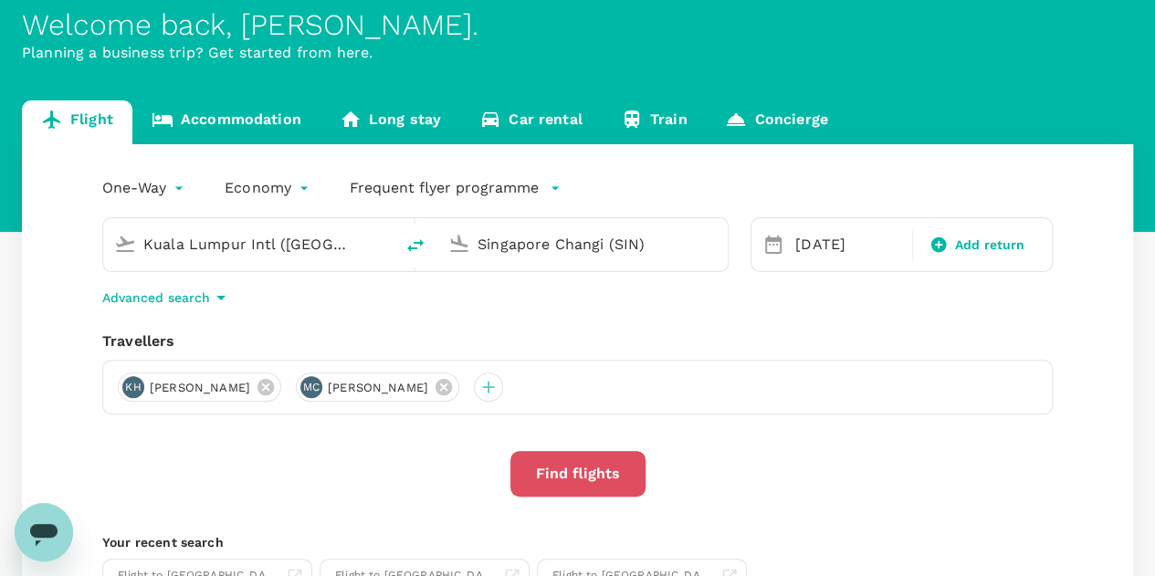
click at [563, 476] on button "Find flights" at bounding box center [578, 474] width 135 height 46
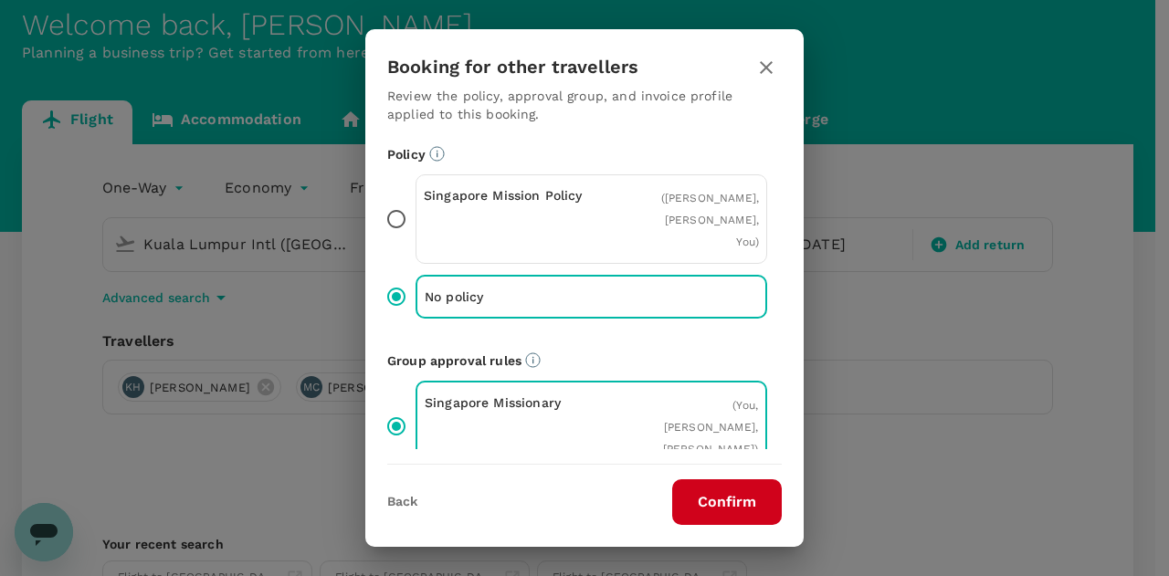
click at [736, 501] on button "Confirm" at bounding box center [727, 502] width 110 height 46
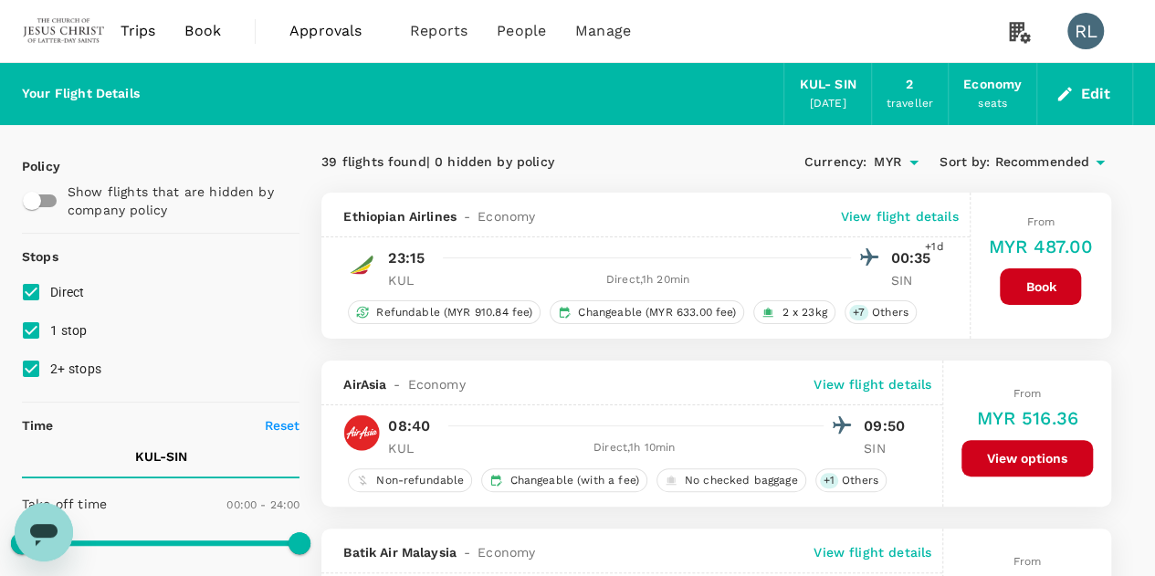
click at [1049, 169] on span "Recommended" at bounding box center [1042, 163] width 95 height 20
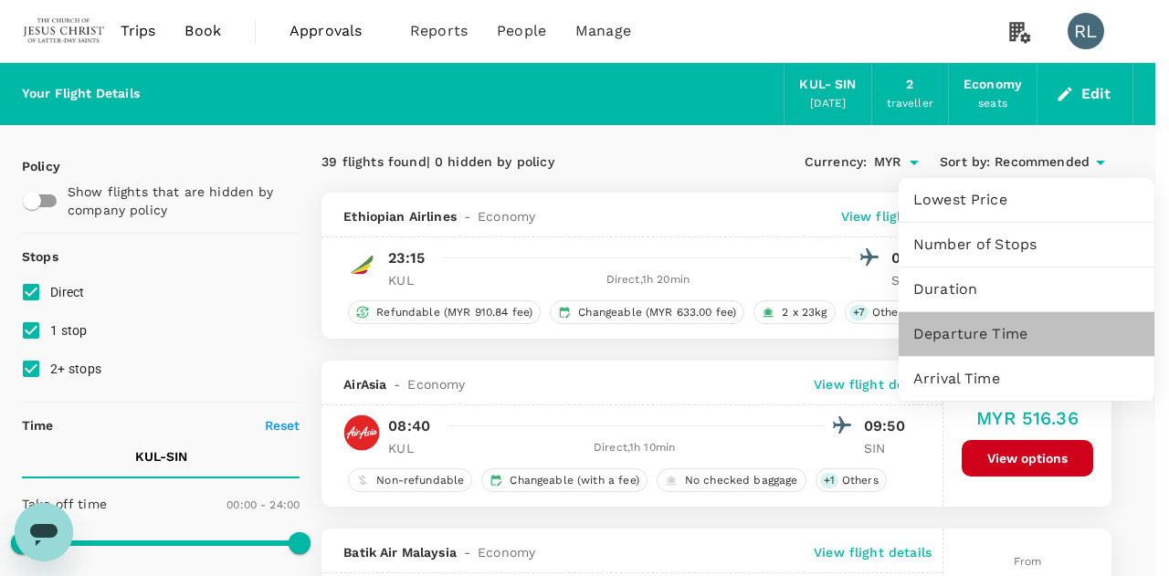
click at [961, 337] on span "Departure Time" at bounding box center [1026, 334] width 226 height 22
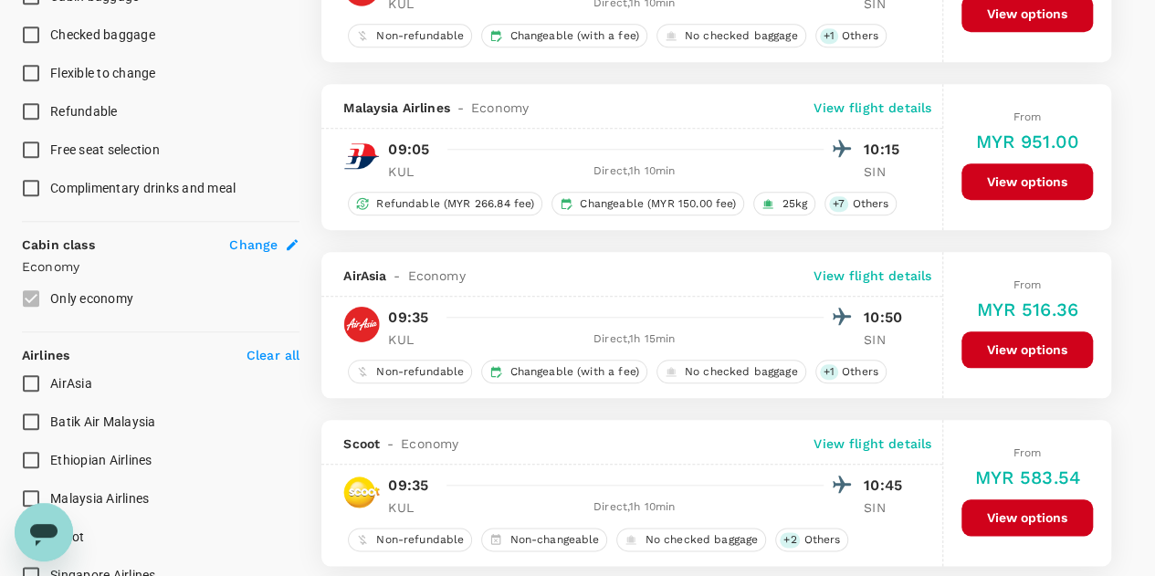
scroll to position [822, 0]
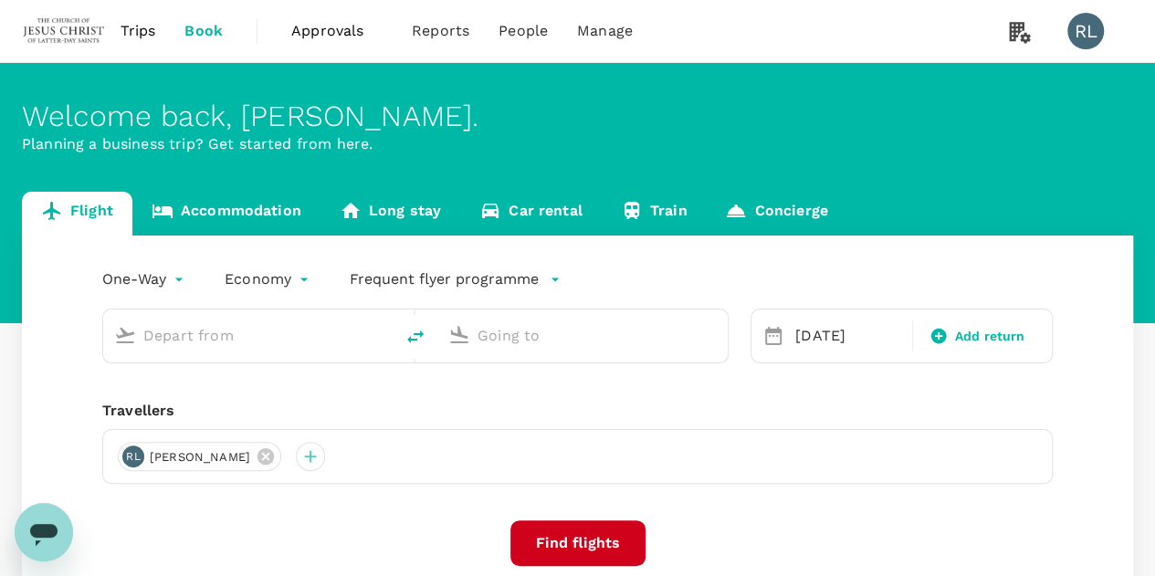
type input "Kuala Lumpur Intl ([GEOGRAPHIC_DATA])"
type input "Singapore Changi (SIN)"
type input "Kuala Lumpur Intl ([GEOGRAPHIC_DATA])"
type input "Singapore Changi (SIN)"
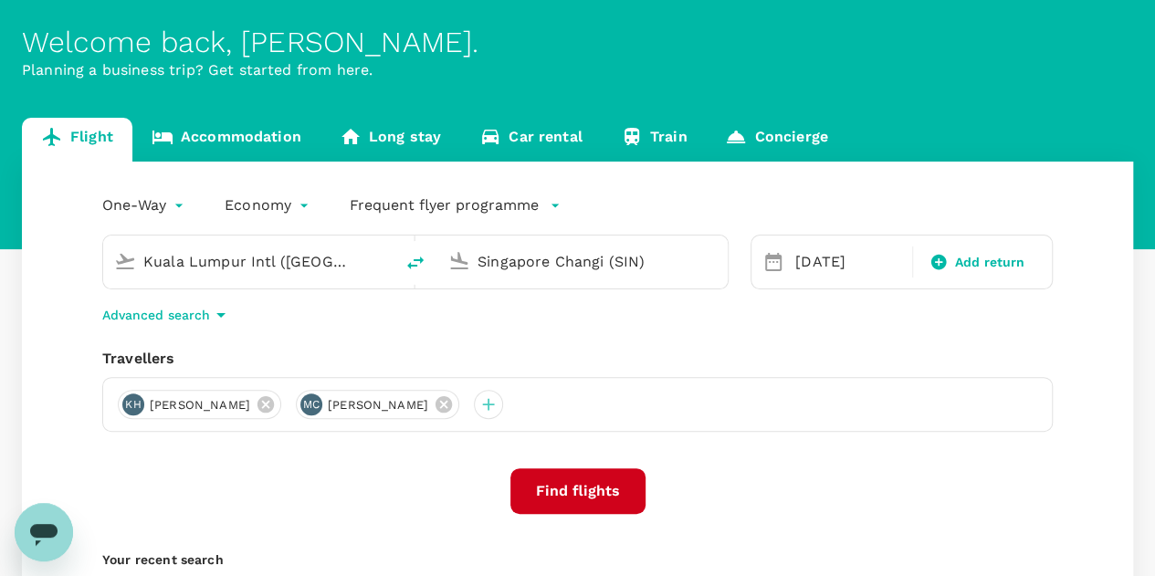
scroll to position [91, 0]
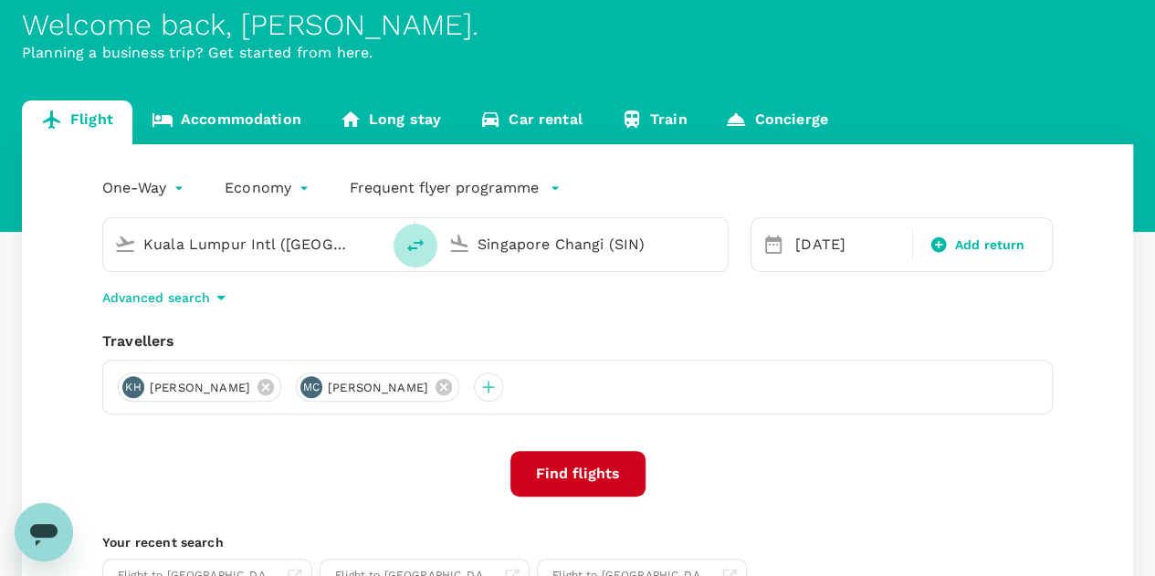
click at [413, 242] on icon "delete" at bounding box center [415, 245] width 16 height 13
type input "Singapore Changi (SIN)"
type input "Kuala Lumpur Intl ([GEOGRAPHIC_DATA])"
click at [550, 469] on button "Find flights" at bounding box center [578, 474] width 135 height 46
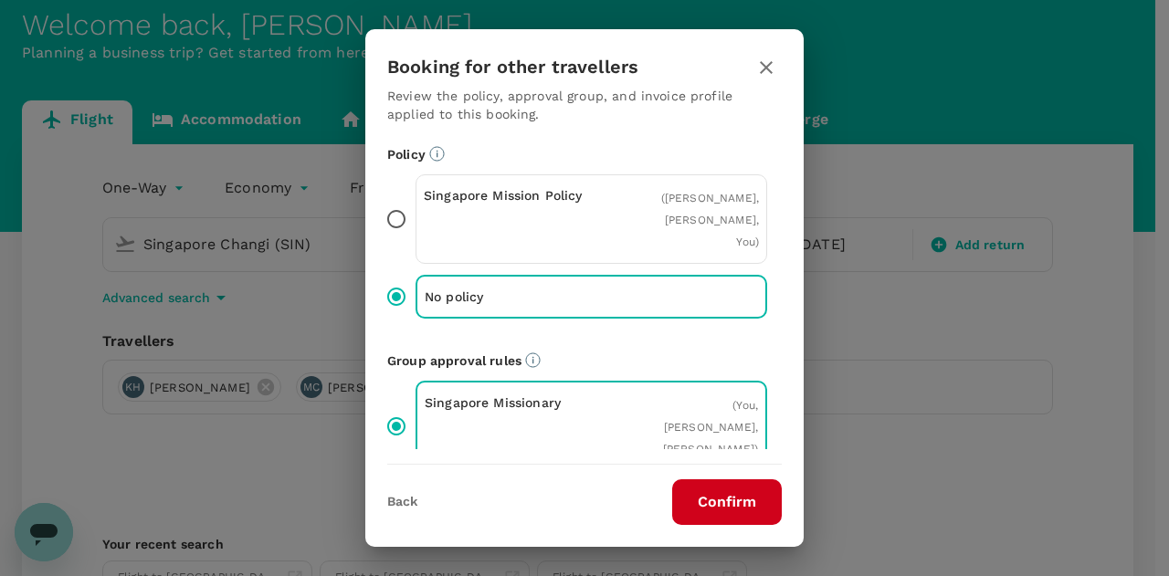
click at [736, 510] on button "Confirm" at bounding box center [727, 502] width 110 height 46
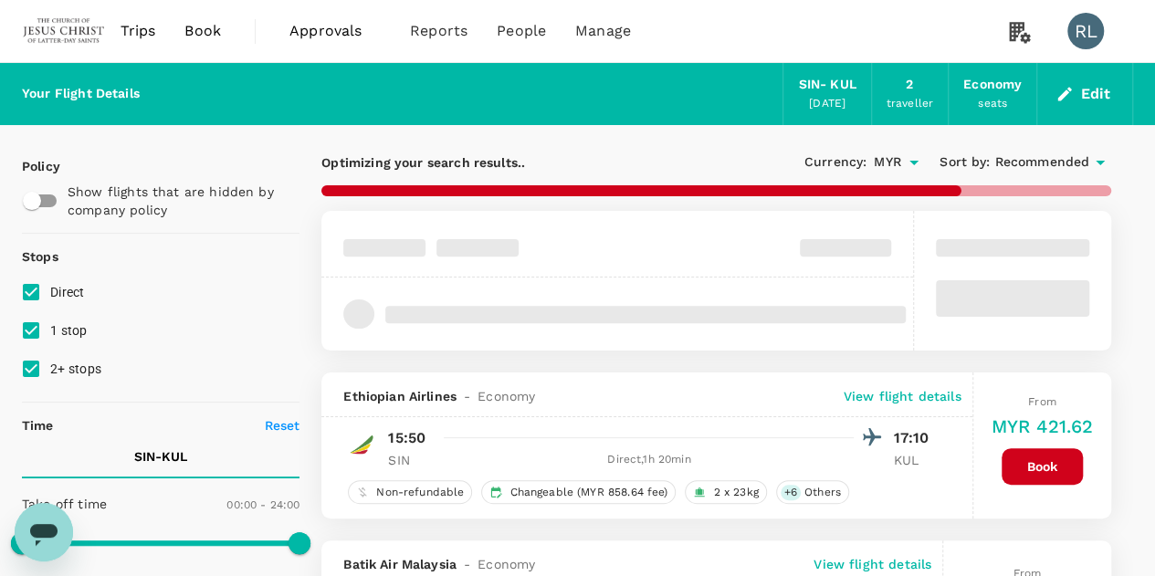
click at [1028, 162] on span "Recommended" at bounding box center [1042, 163] width 95 height 20
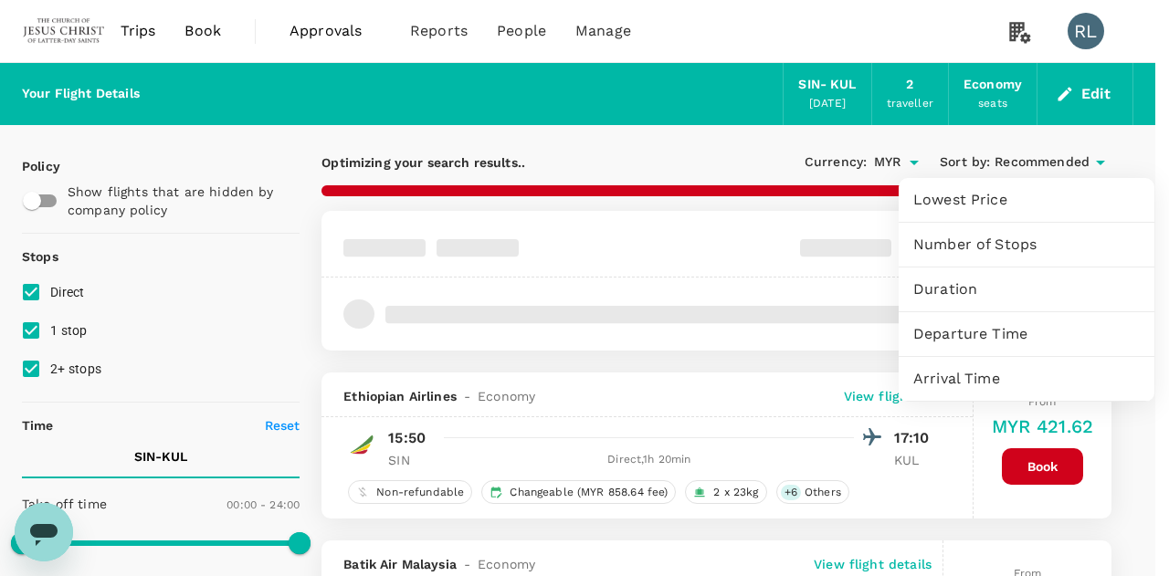
click at [985, 333] on span "Departure Time" at bounding box center [1026, 334] width 226 height 22
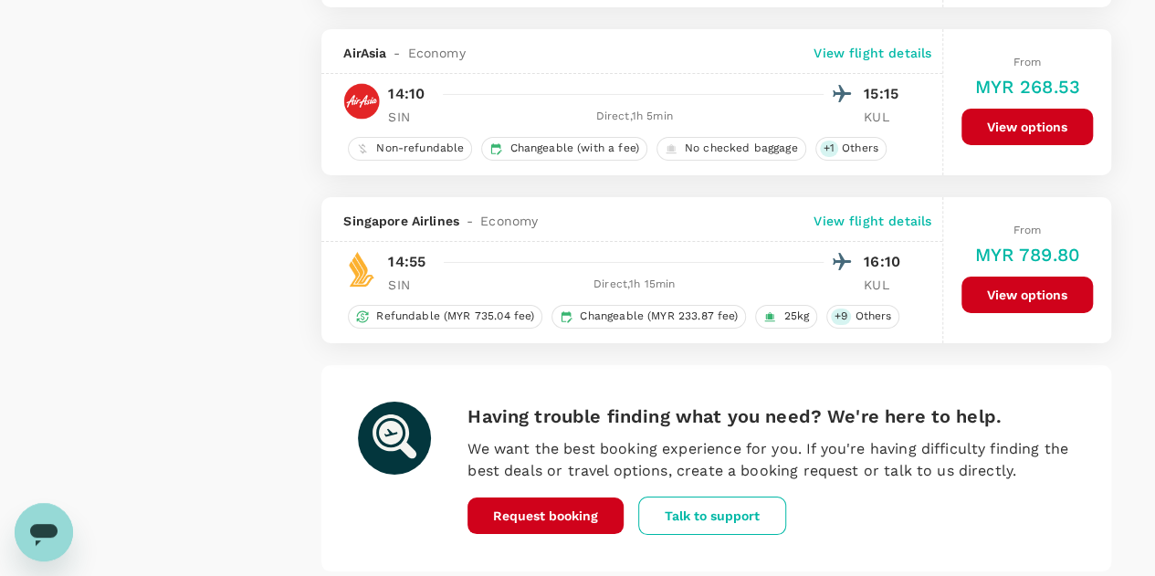
scroll to position [3332, 0]
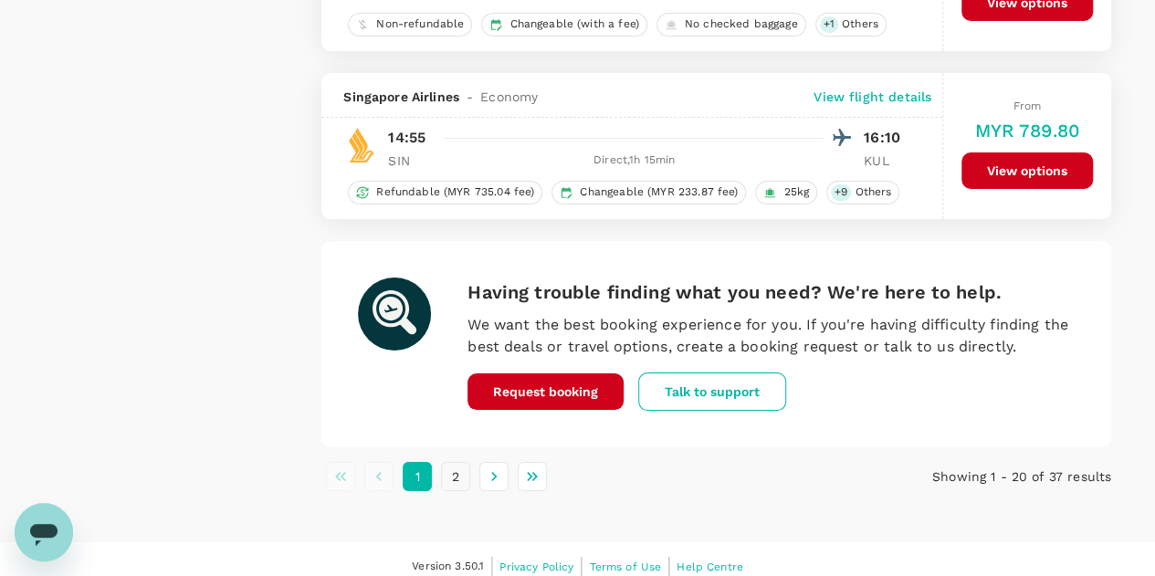
click at [455, 462] on button "2" at bounding box center [455, 476] width 29 height 29
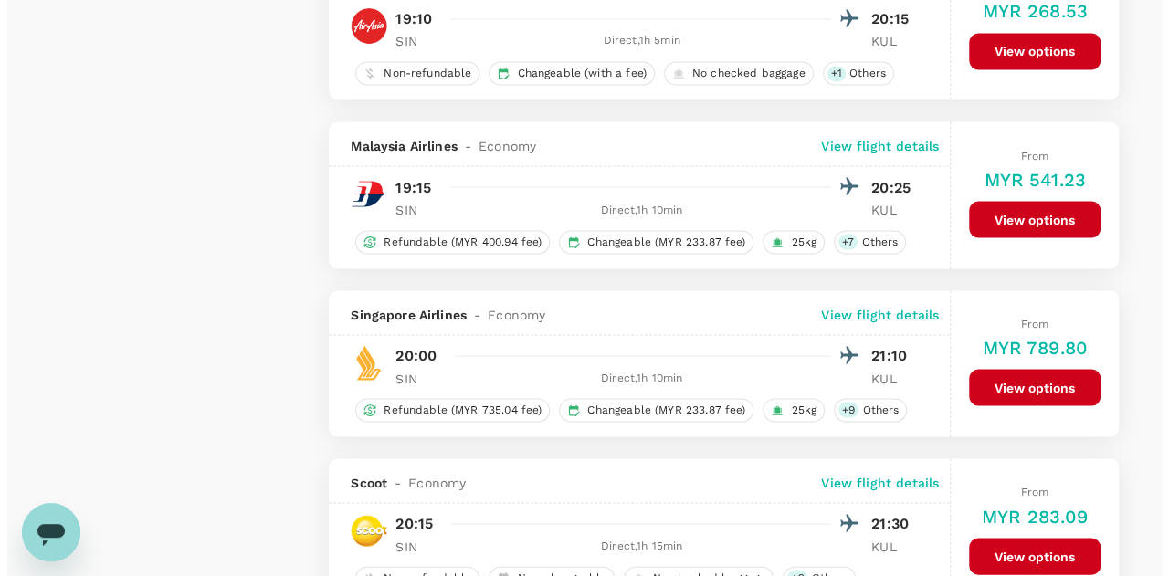
scroll to position [1644, 0]
